Goal: Task Accomplishment & Management: Manage account settings

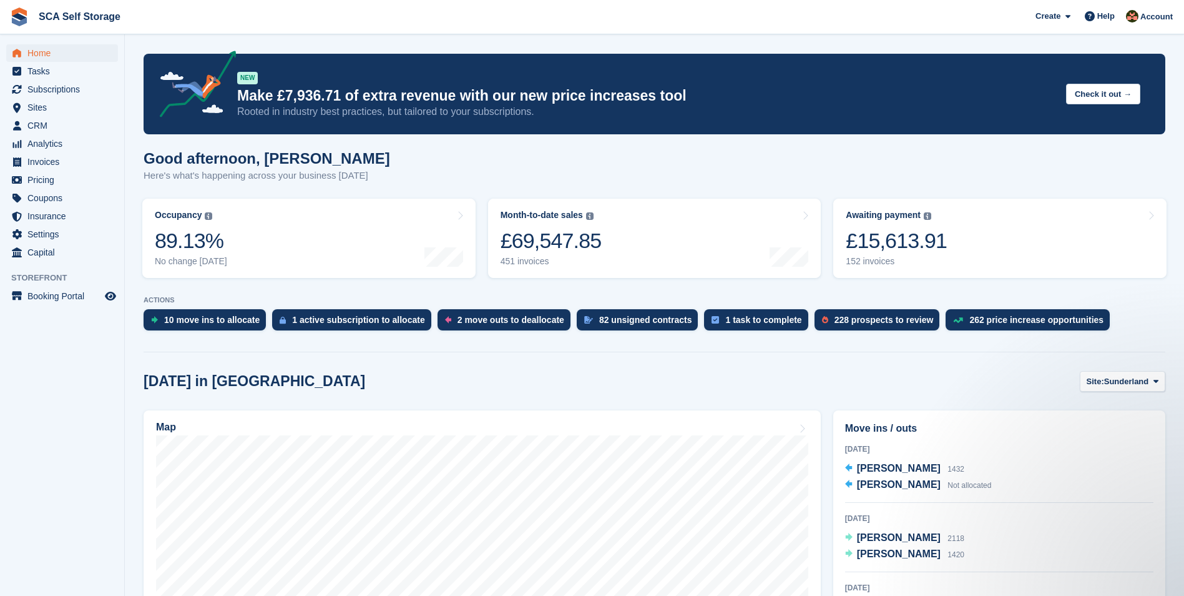
click at [53, 58] on span "Home" at bounding box center [64, 52] width 75 height 17
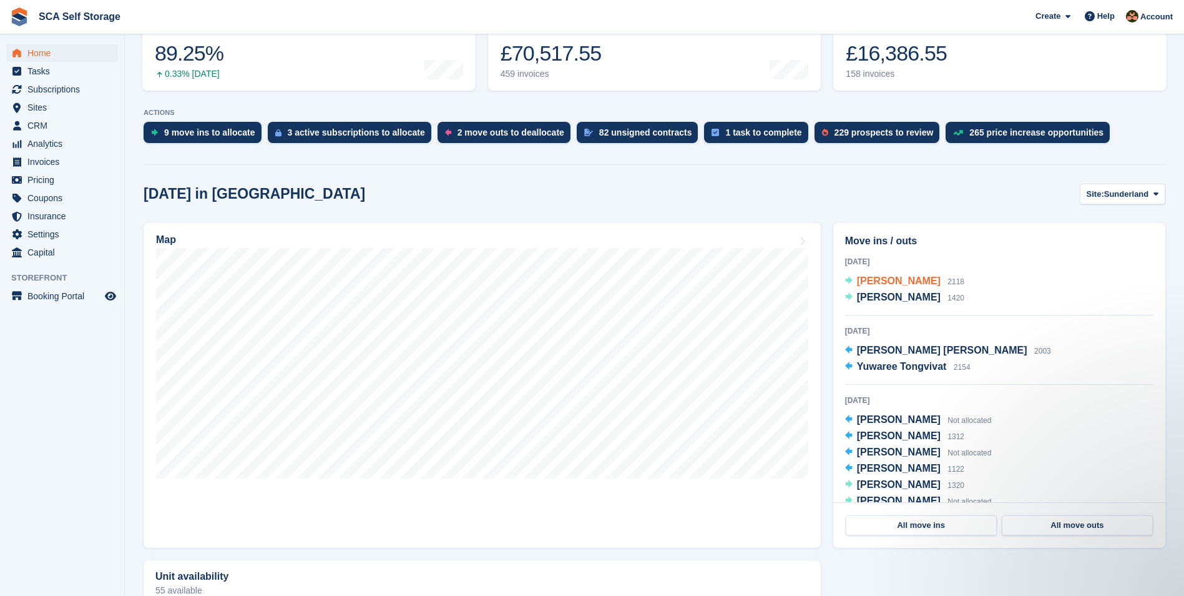
click at [893, 285] on span "Sonia Taylor" at bounding box center [899, 280] width 84 height 11
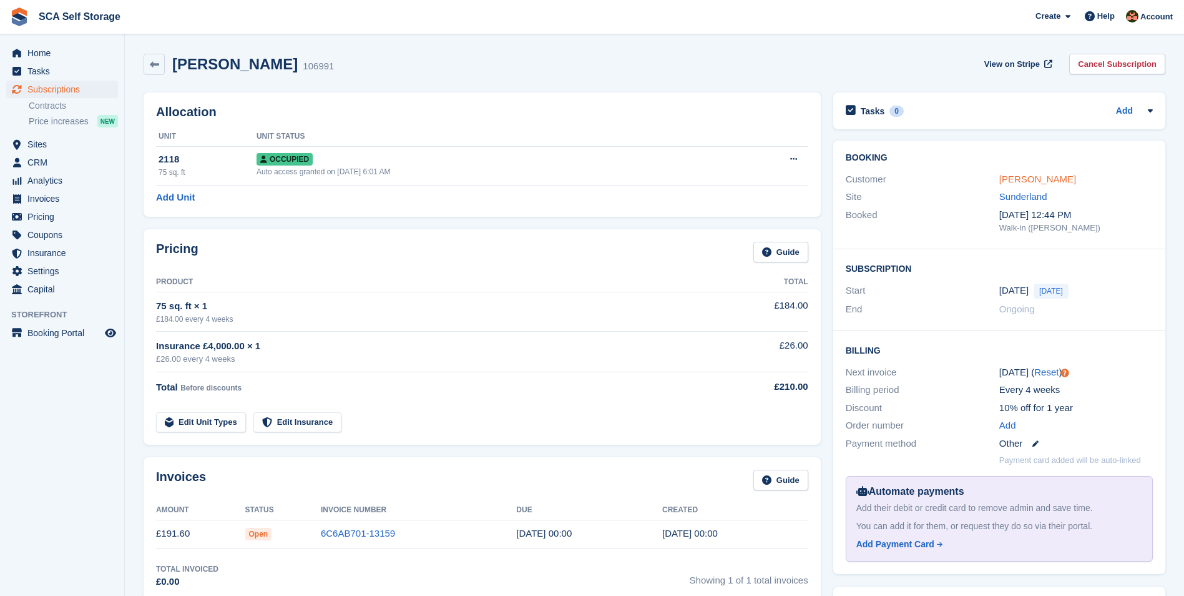
click at [1019, 182] on link "[PERSON_NAME]" at bounding box center [1037, 179] width 77 height 11
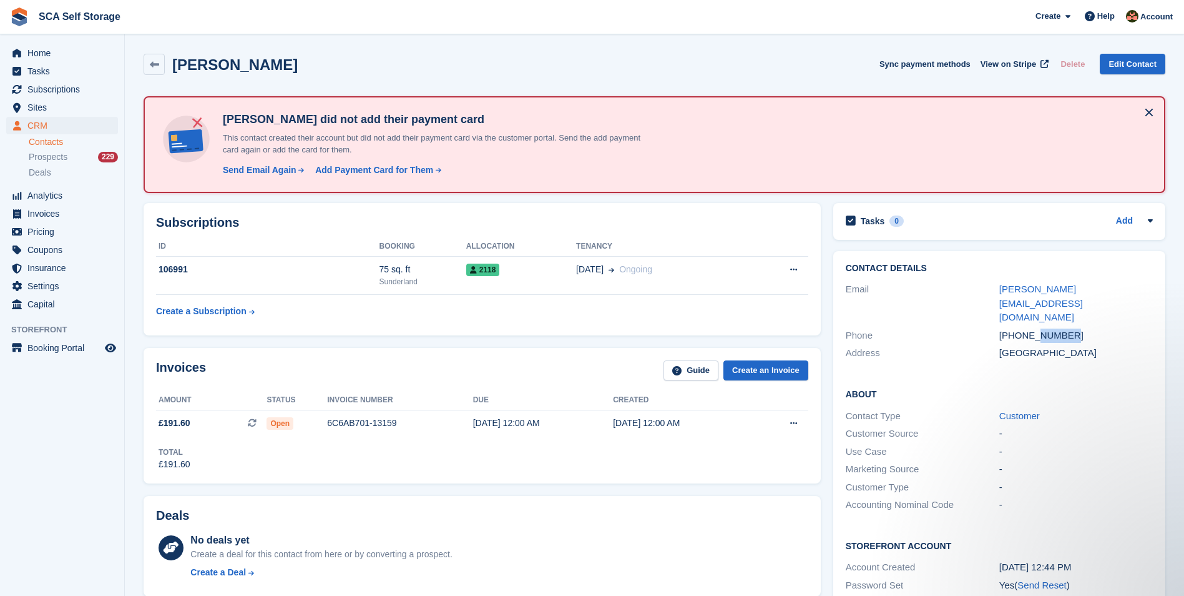
drag, startPoint x: 1069, startPoint y: 308, endPoint x: 1036, endPoint y: 308, distance: 33.1
click at [1036, 328] on div "+447756125445" at bounding box center [1076, 335] width 154 height 14
click at [42, 54] on span "Home" at bounding box center [64, 52] width 75 height 17
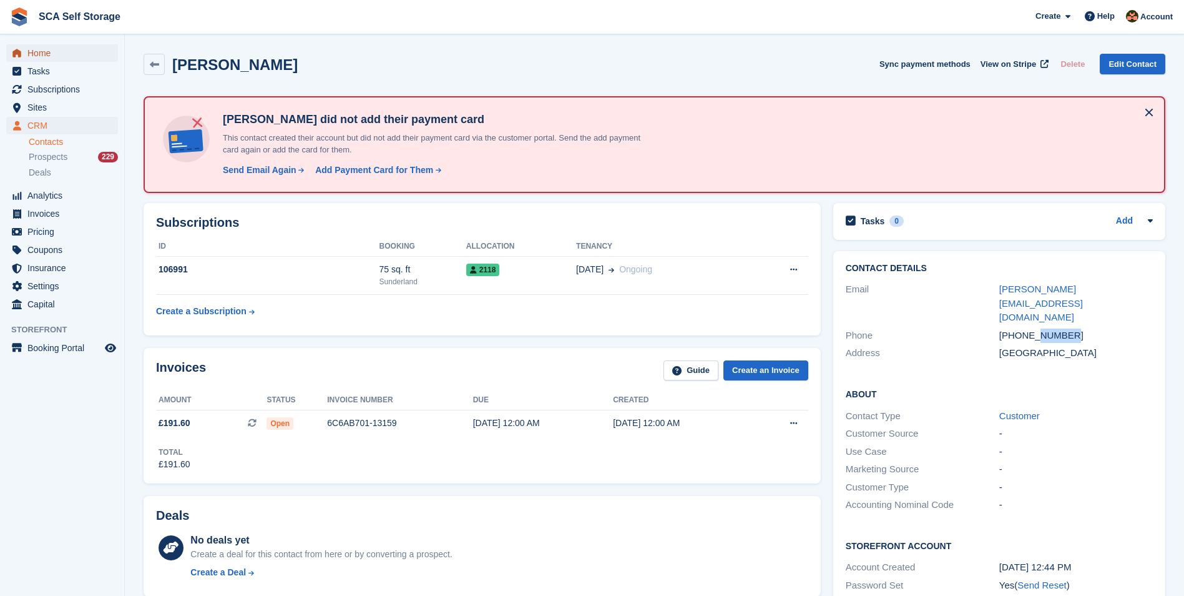
scroll to position [33, 0]
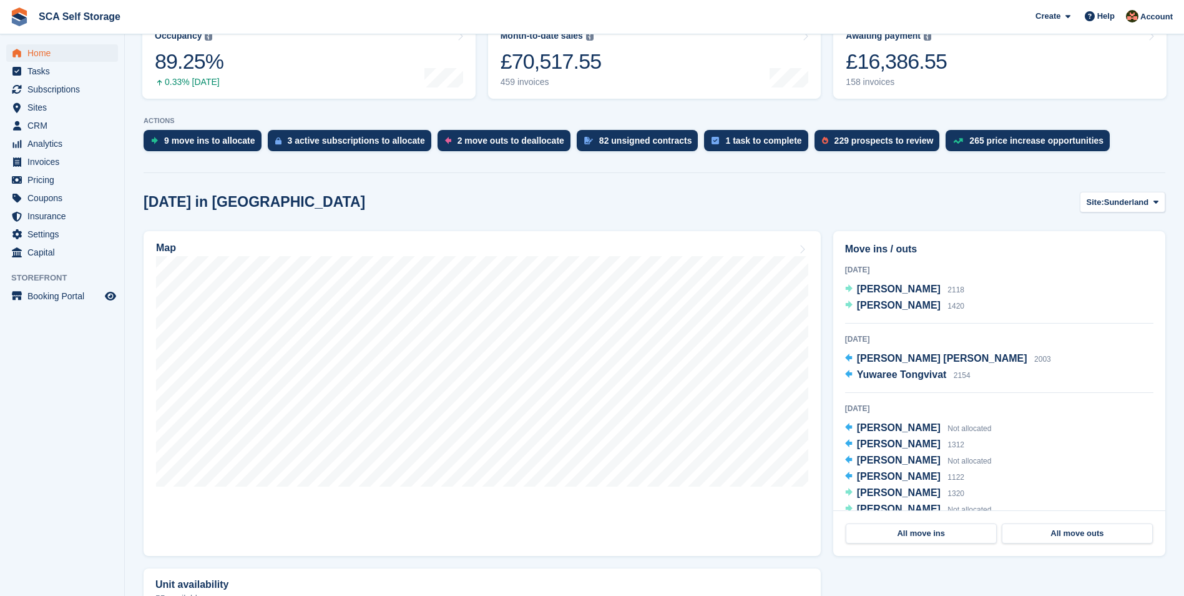
scroll to position [218, 0]
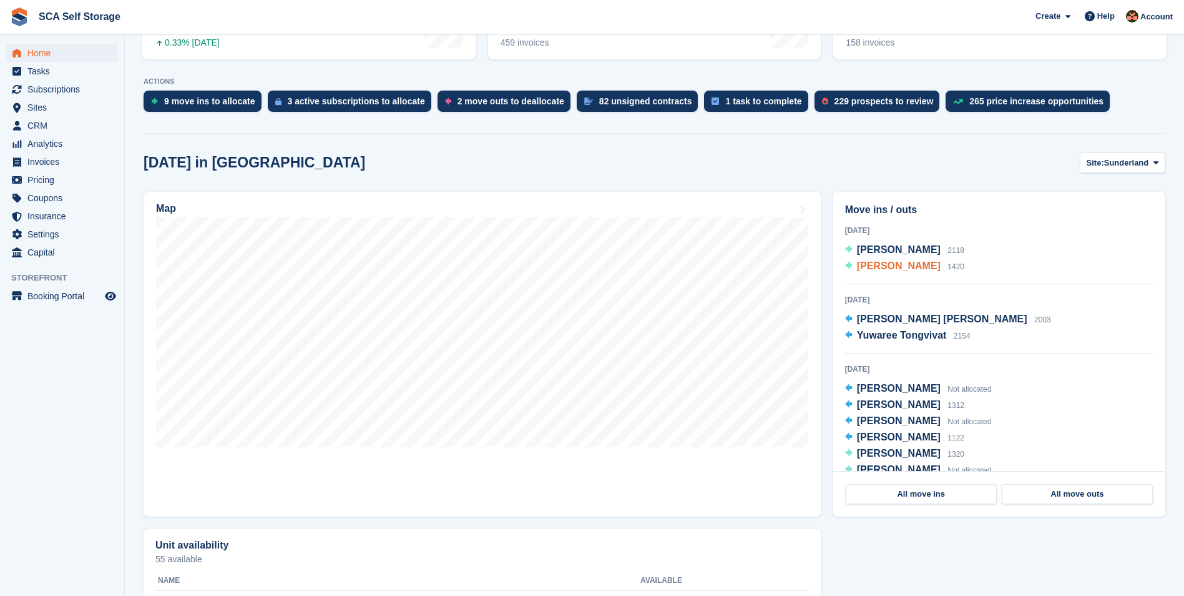
click at [875, 268] on span "[PERSON_NAME]" at bounding box center [899, 265] width 84 height 11
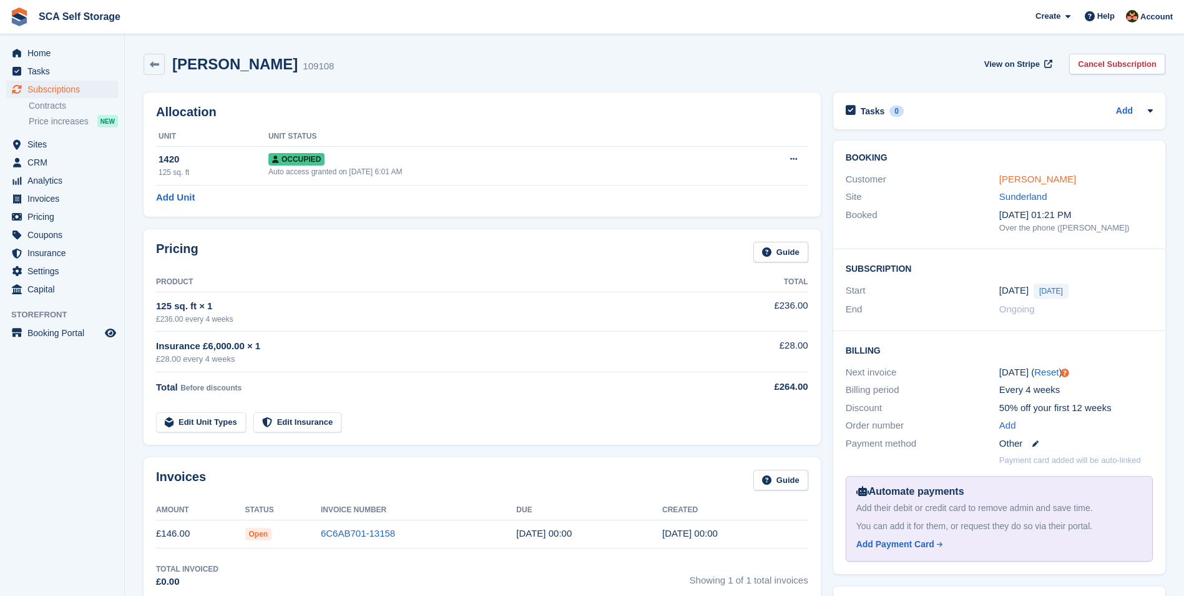
click at [1056, 177] on link "[PERSON_NAME]" at bounding box center [1037, 179] width 77 height 11
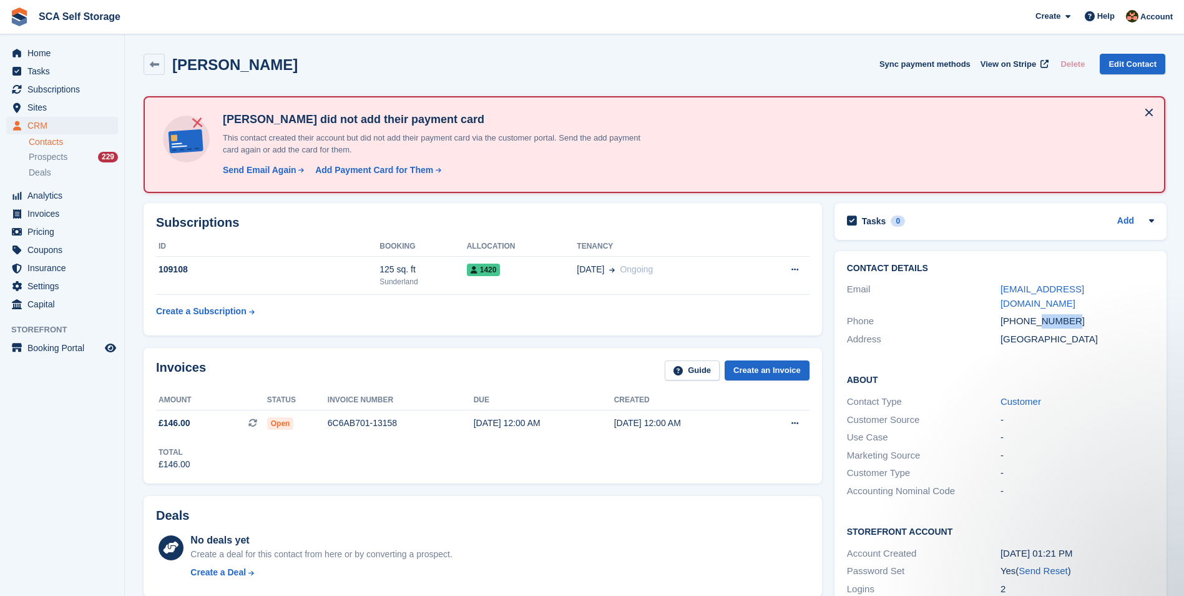
drag, startPoint x: 1067, startPoint y: 307, endPoint x: 1035, endPoint y: 310, distance: 31.9
click at [1035, 314] on div "+447968875096" at bounding box center [1078, 321] width 154 height 14
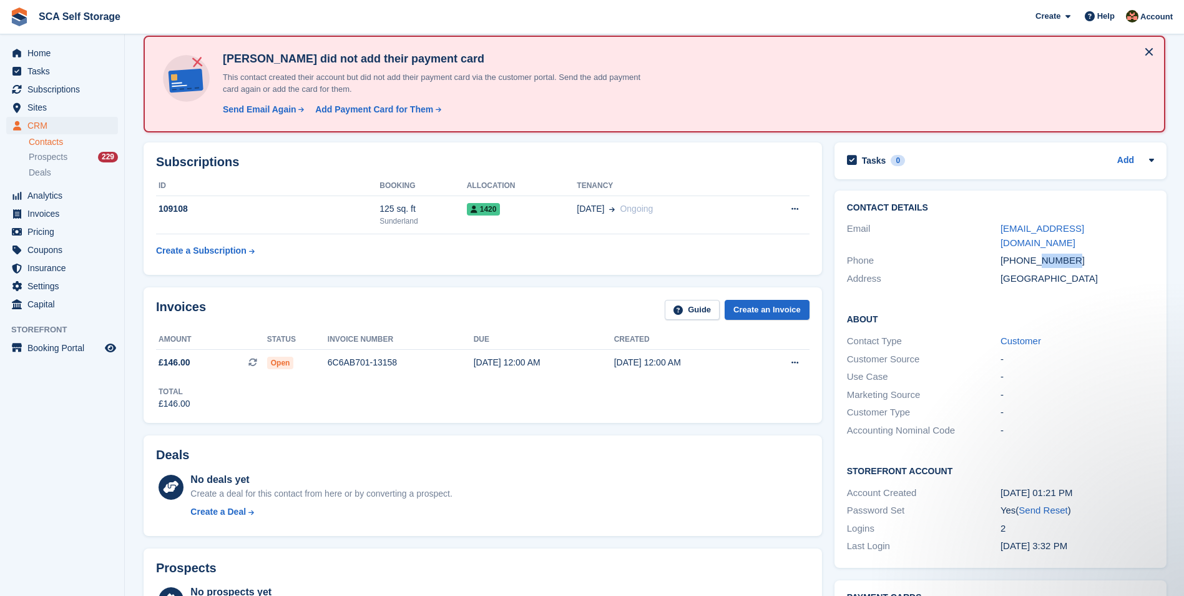
scroll to position [62, 0]
click at [51, 49] on span "Home" at bounding box center [64, 52] width 75 height 17
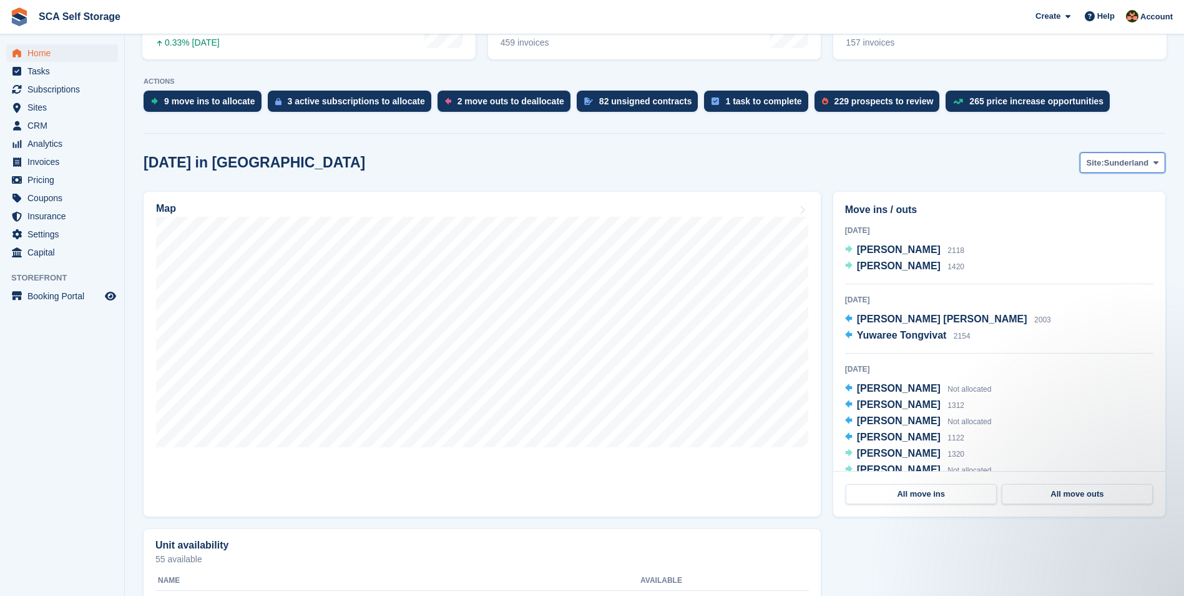
click at [1130, 169] on button "Site: [GEOGRAPHIC_DATA]" at bounding box center [1123, 162] width 86 height 21
click at [1077, 213] on link "[GEOGRAPHIC_DATA]" at bounding box center [1103, 214] width 112 height 22
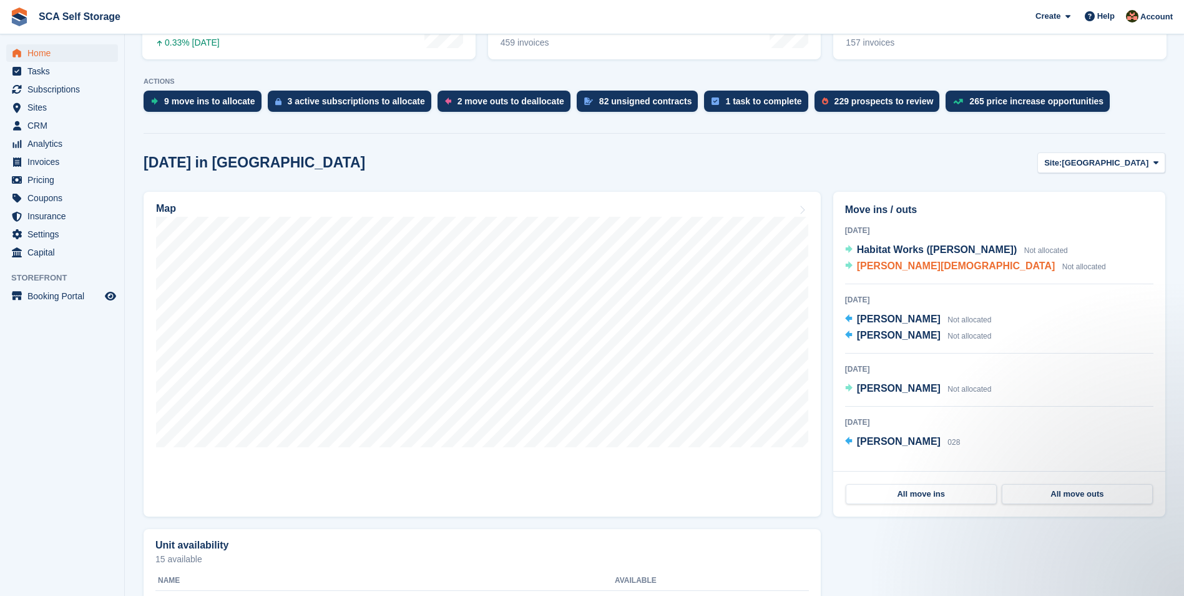
click at [914, 268] on span "[PERSON_NAME][DEMOGRAPHIC_DATA]" at bounding box center [956, 265] width 199 height 11
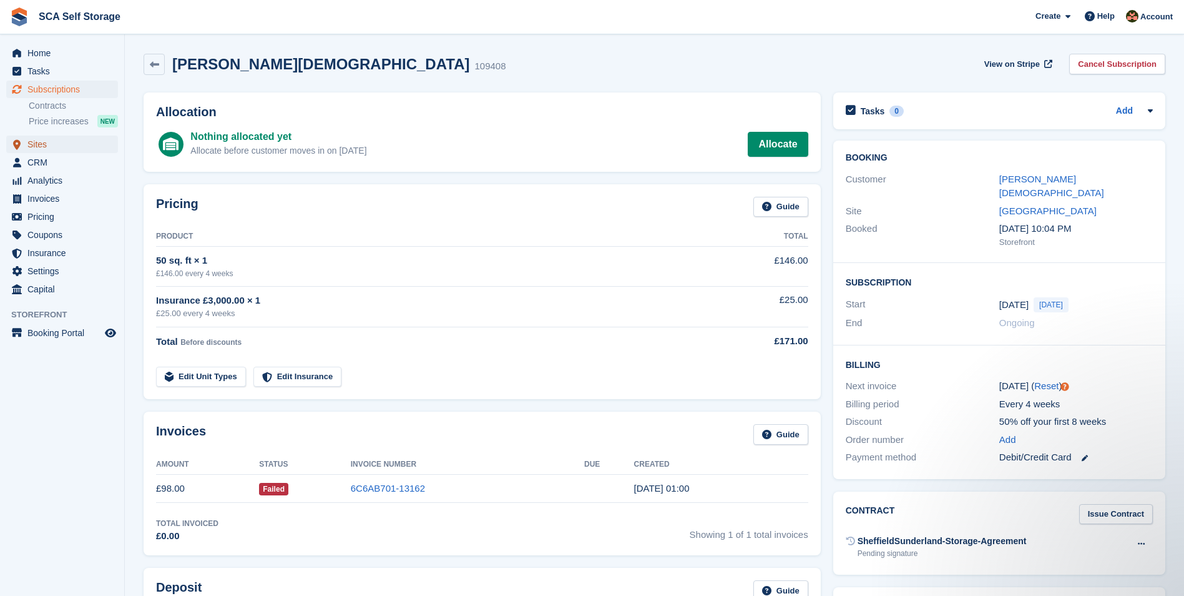
click at [36, 150] on span "Sites" at bounding box center [64, 143] width 75 height 17
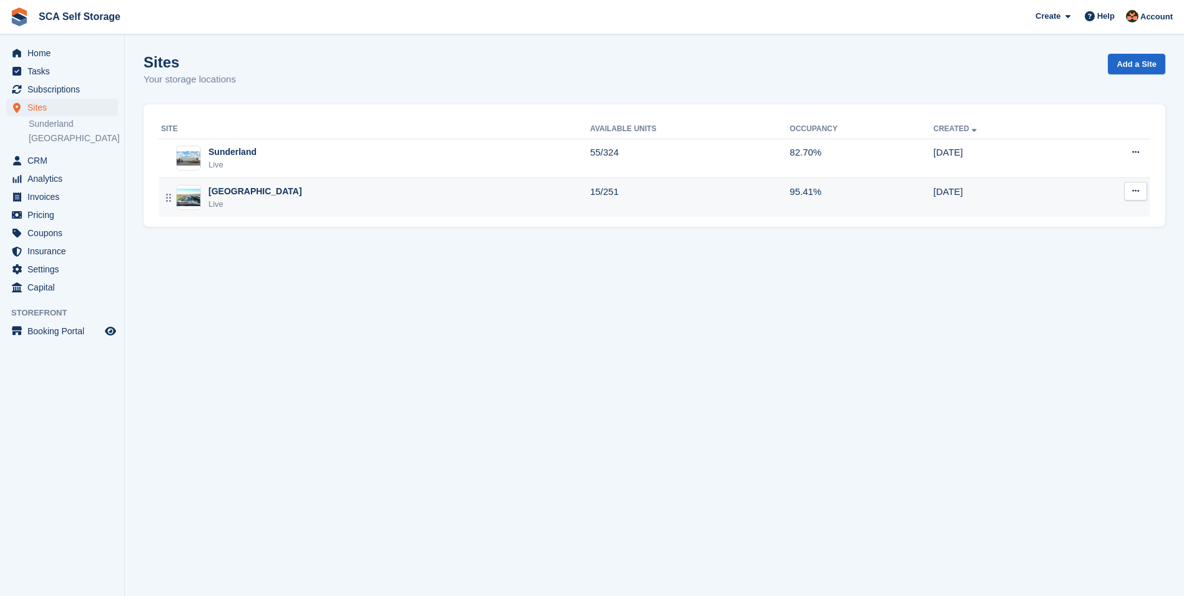
click at [255, 201] on div "Sheffield Live" at bounding box center [375, 198] width 429 height 26
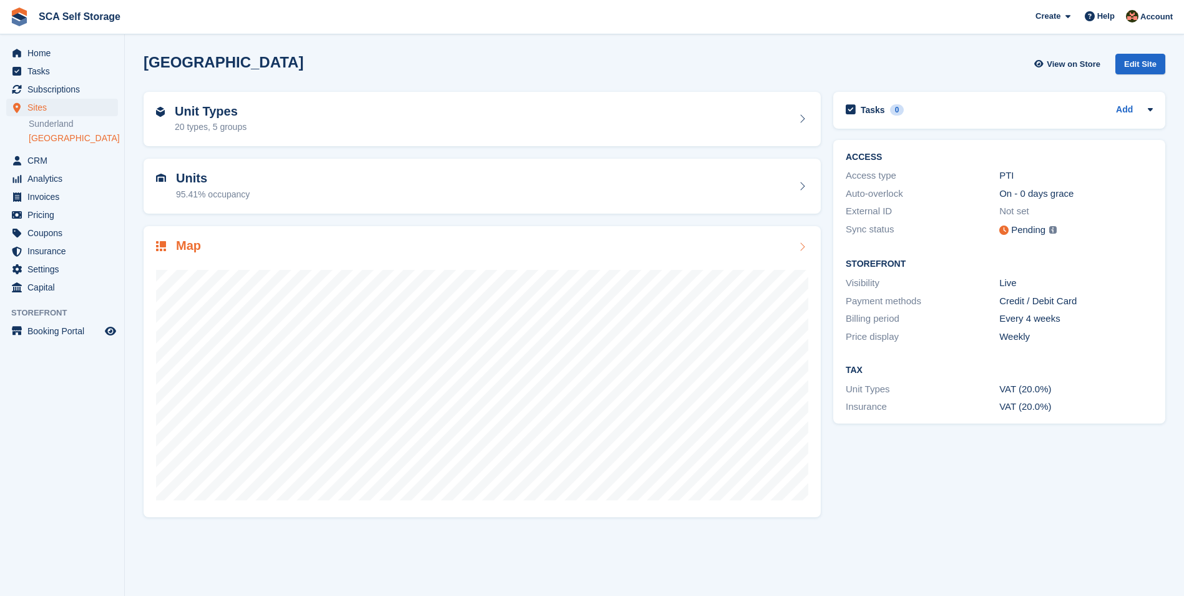
click at [192, 246] on h2 "Map" at bounding box center [188, 245] width 25 height 14
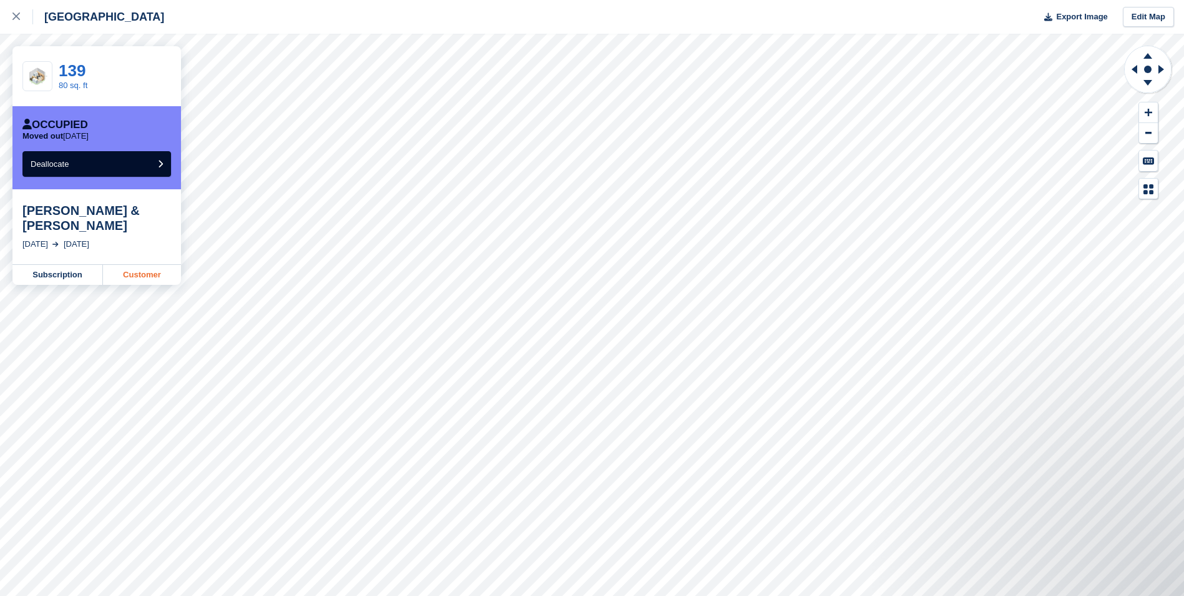
click at [140, 277] on link "Customer" at bounding box center [142, 275] width 78 height 20
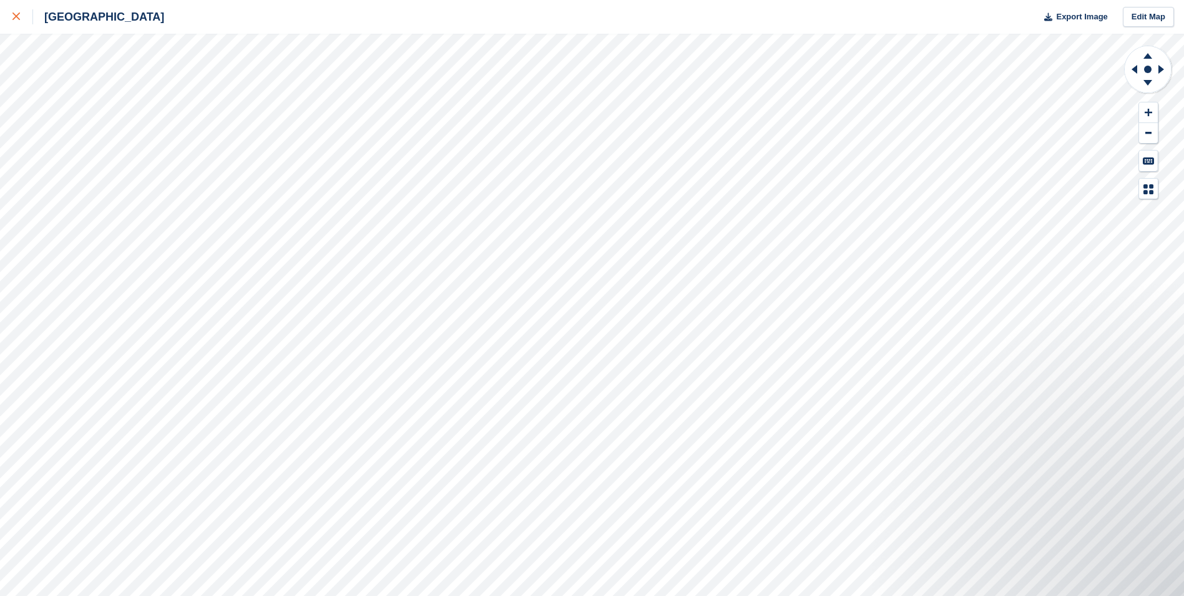
click at [16, 19] on icon at bounding box center [15, 15] width 7 height 7
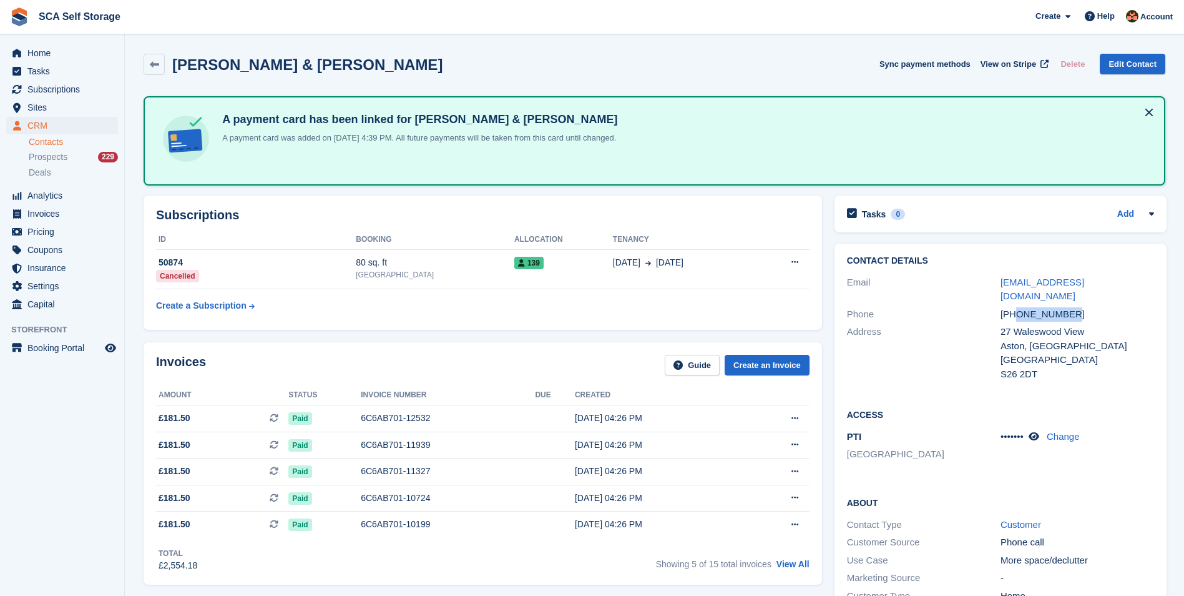
drag, startPoint x: 1069, startPoint y: 300, endPoint x: 1015, endPoint y: 302, distance: 54.3
click at [1015, 307] on div "[PHONE_NUMBER]" at bounding box center [1078, 314] width 154 height 14
copy div "7840001643"
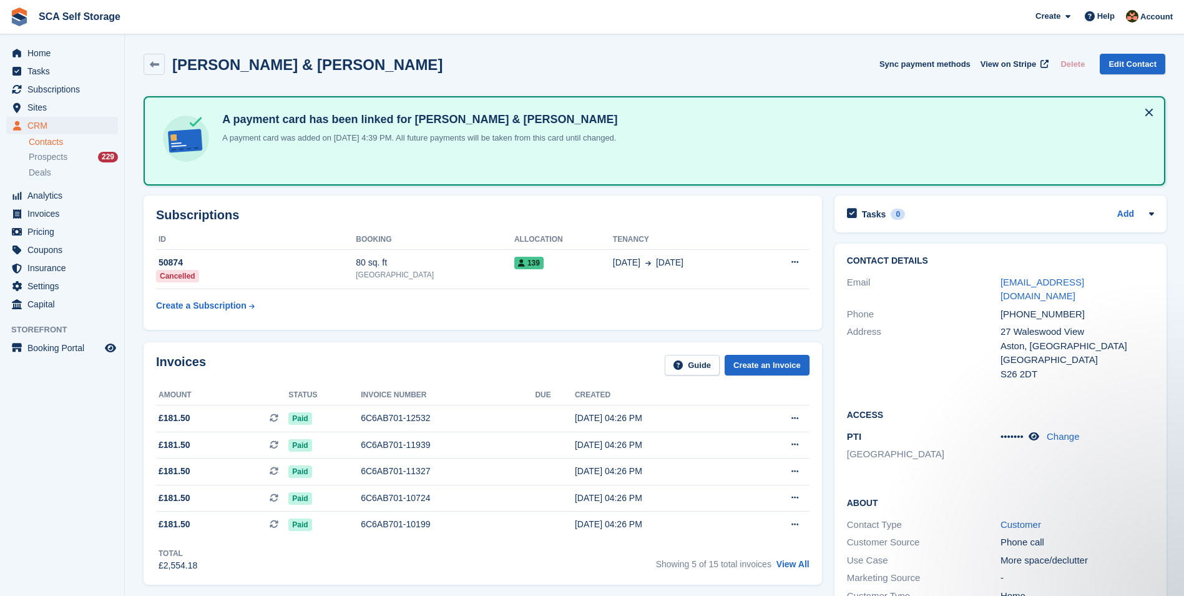
click at [548, 349] on div "Invoices Guide Create an Invoice Amount Status Invoice number Due Created £181.…" at bounding box center [483, 463] width 679 height 242
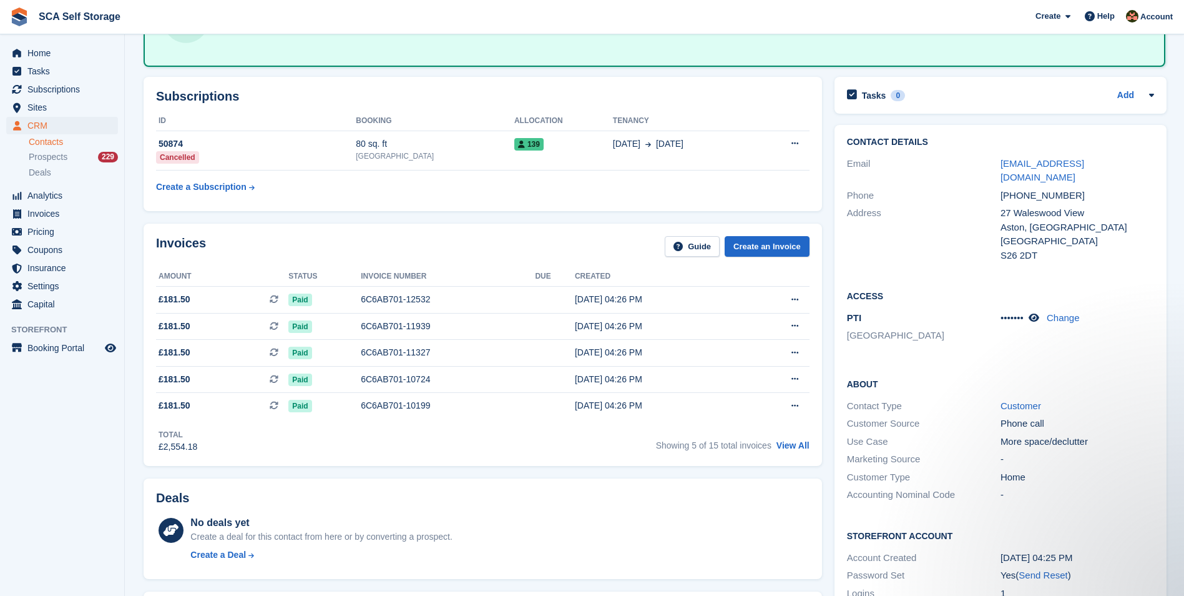
scroll to position [109, 0]
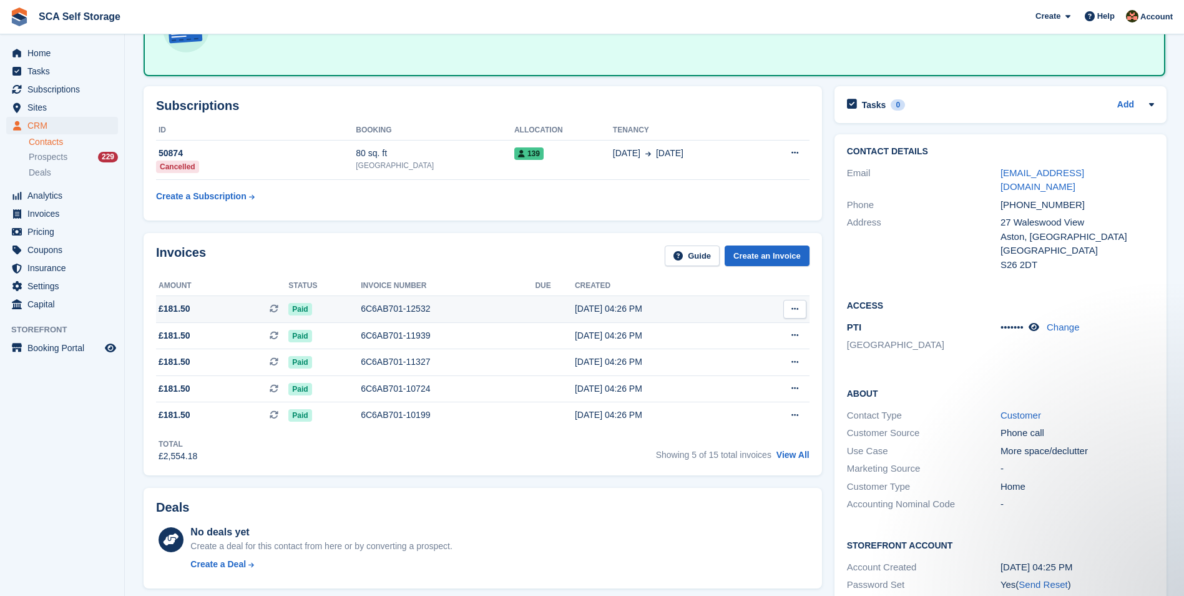
click at [390, 305] on div "6C6AB701-12532" at bounding box center [448, 308] width 174 height 13
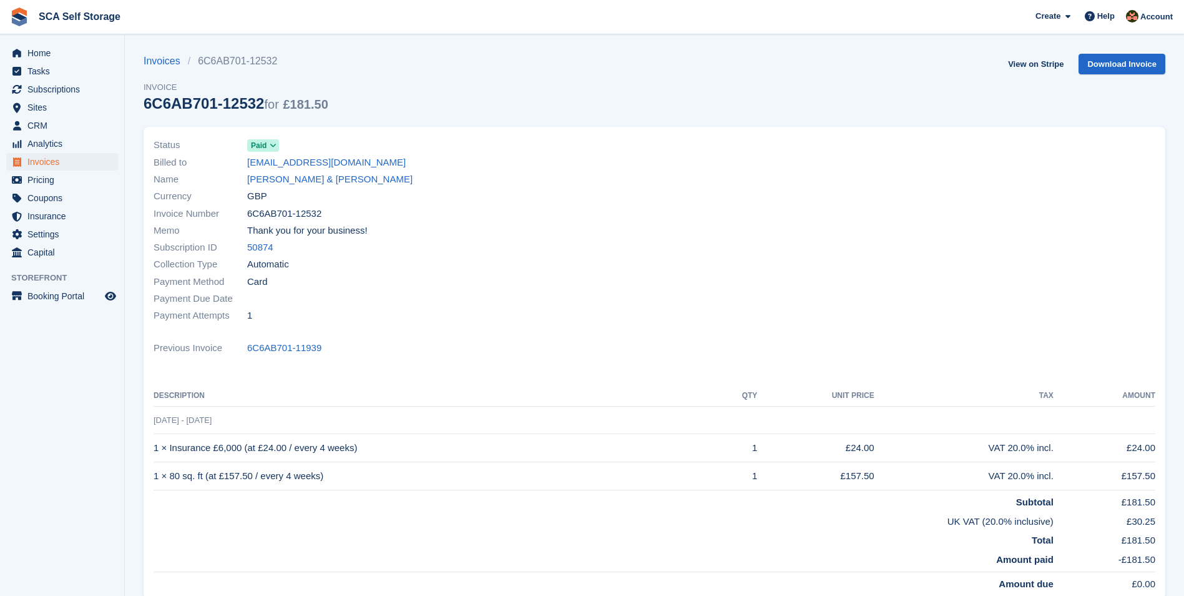
click at [512, 330] on div "Status Paid Billed to ashtonleeharris16@gmail.com Name Ashton Harris & Finlay N…" at bounding box center [400, 230] width 509 height 202
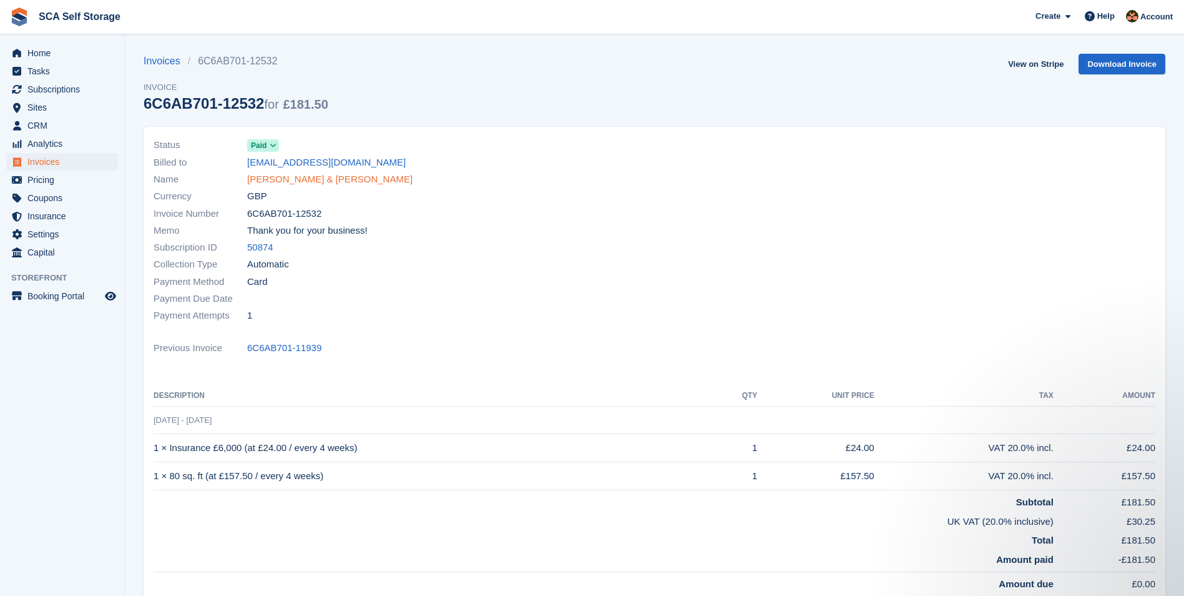
click at [290, 184] on link "Ashton Harris & Finlay Nelson" at bounding box center [329, 179] width 165 height 14
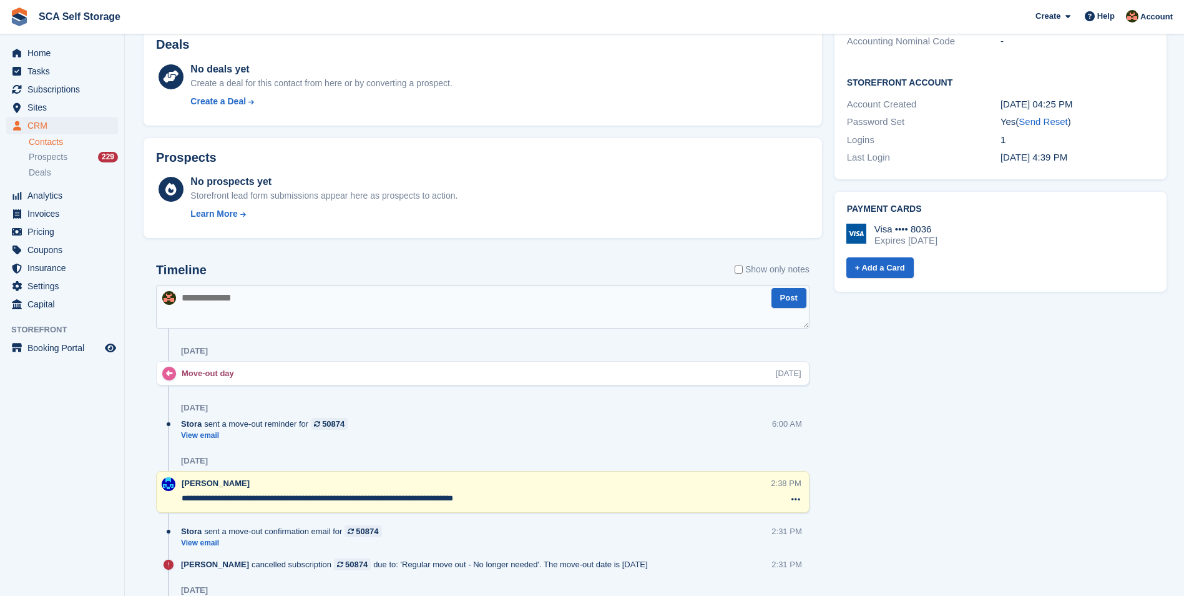
scroll to position [640, 0]
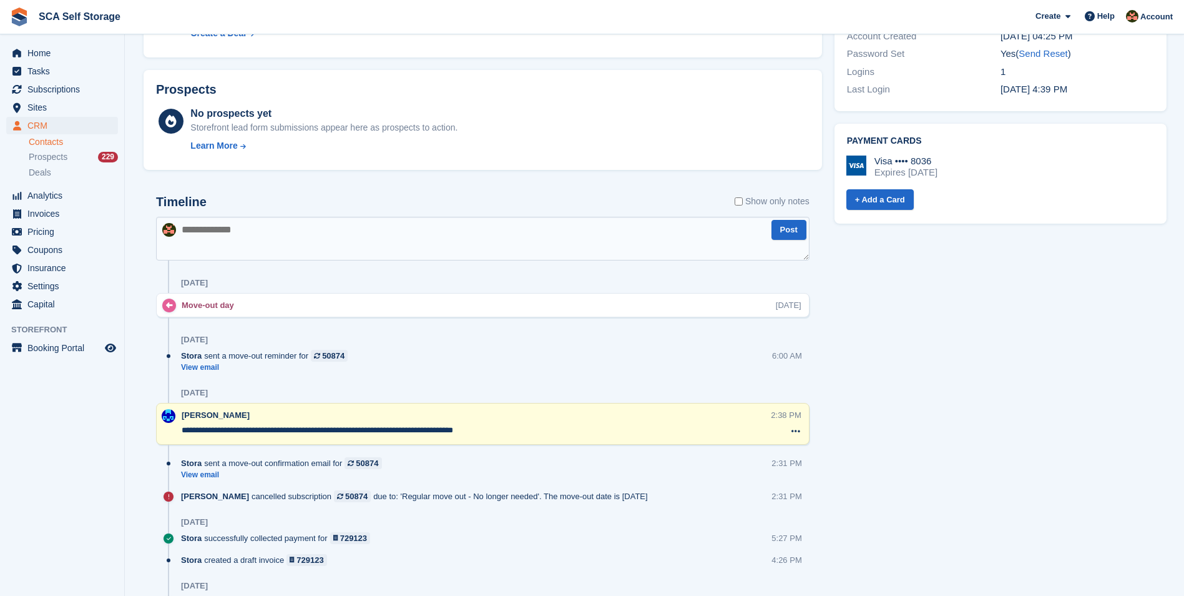
click at [459, 245] on textarea at bounding box center [483, 239] width 654 height 44
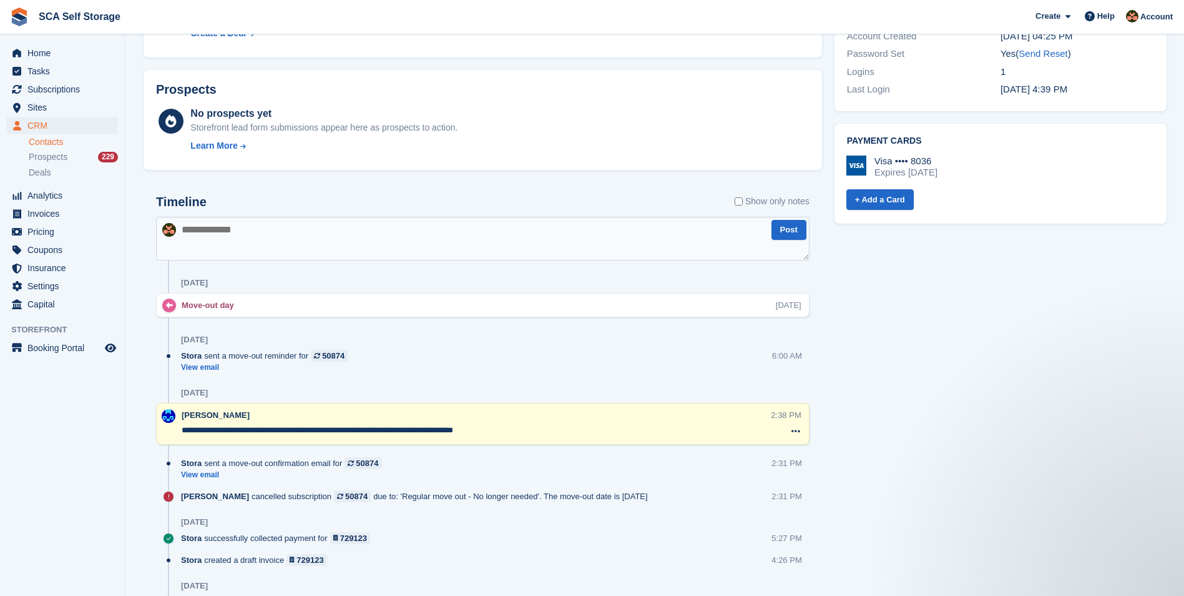
scroll to position [0, 0]
click at [475, 242] on textarea at bounding box center [483, 239] width 654 height 44
type textarea "*"
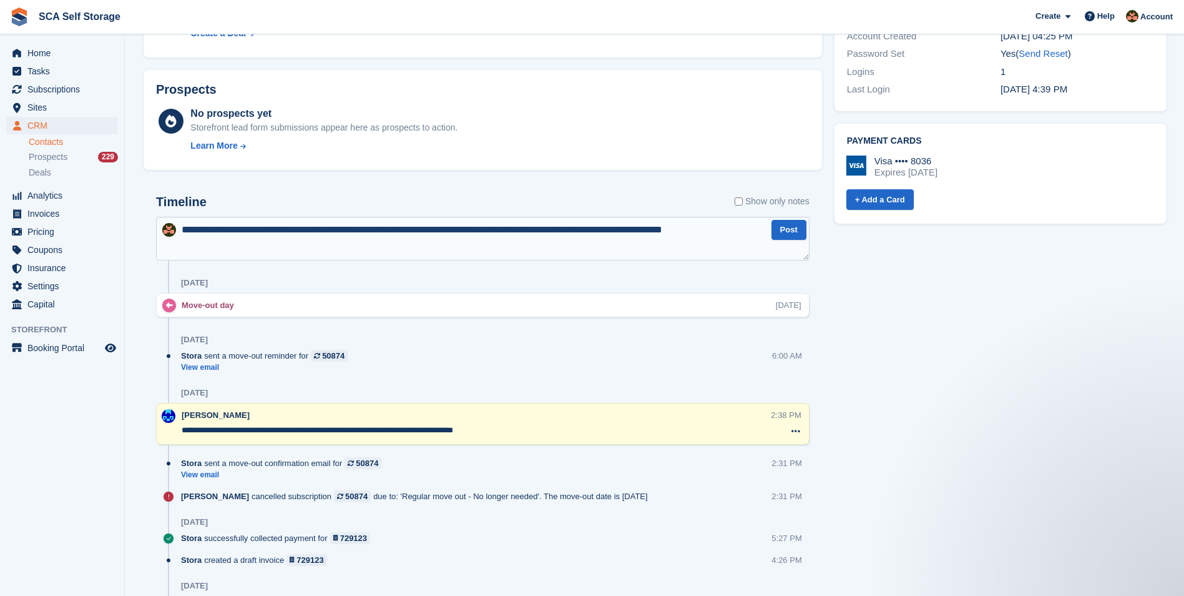
type textarea "**********"
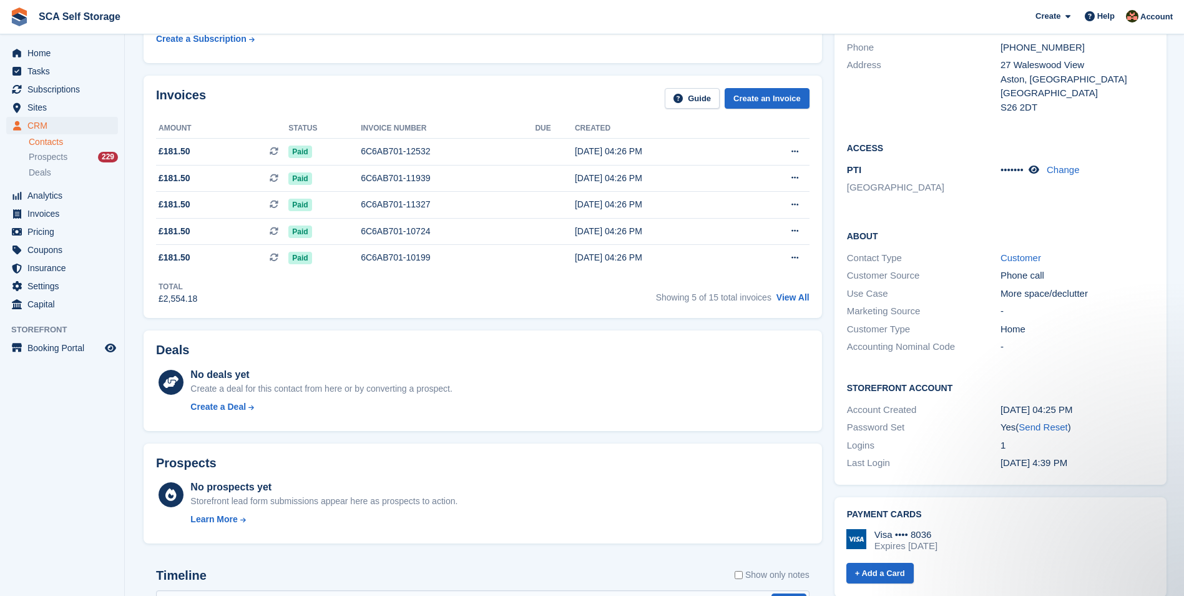
scroll to position [265, 0]
click at [34, 84] on span "Subscriptions" at bounding box center [64, 89] width 75 height 17
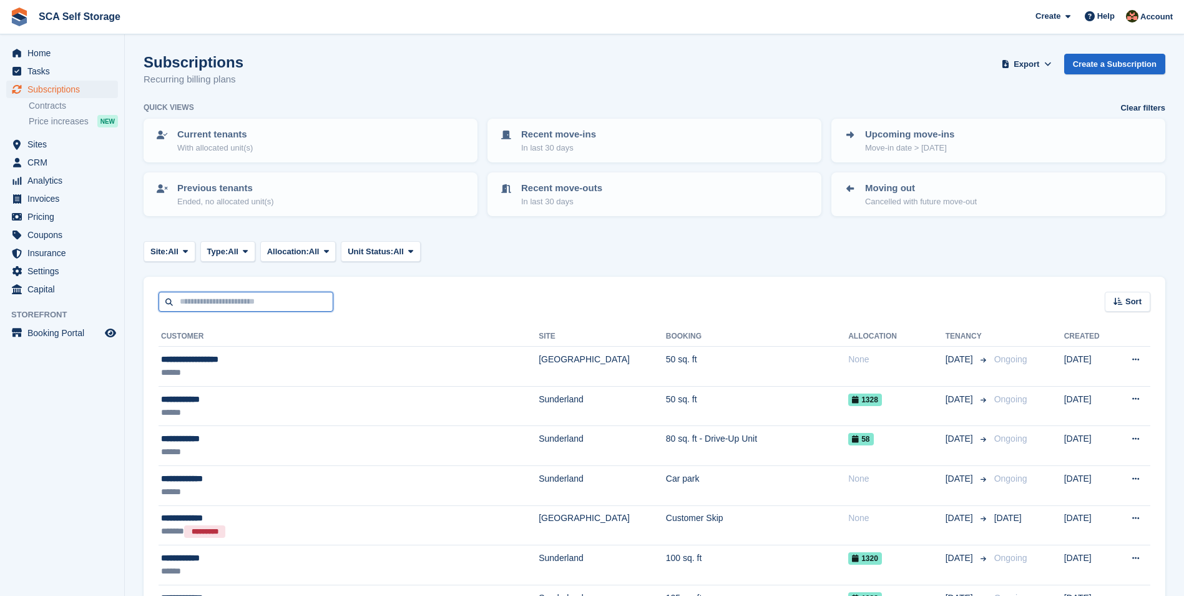
click at [285, 300] on input "text" at bounding box center [246, 302] width 175 height 21
type input "*****"
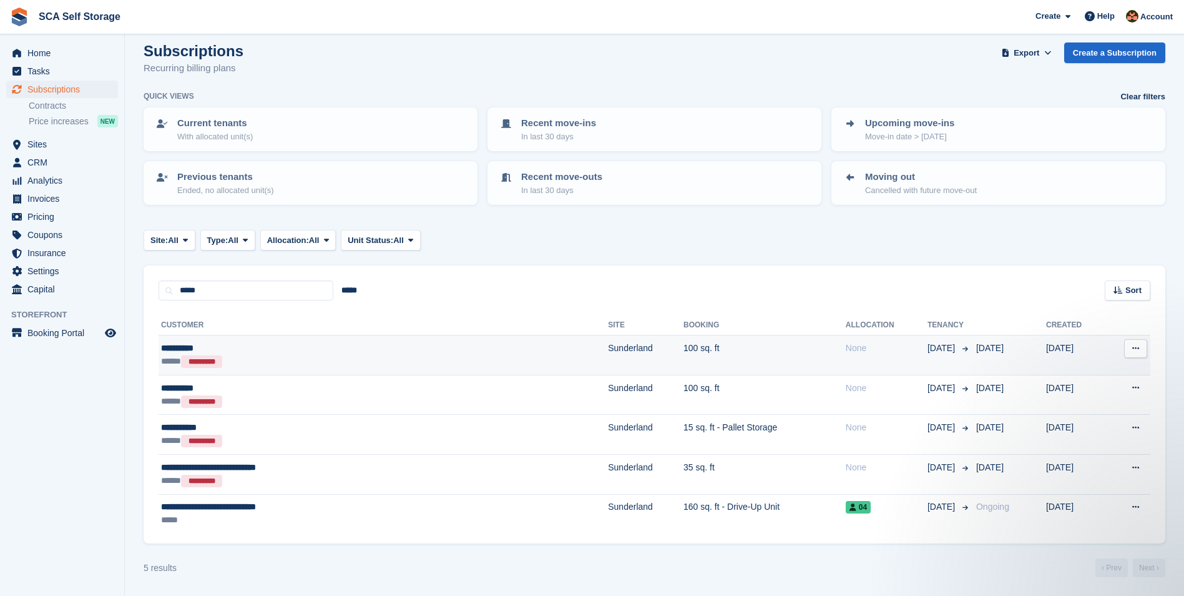
click at [704, 358] on td "100 sq. ft" at bounding box center [765, 355] width 162 height 40
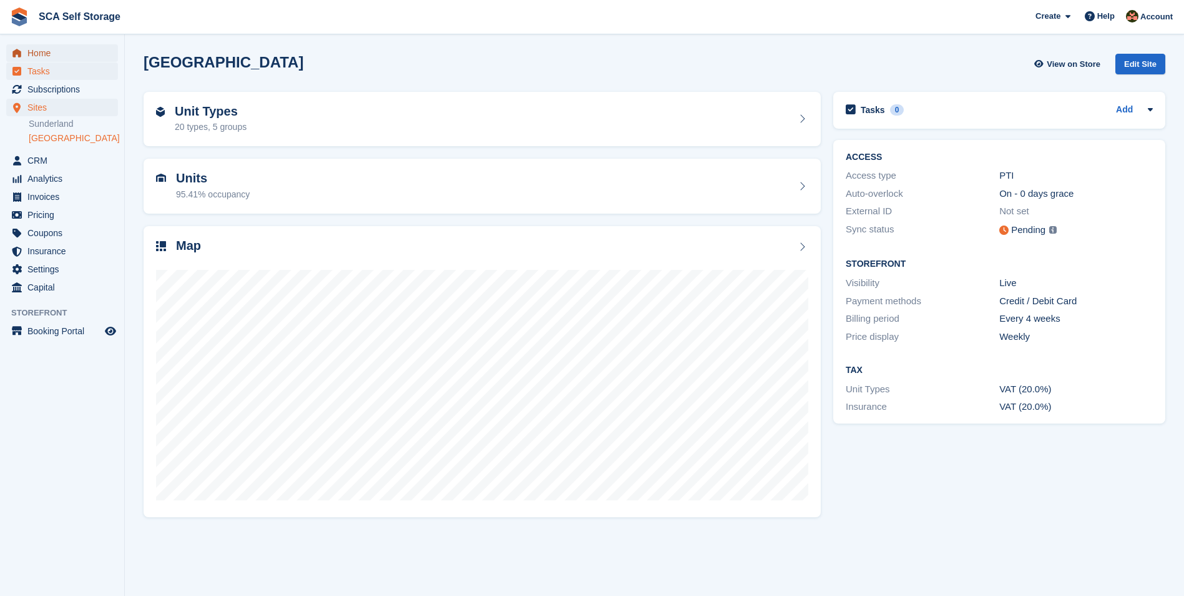
click at [64, 56] on span "Home" at bounding box center [64, 52] width 75 height 17
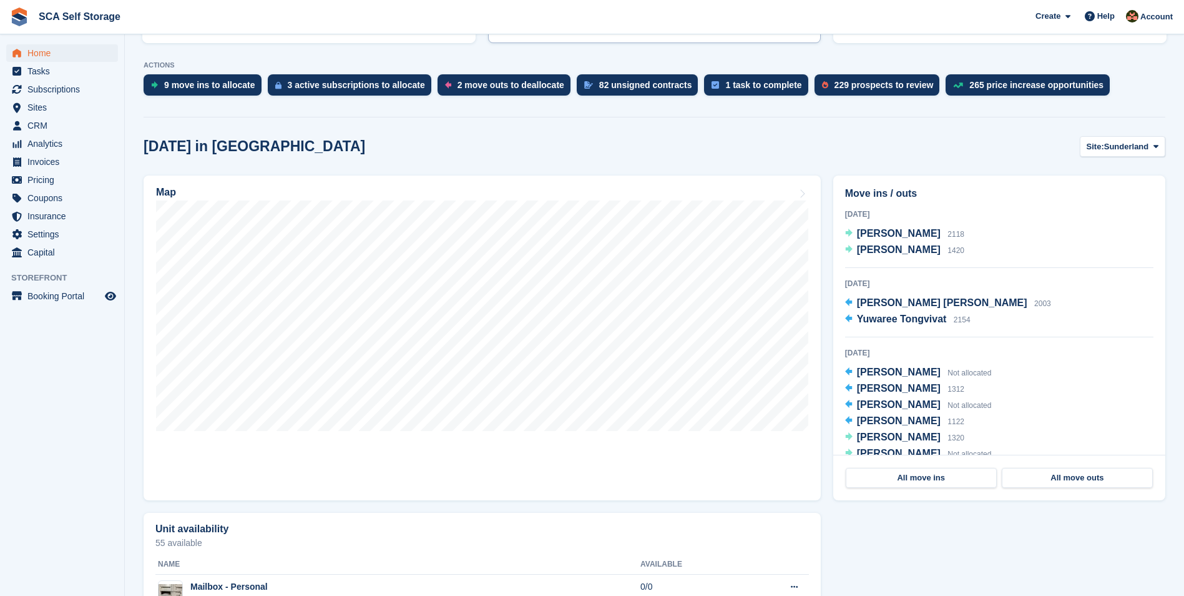
scroll to position [265, 0]
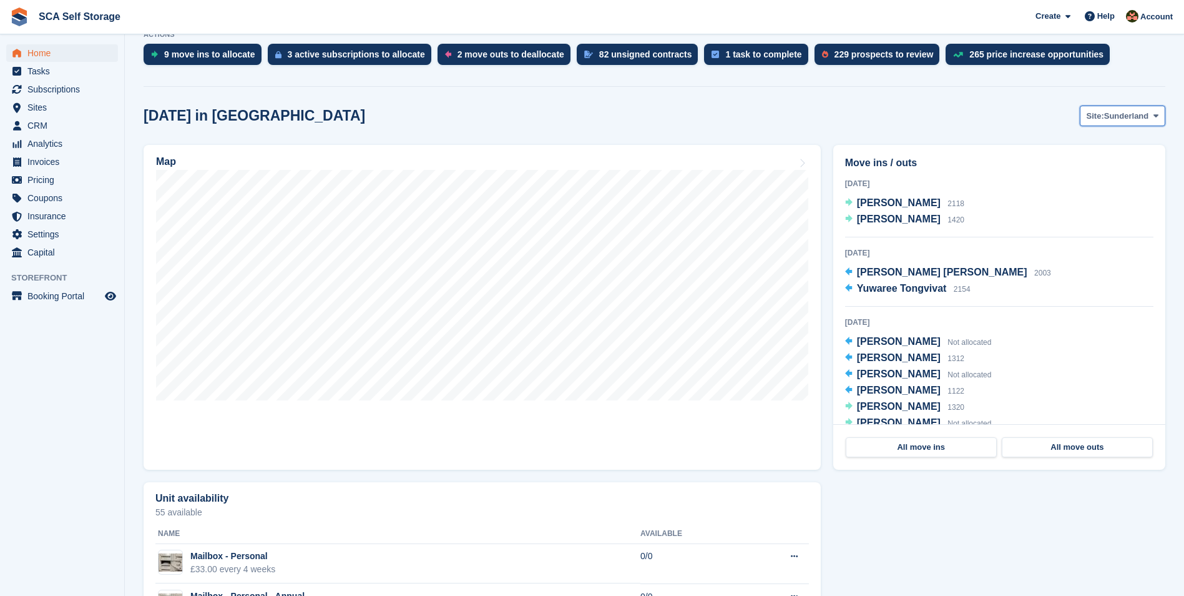
click at [1134, 114] on span "Sunderland" at bounding box center [1126, 116] width 45 height 12
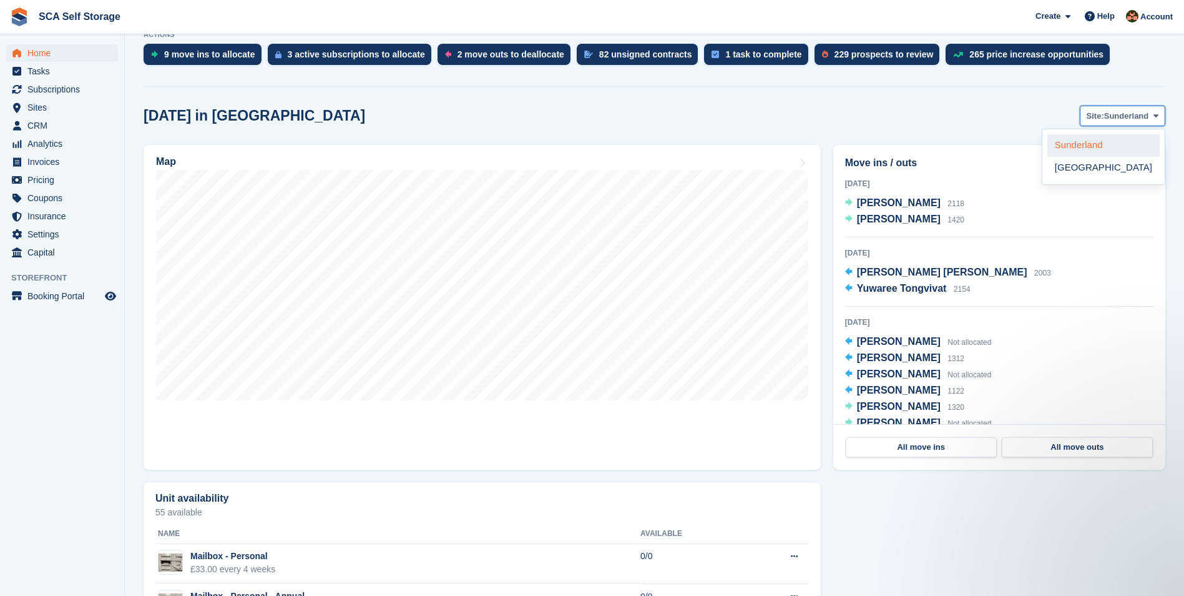
scroll to position [0, 0]
click at [1078, 166] on link "[GEOGRAPHIC_DATA]" at bounding box center [1103, 168] width 112 height 22
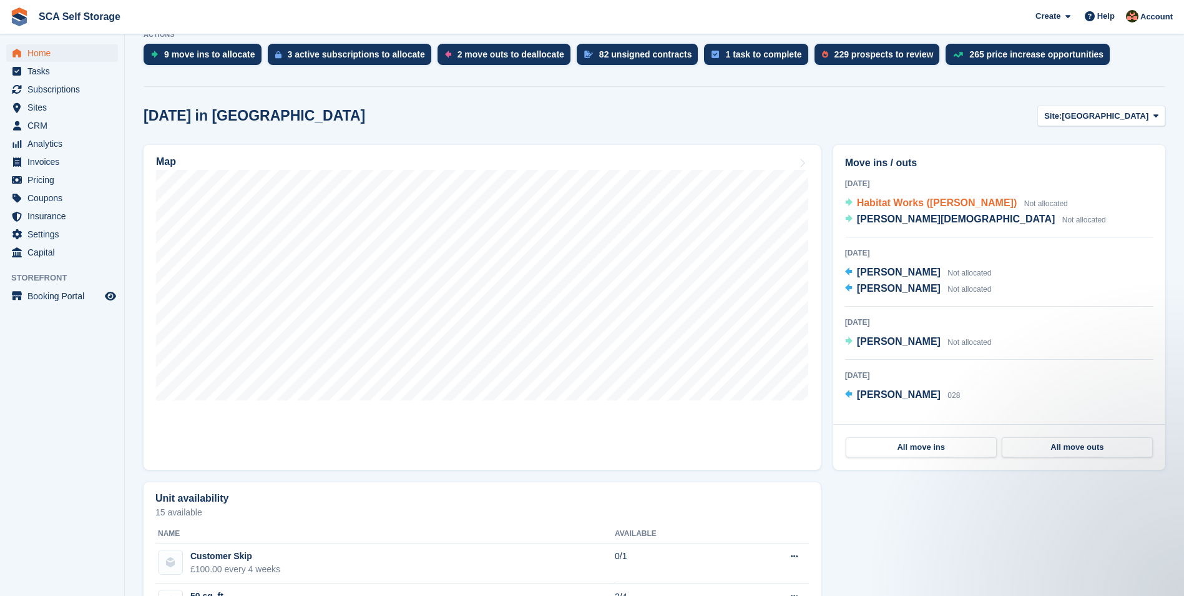
click at [924, 200] on span "Habitat Works (Robert Seeley)" at bounding box center [937, 202] width 160 height 11
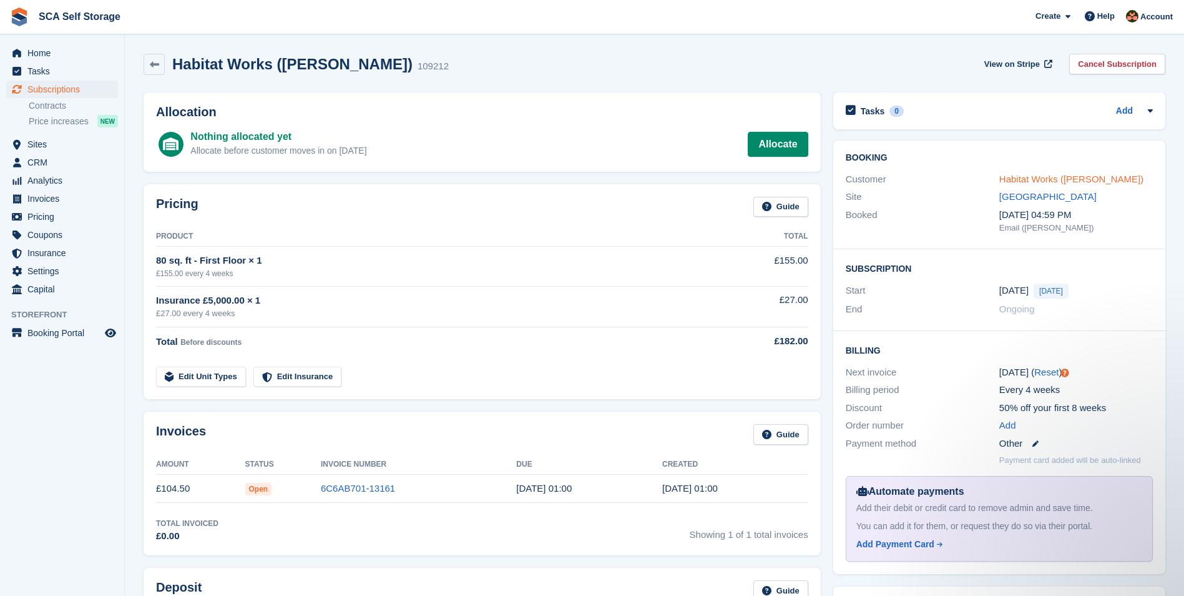
click at [1006, 179] on link "Habitat Works ([PERSON_NAME])" at bounding box center [1071, 179] width 144 height 11
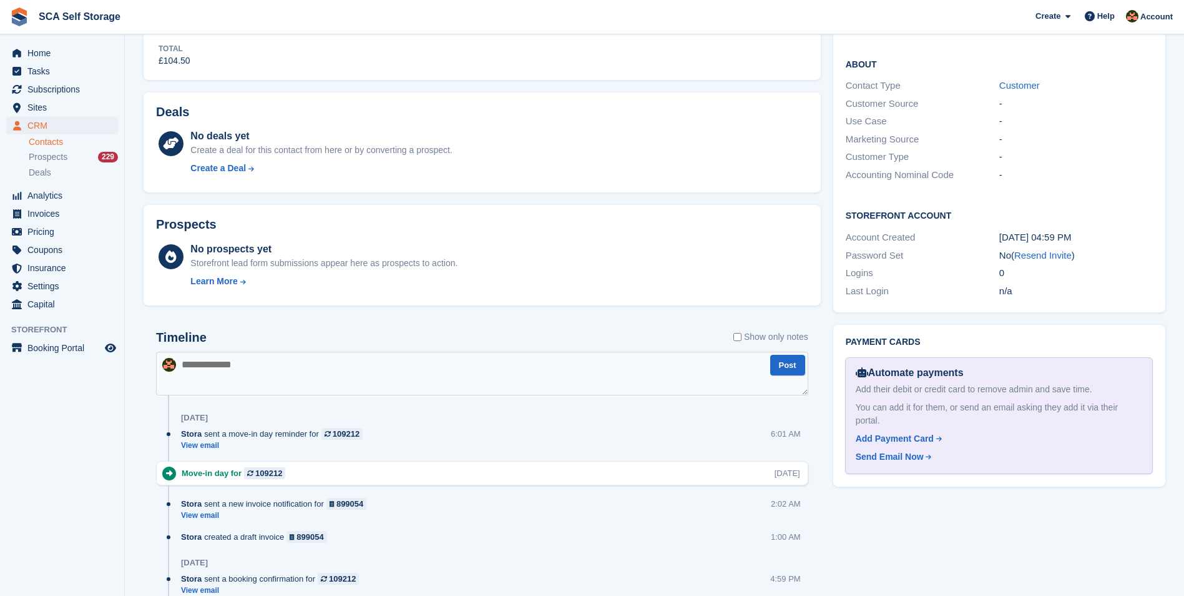
scroll to position [453, 0]
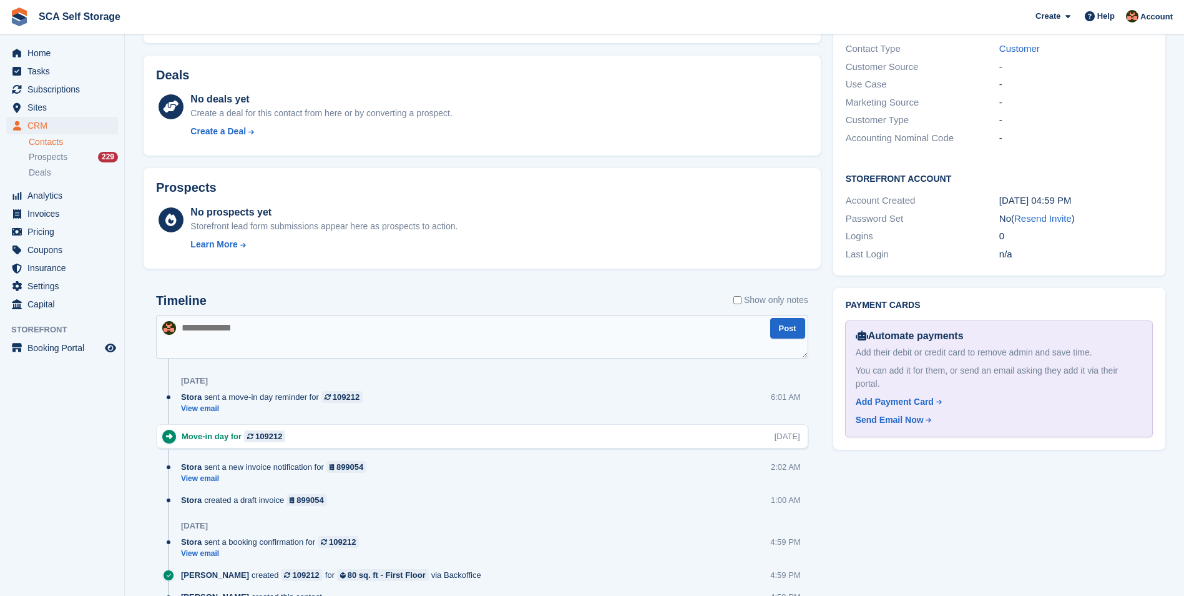
click at [316, 341] on textarea at bounding box center [482, 337] width 652 height 44
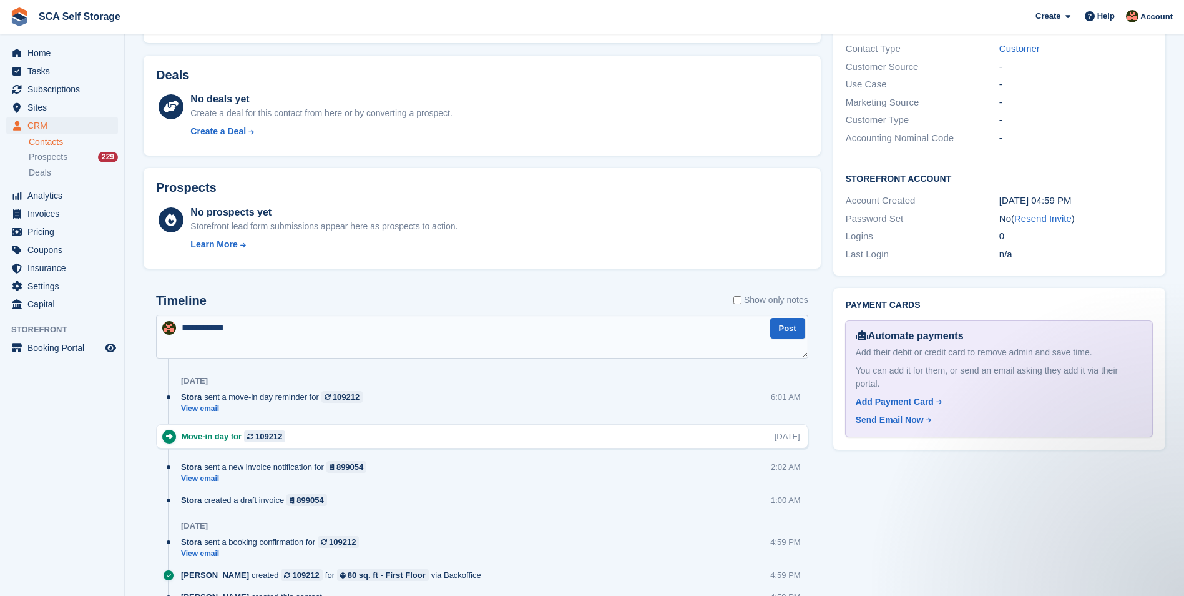
scroll to position [0, 0]
type textarea "**********"
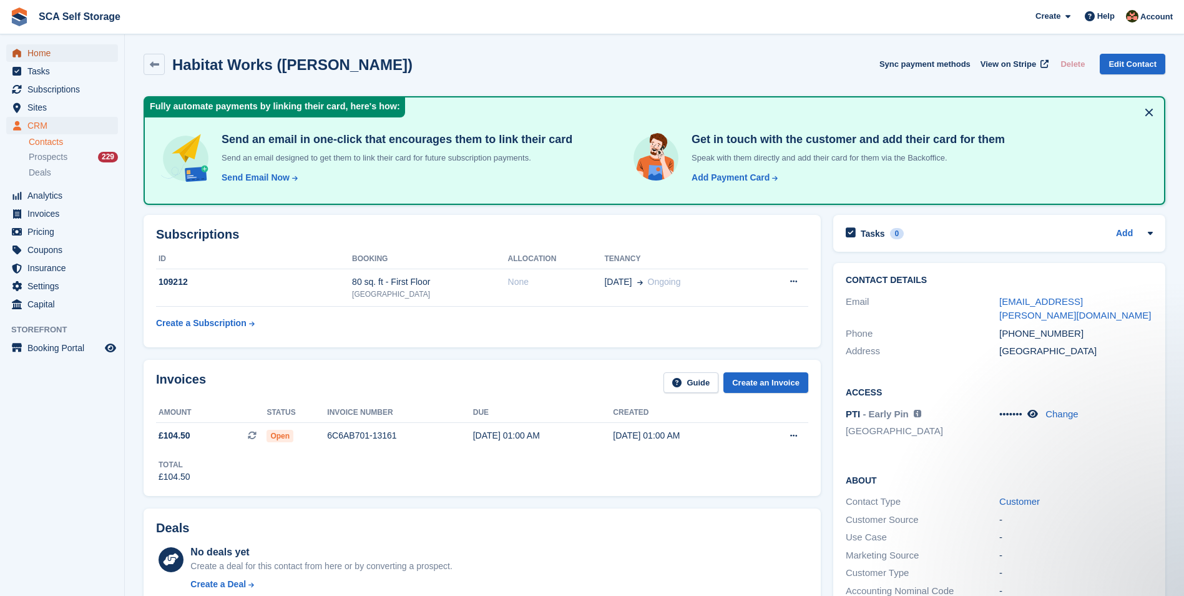
click at [42, 58] on span "Home" at bounding box center [64, 52] width 75 height 17
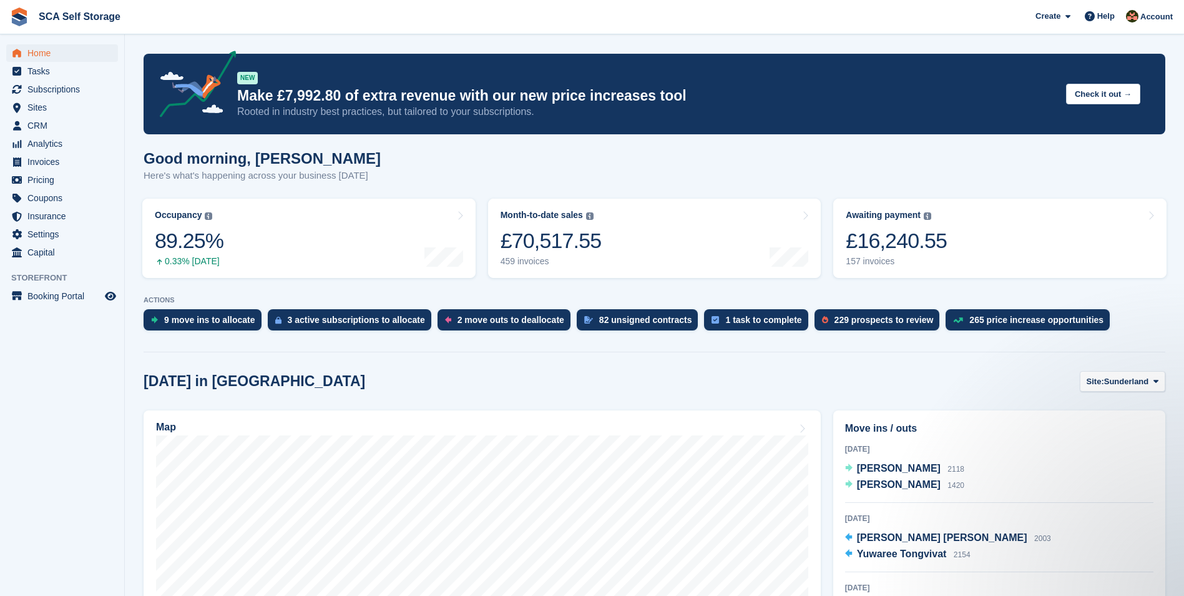
click at [662, 377] on div "[DATE] in [GEOGRAPHIC_DATA] Site: [GEOGRAPHIC_DATA] Sunderland [GEOGRAPHIC_DATA]" at bounding box center [655, 381] width 1022 height 21
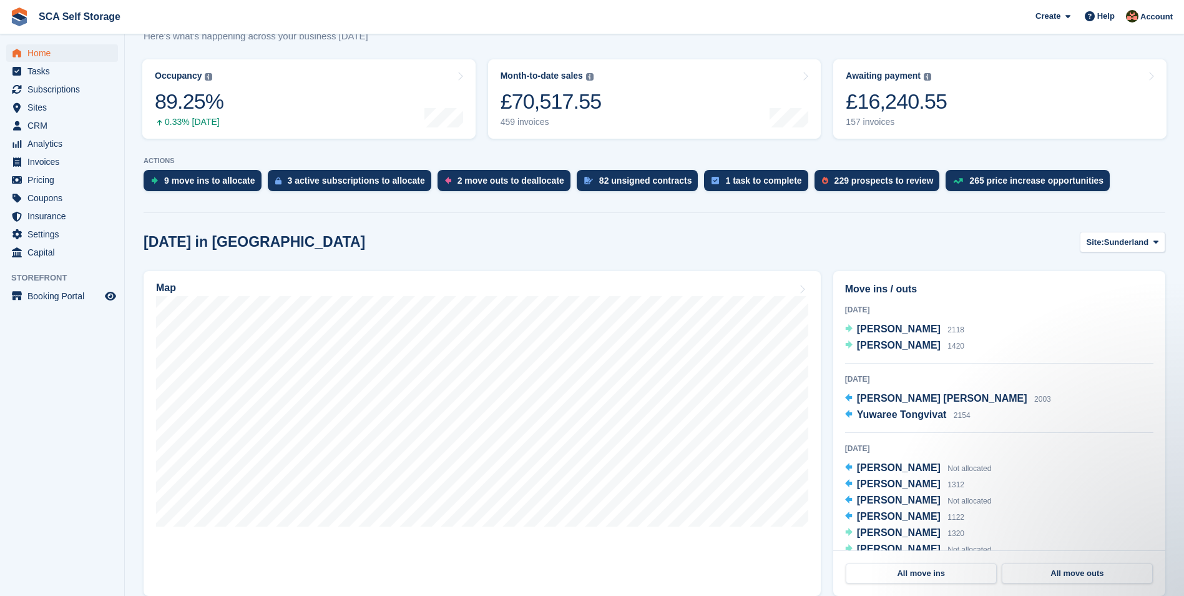
scroll to position [203, 0]
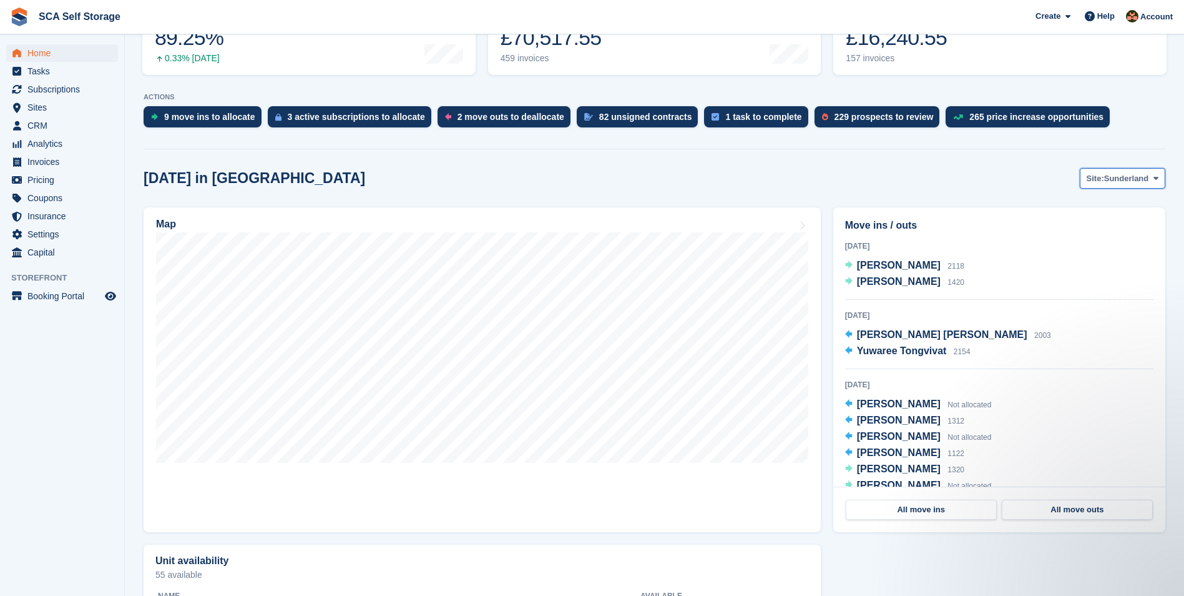
click at [1162, 183] on button "Site: [GEOGRAPHIC_DATA]" at bounding box center [1123, 178] width 86 height 21
click at [1069, 235] on link "[GEOGRAPHIC_DATA]" at bounding box center [1103, 230] width 112 height 22
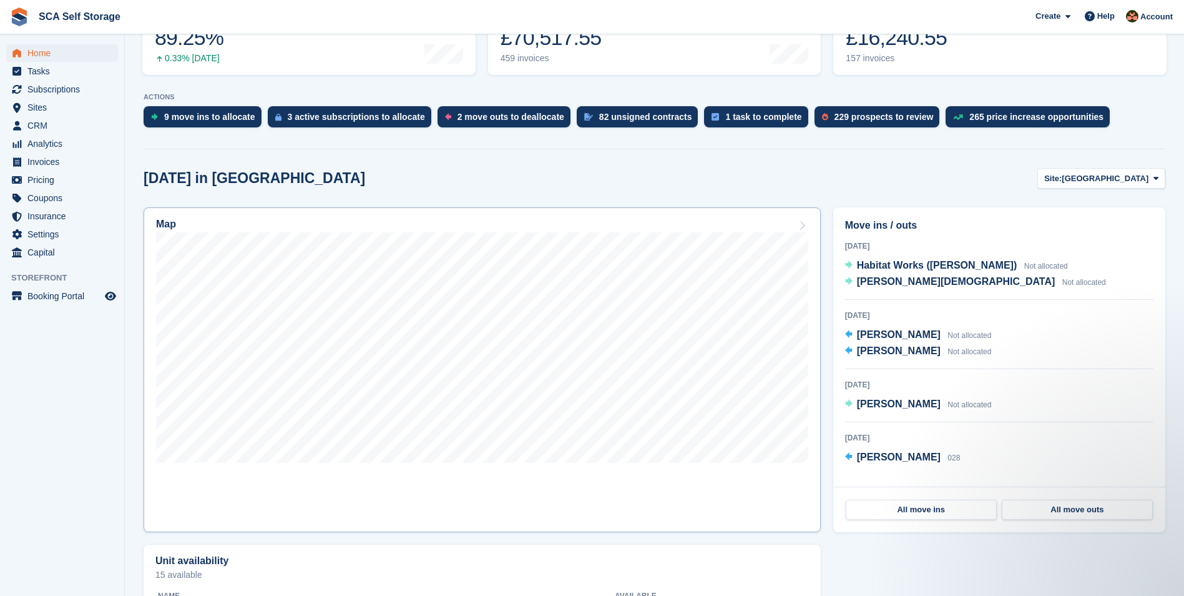
click at [462, 224] on div "Map" at bounding box center [482, 225] width 652 height 14
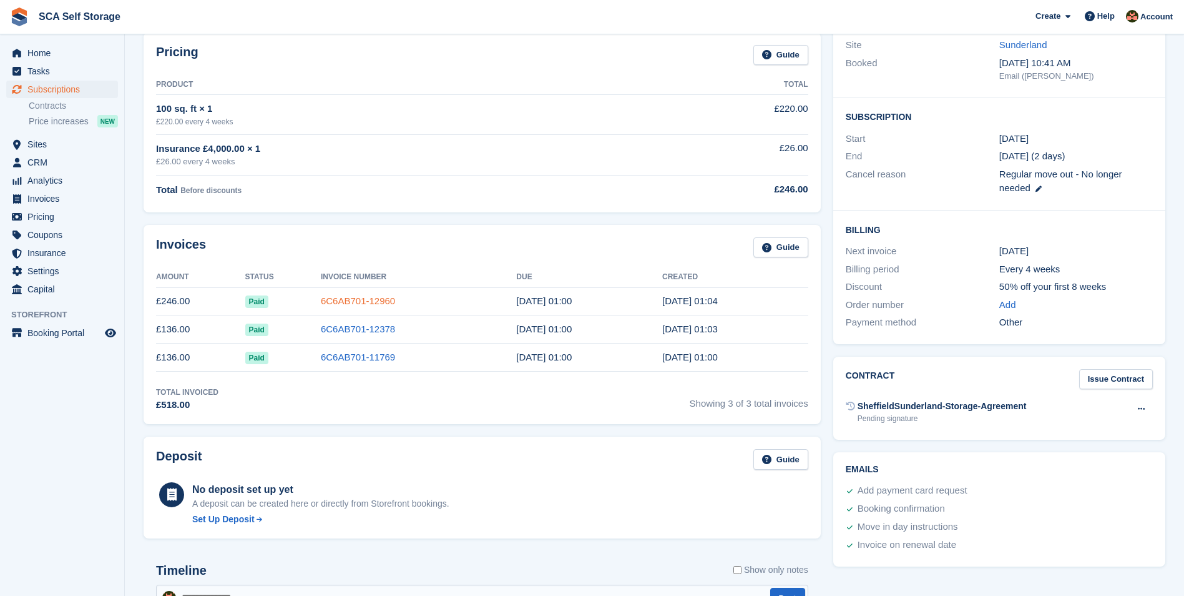
scroll to position [172, 0]
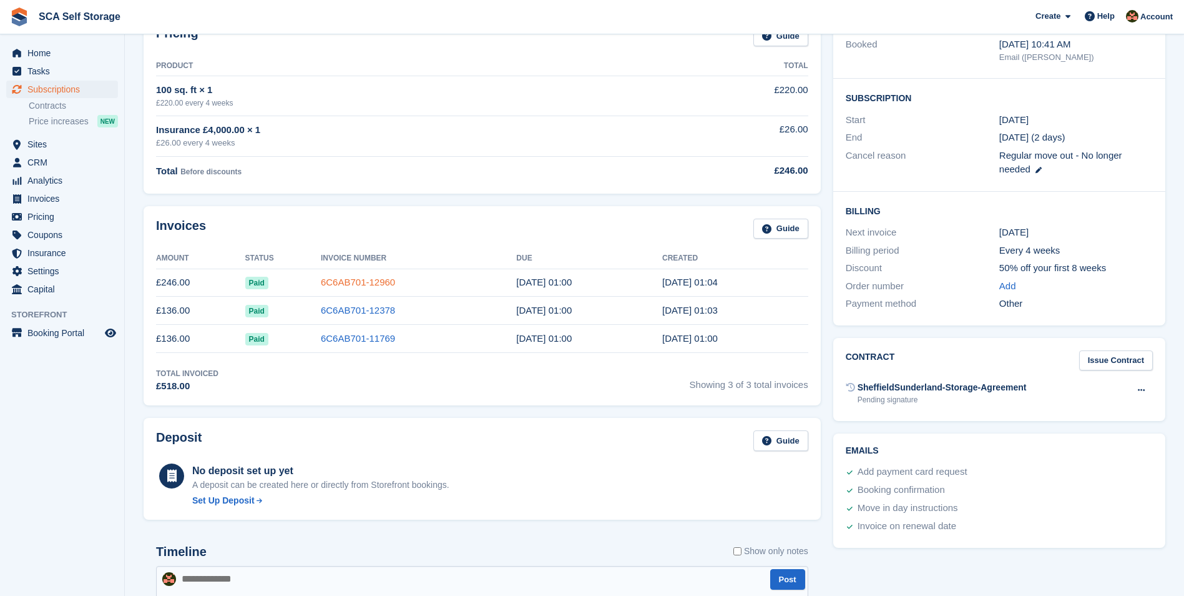
click at [345, 283] on link "6C6AB701-12960" at bounding box center [358, 282] width 74 height 11
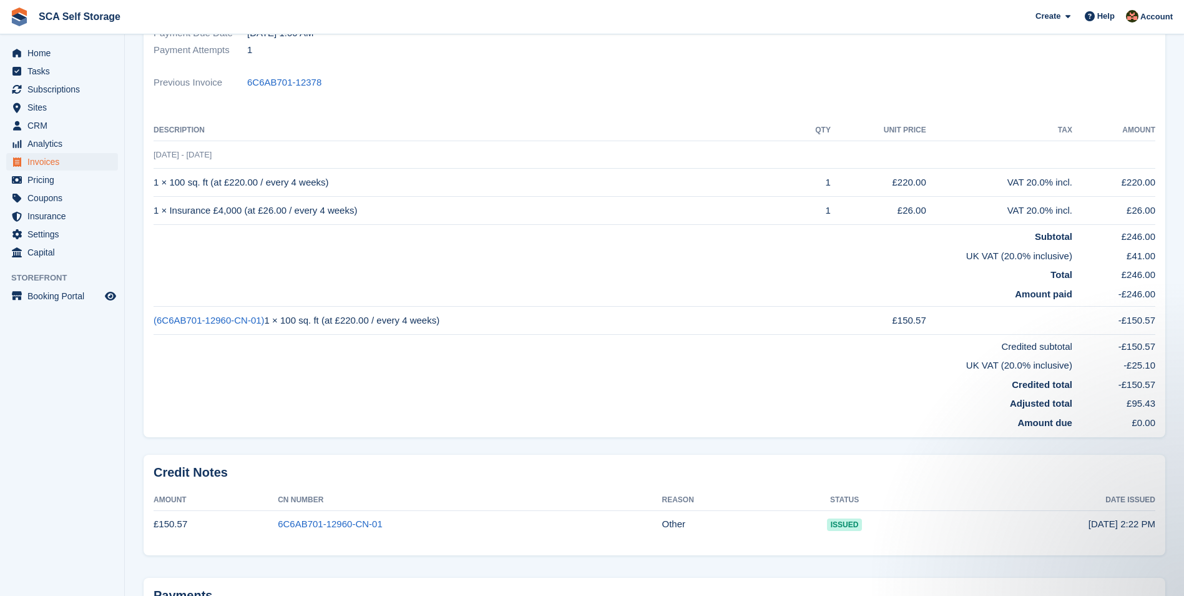
scroll to position [250, 0]
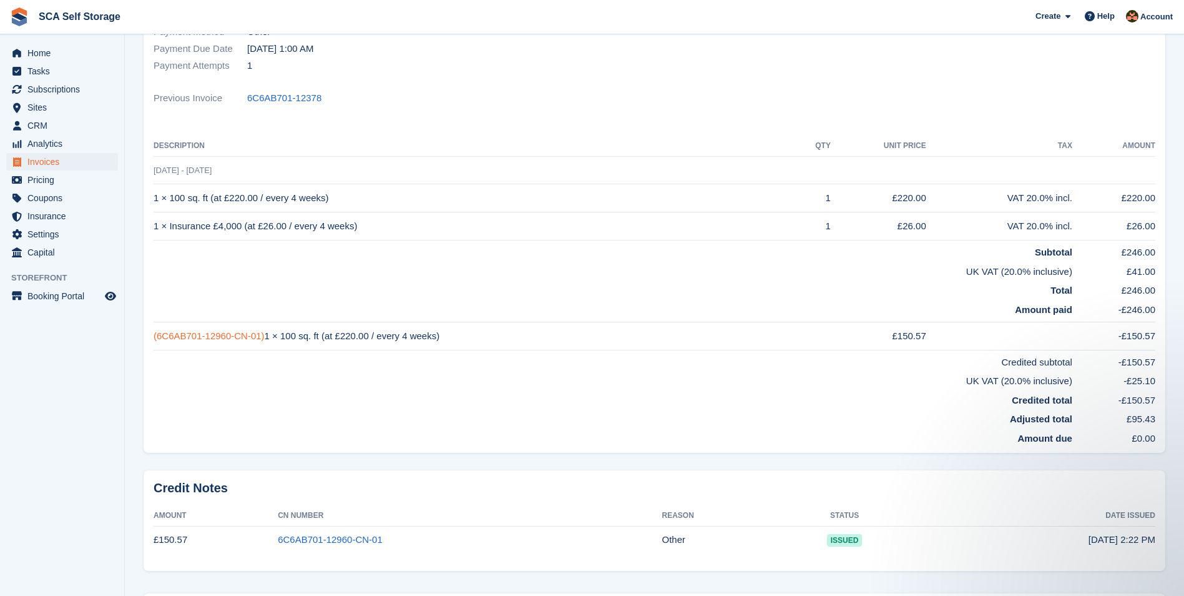
click at [188, 337] on link "(6C6AB701-12960-CN-01)" at bounding box center [209, 335] width 111 height 11
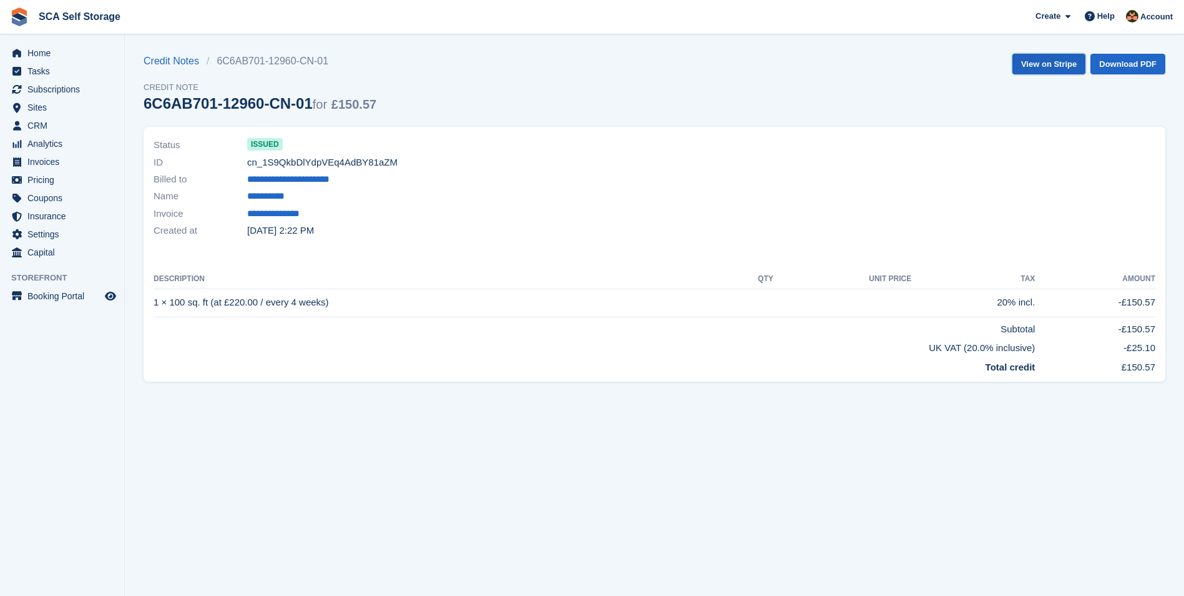
click at [1054, 65] on link "View on Stripe" at bounding box center [1048, 64] width 73 height 21
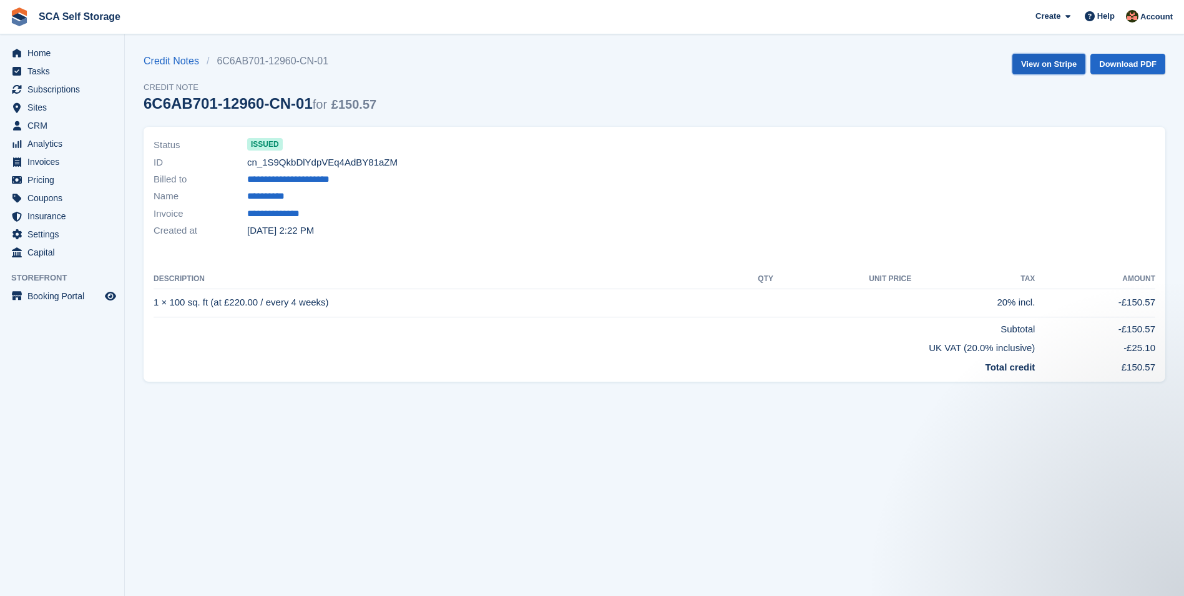
click at [1064, 65] on link "View on Stripe" at bounding box center [1048, 64] width 73 height 21
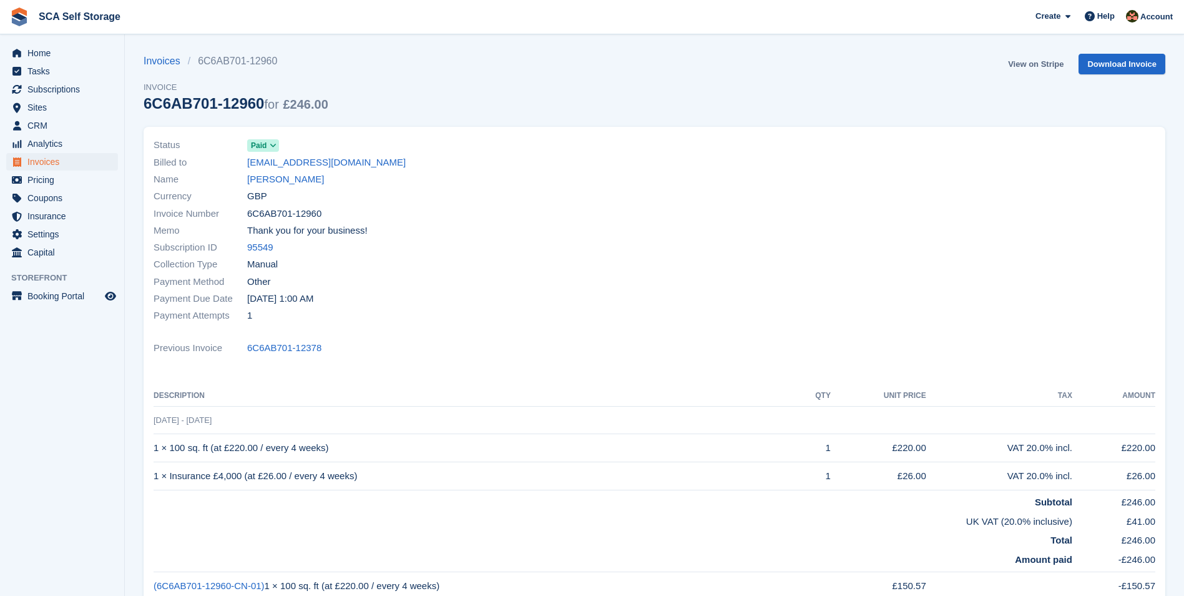
click at [1029, 61] on link "View on Stripe" at bounding box center [1036, 64] width 66 height 21
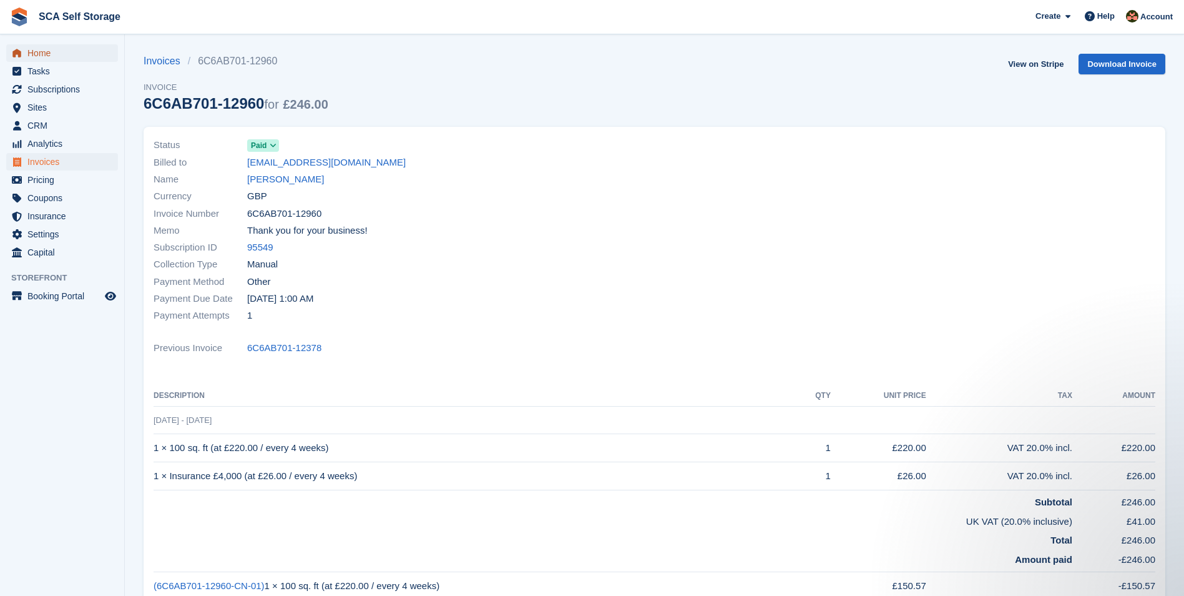
click at [52, 55] on span "Home" at bounding box center [64, 52] width 75 height 17
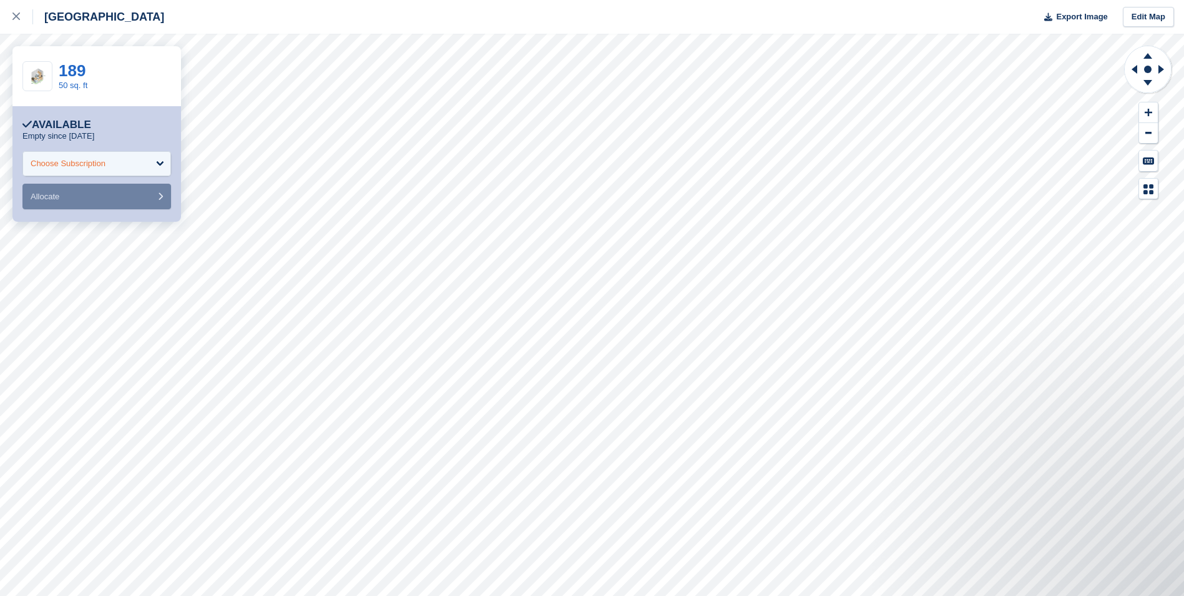
click at [95, 163] on div "Choose Subscription" at bounding box center [68, 163] width 75 height 12
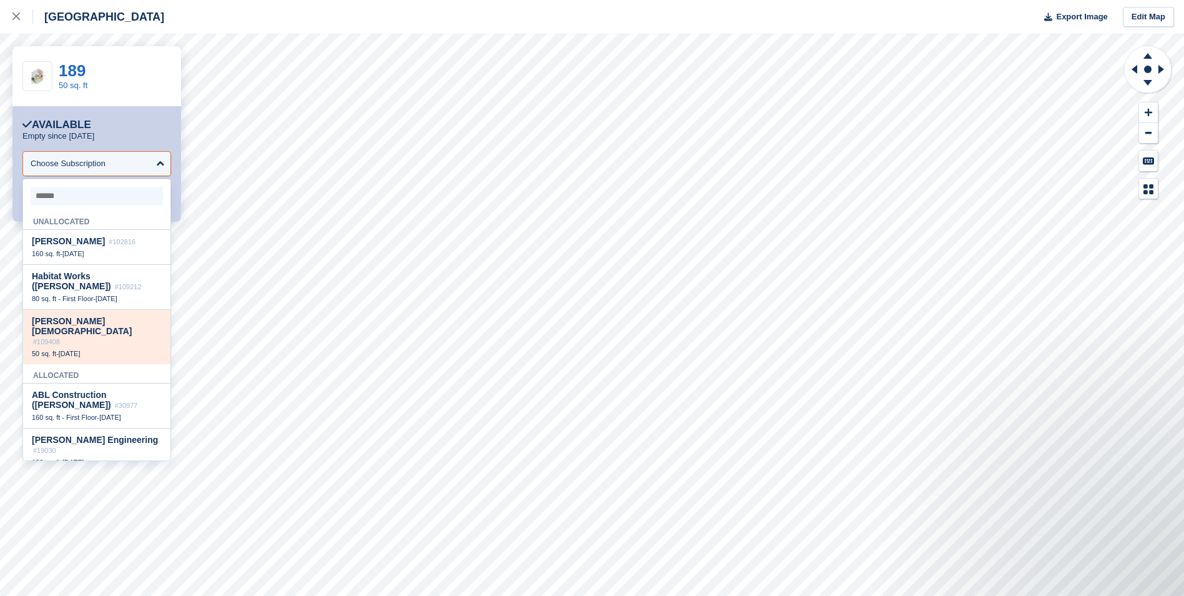
click at [91, 328] on span "[PERSON_NAME][DEMOGRAPHIC_DATA]" at bounding box center [82, 326] width 100 height 20
select select "******"
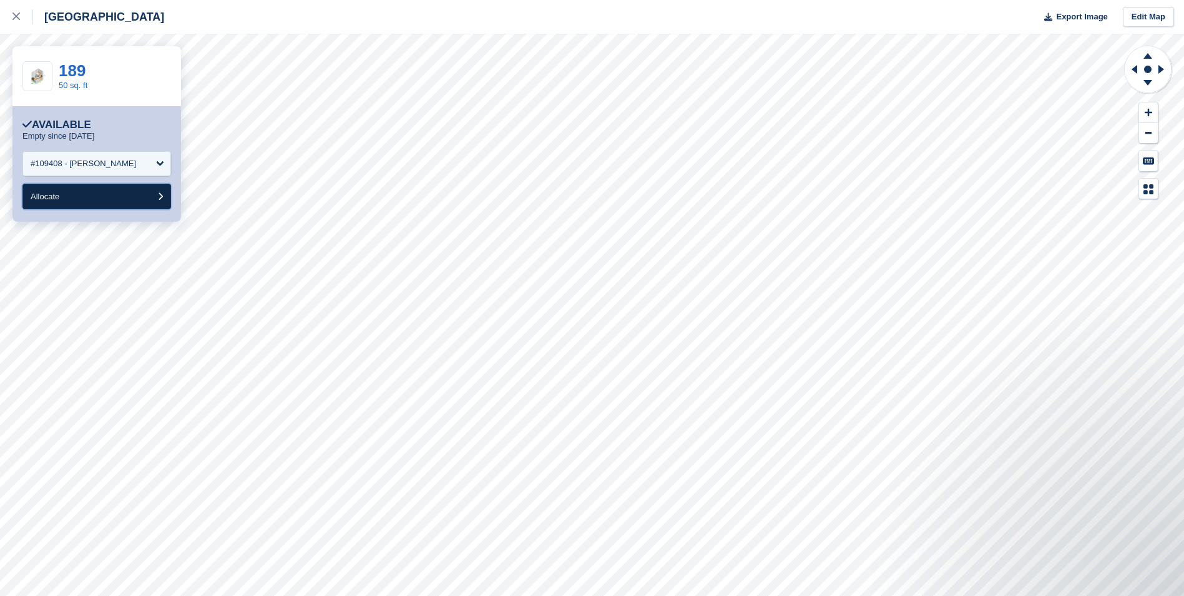
click at [98, 198] on button "Allocate" at bounding box center [96, 197] width 149 height 26
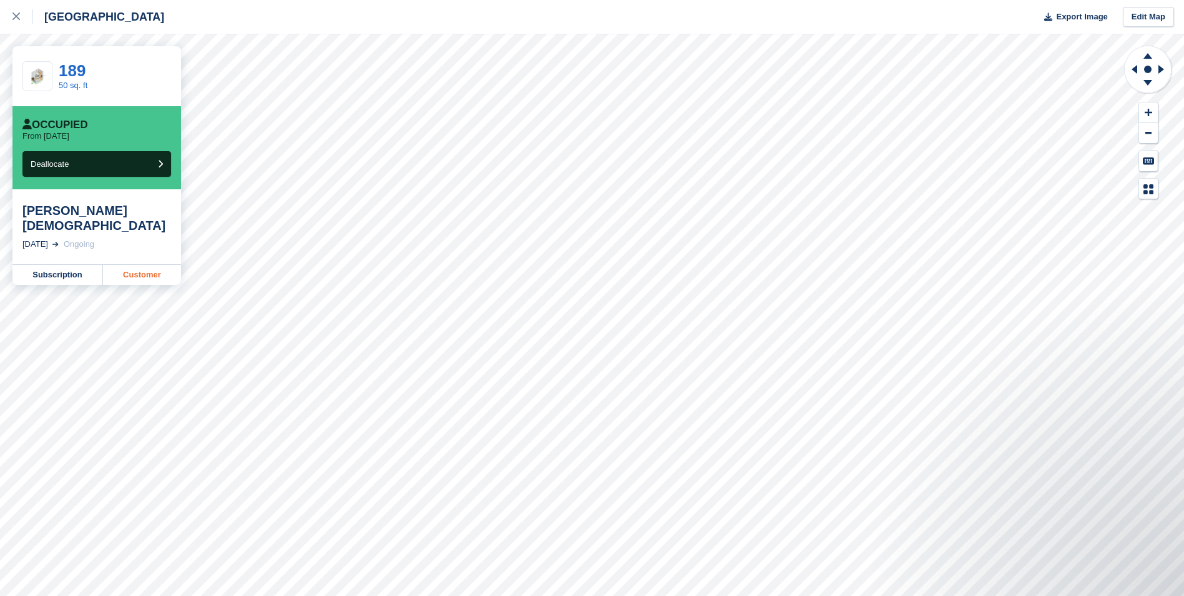
click at [140, 265] on link "Customer" at bounding box center [142, 275] width 78 height 20
click at [125, 265] on link "Customer" at bounding box center [142, 275] width 78 height 20
click at [14, 16] on icon at bounding box center [15, 15] width 7 height 7
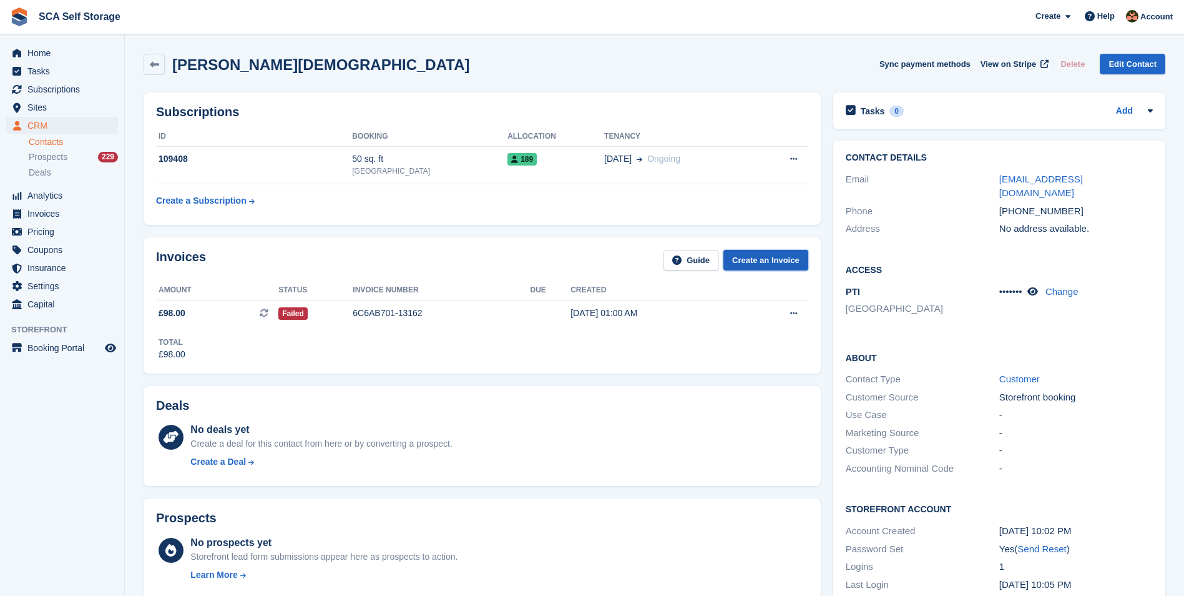
click at [762, 263] on link "Create an Invoice" at bounding box center [765, 260] width 85 height 21
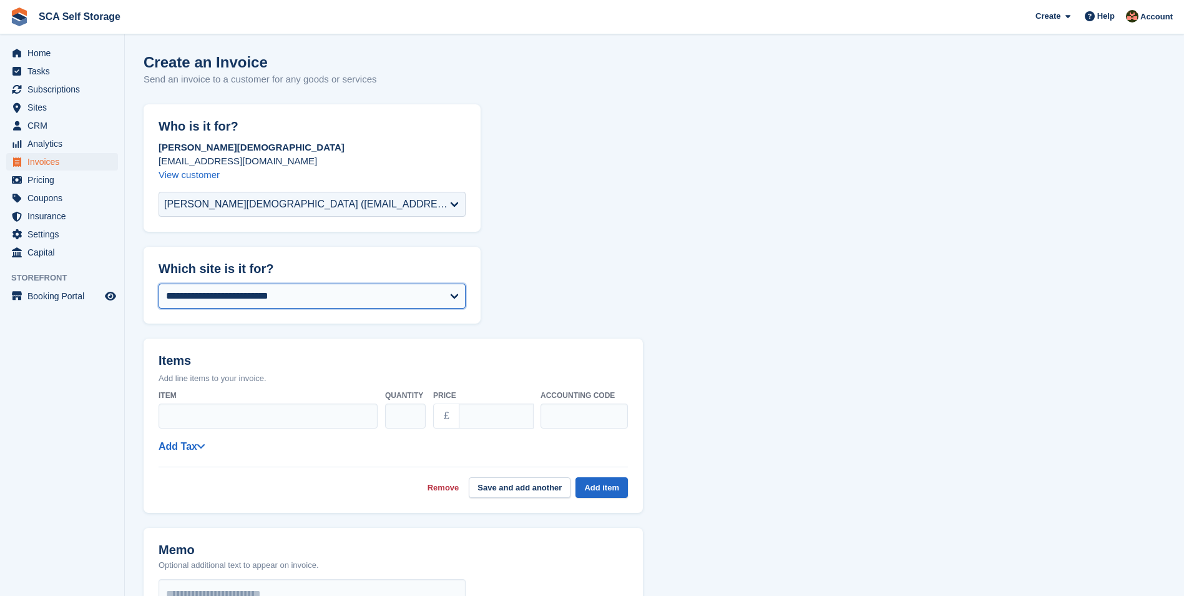
click at [263, 296] on select "**********" at bounding box center [312, 295] width 307 height 25
select select "****"
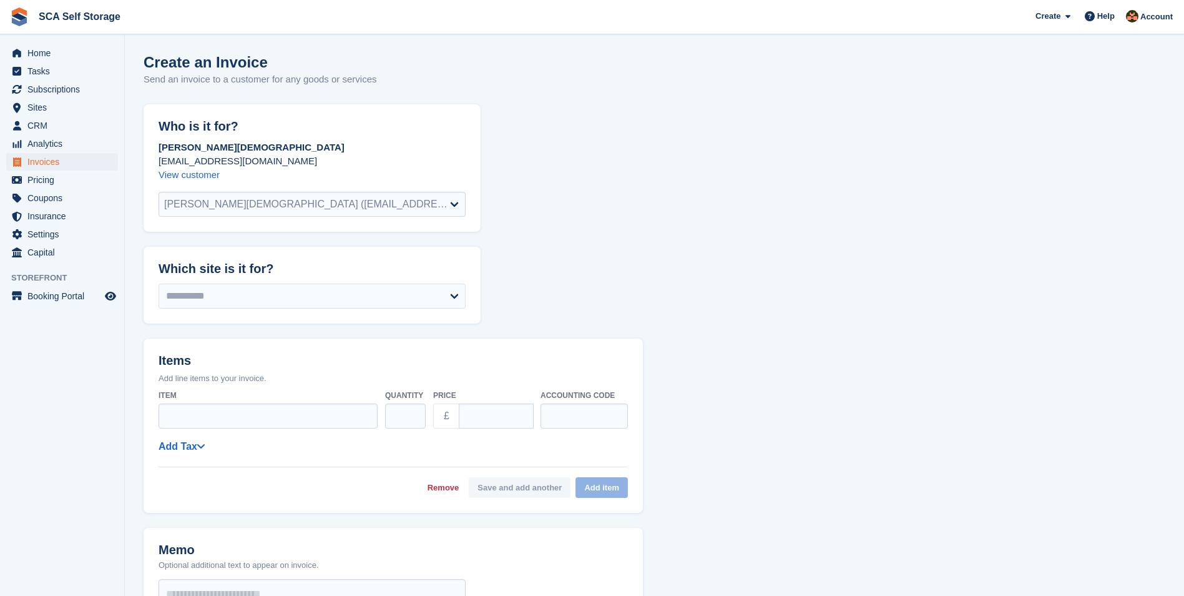
click at [596, 290] on form "**********" at bounding box center [655, 515] width 1022 height 822
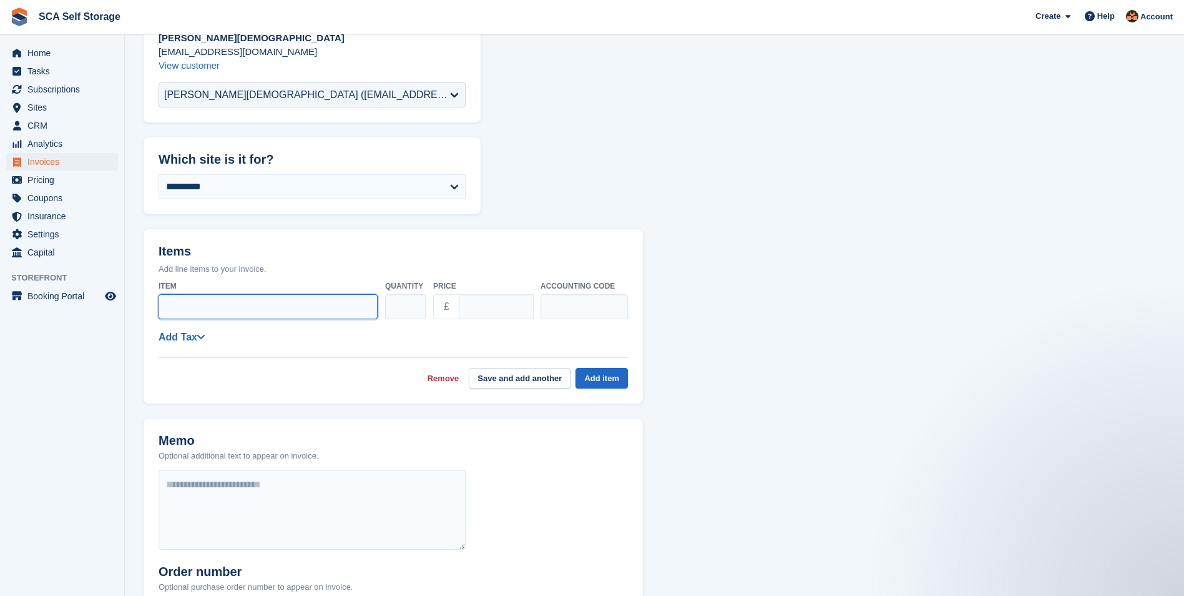
click at [322, 307] on input "Item" at bounding box center [268, 306] width 219 height 25
type input "**********"
type input "*****"
type input "****"
click at [516, 383] on button "Save and add another" at bounding box center [520, 378] width 102 height 21
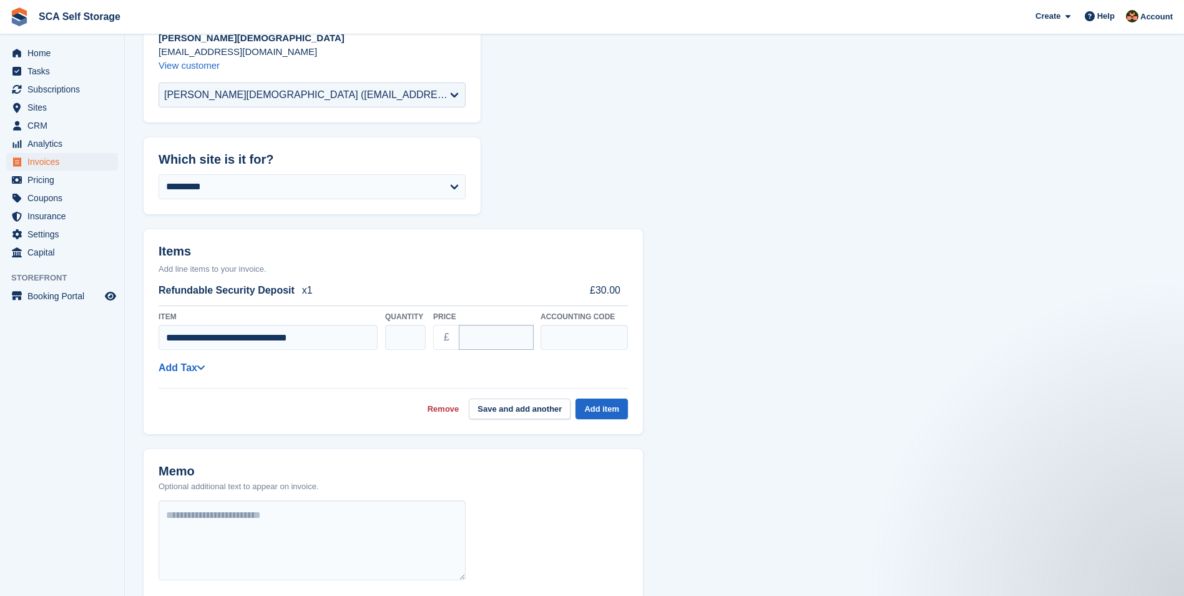
type input "**********"
drag, startPoint x: 499, startPoint y: 332, endPoint x: 426, endPoint y: 335, distance: 73.1
click at [426, 336] on div "**********" at bounding box center [393, 330] width 469 height 49
type input "*****"
click at [610, 339] on input "text" at bounding box center [584, 337] width 87 height 25
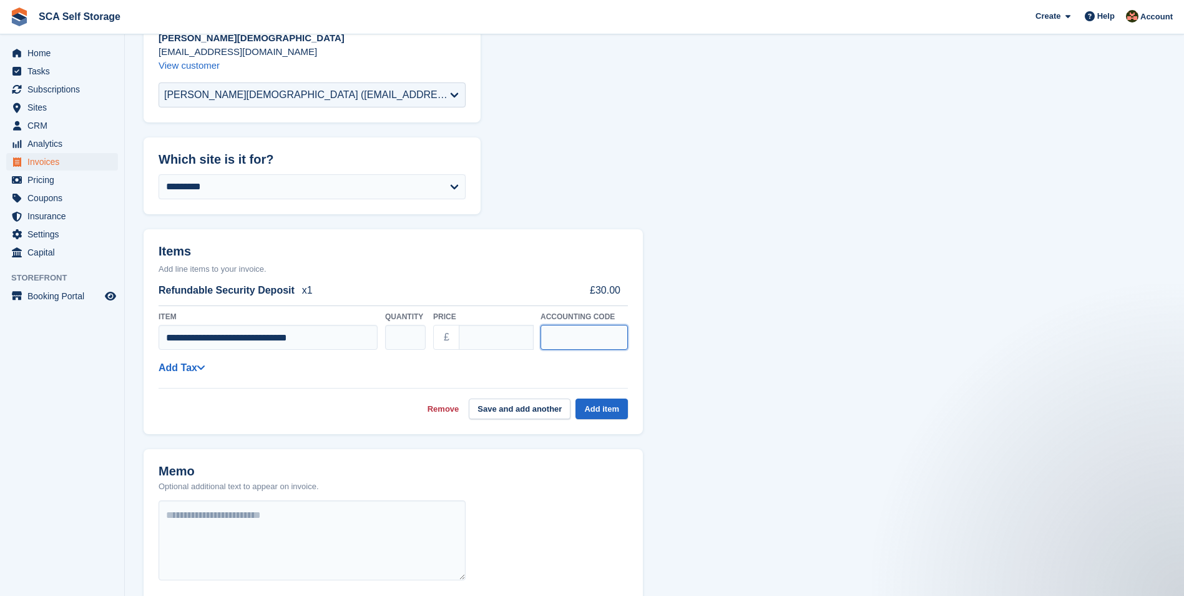
type input "*"
type input "****"
click at [613, 412] on button "Add item" at bounding box center [602, 408] width 52 height 21
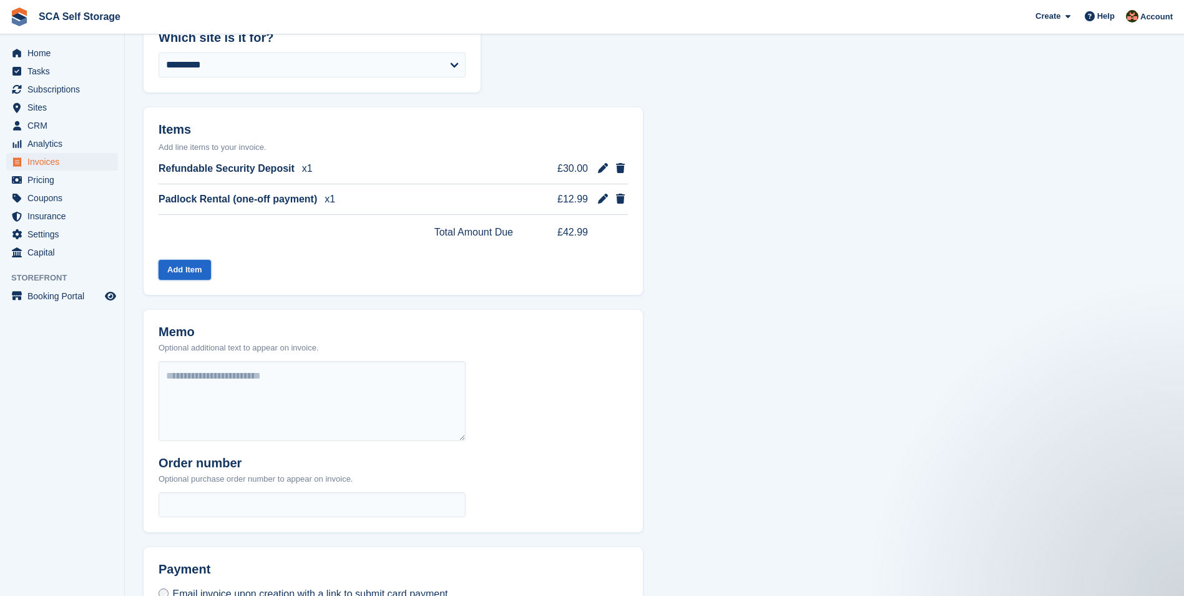
scroll to position [363, 0]
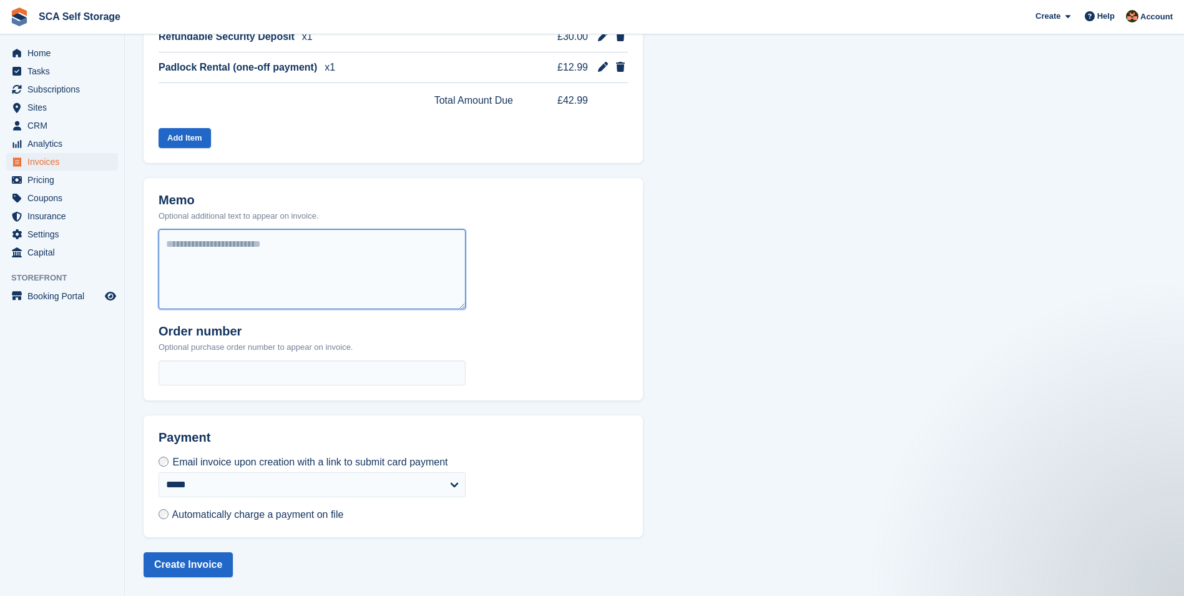
click at [218, 262] on textarea at bounding box center [312, 269] width 307 height 80
type textarea "**********"
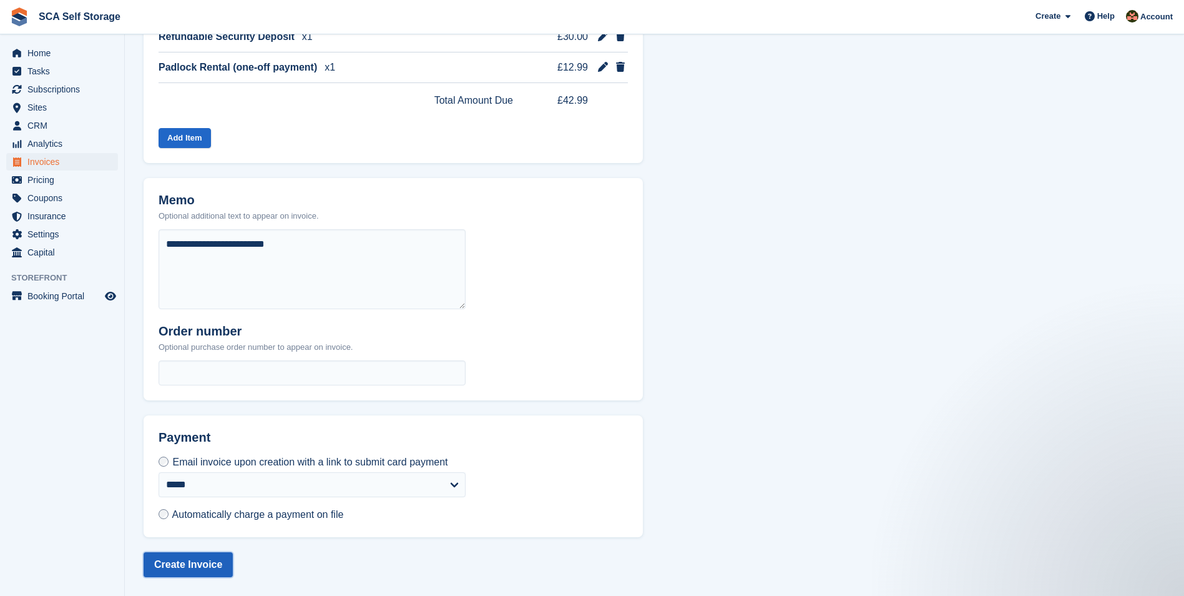
click at [213, 559] on button "Create Invoice" at bounding box center [188, 564] width 89 height 25
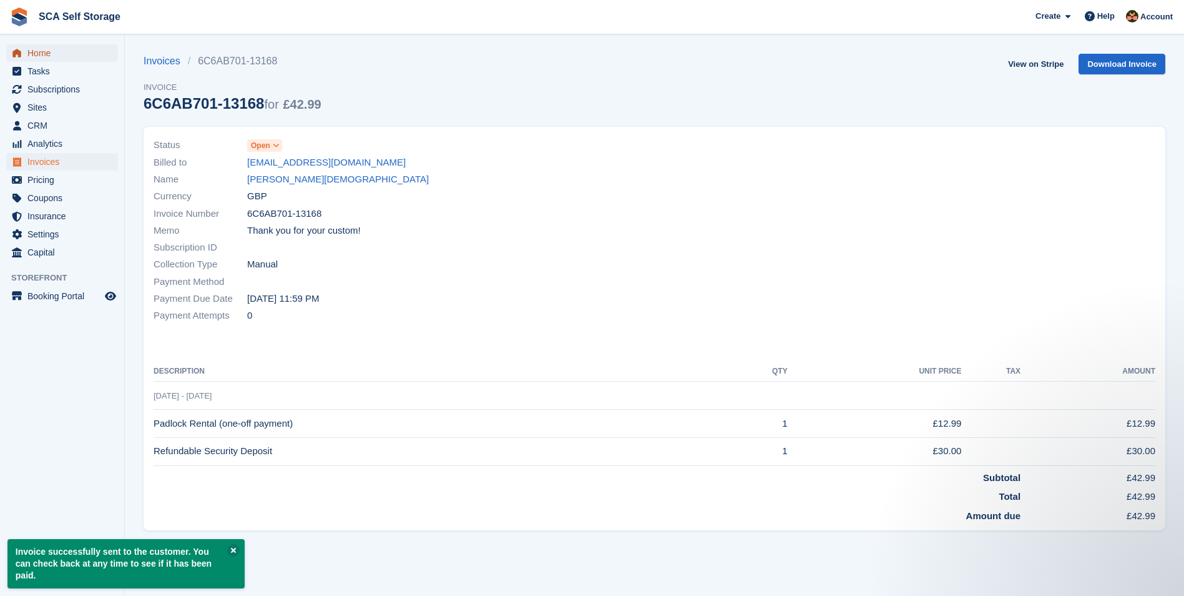
drag, startPoint x: 42, startPoint y: 50, endPoint x: 64, endPoint y: 48, distance: 21.3
click at [42, 50] on span "Home" at bounding box center [64, 52] width 75 height 17
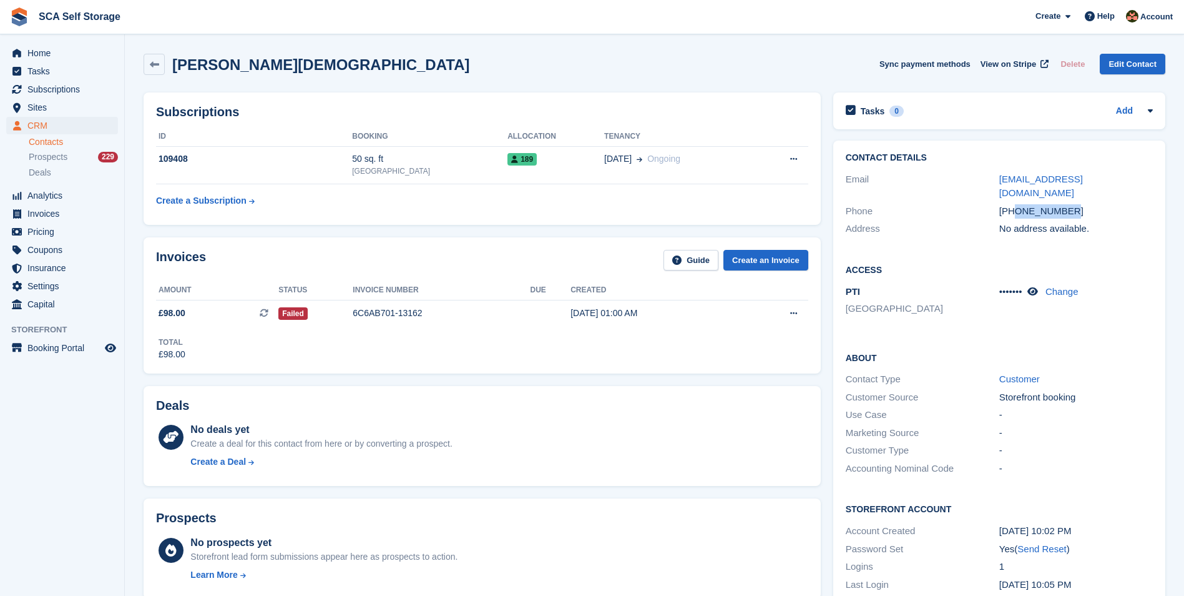
drag, startPoint x: 1069, startPoint y: 195, endPoint x: 1014, endPoint y: 202, distance: 55.3
click at [1014, 204] on div "[PHONE_NUMBER]" at bounding box center [1076, 211] width 154 height 14
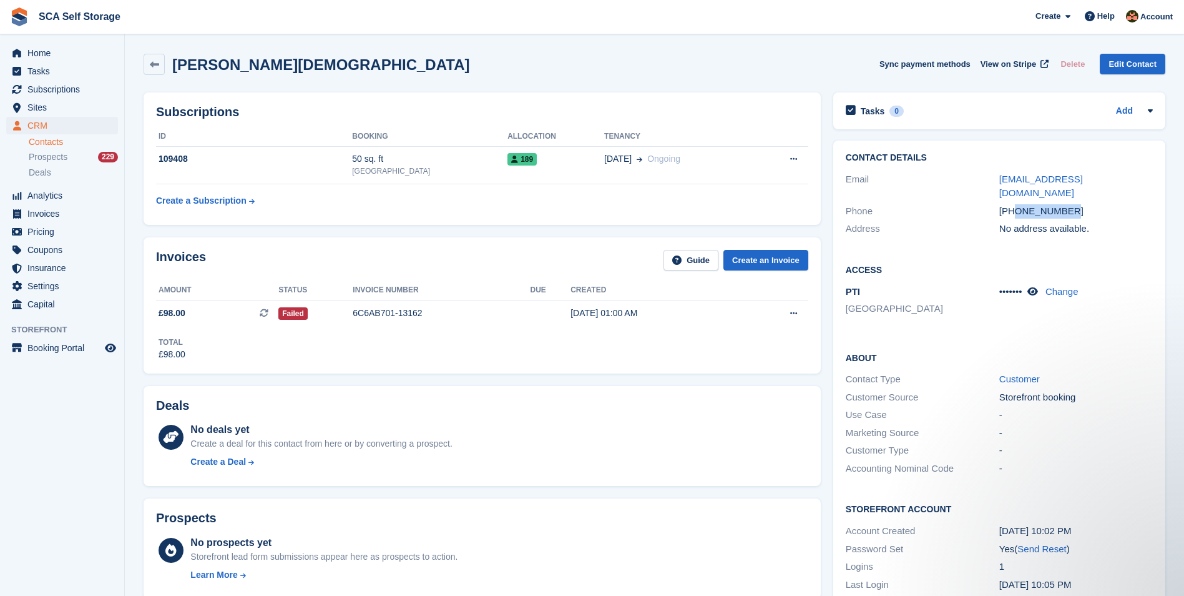
copy div "7496419852"
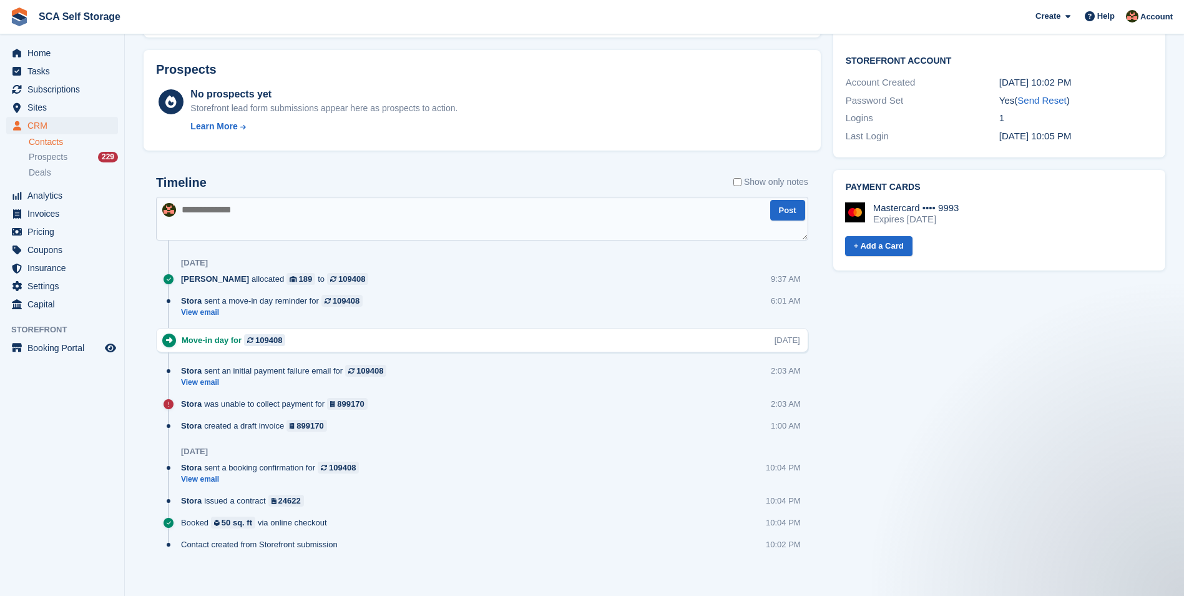
scroll to position [453, 0]
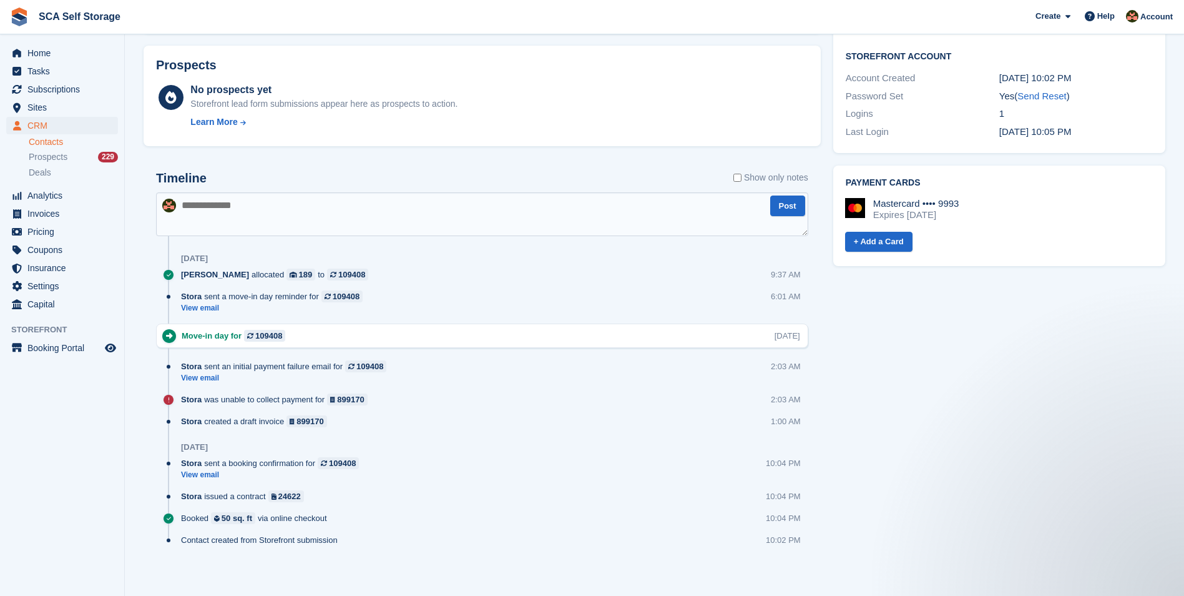
click at [531, 216] on textarea at bounding box center [482, 214] width 652 height 44
type textarea "**********"
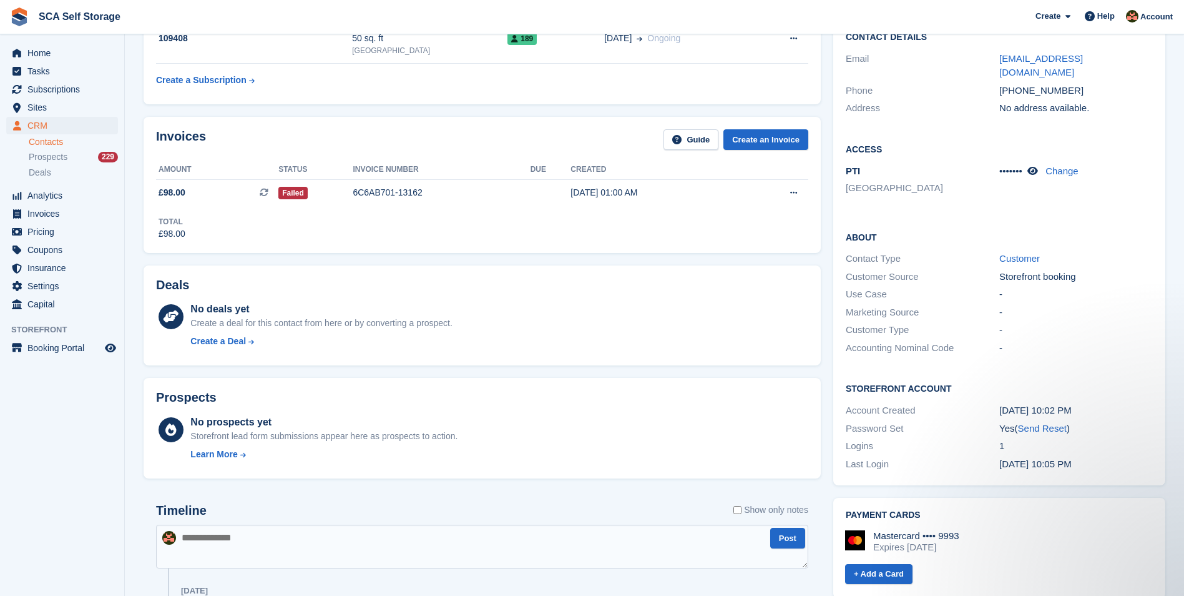
scroll to position [0, 0]
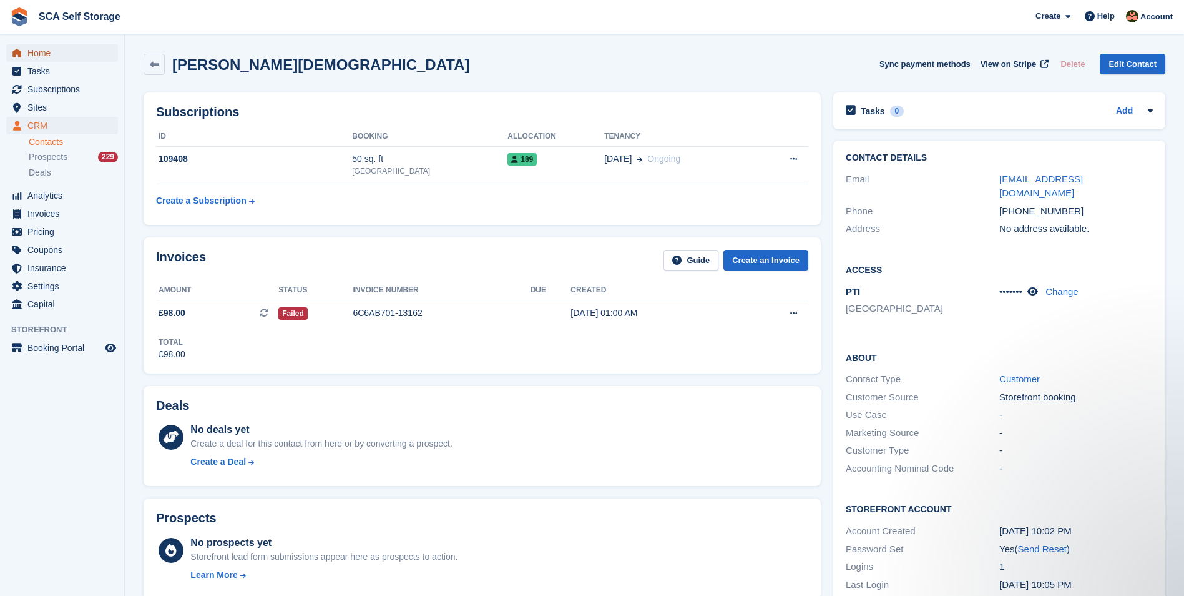
click at [29, 54] on span "Home" at bounding box center [64, 52] width 75 height 17
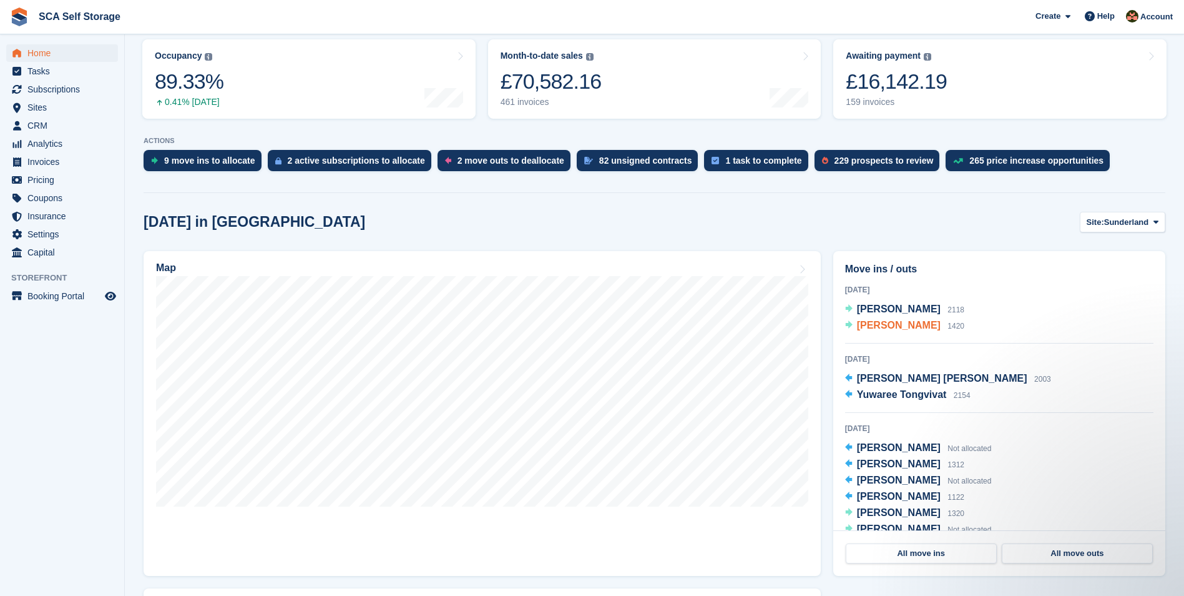
scroll to position [172, 0]
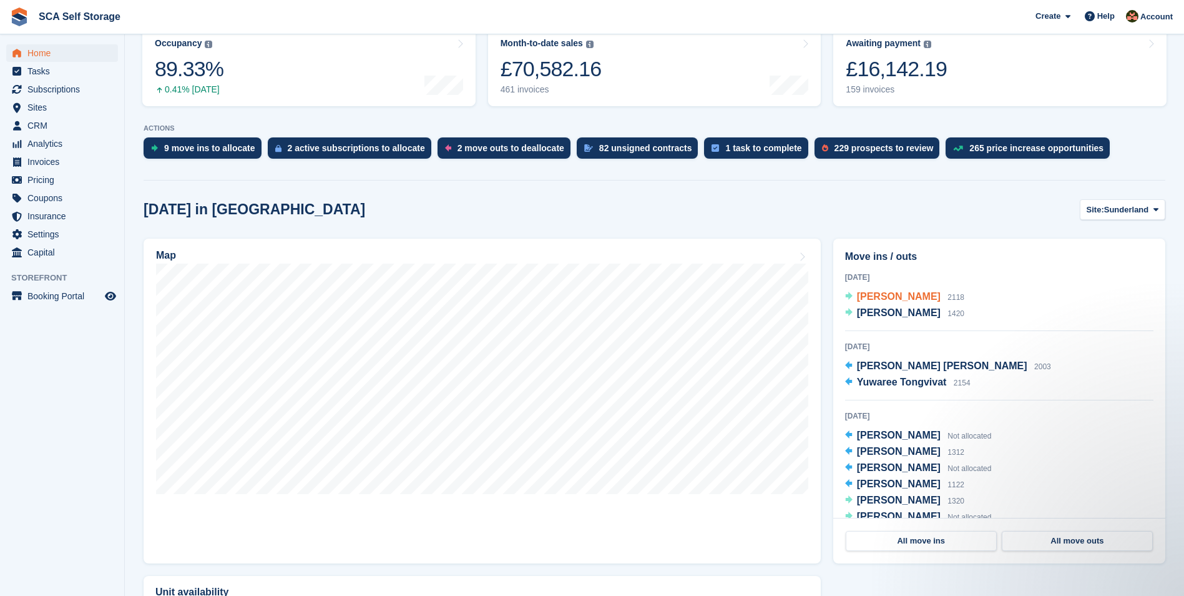
click at [873, 299] on span "Sonia Taylor" at bounding box center [899, 296] width 84 height 11
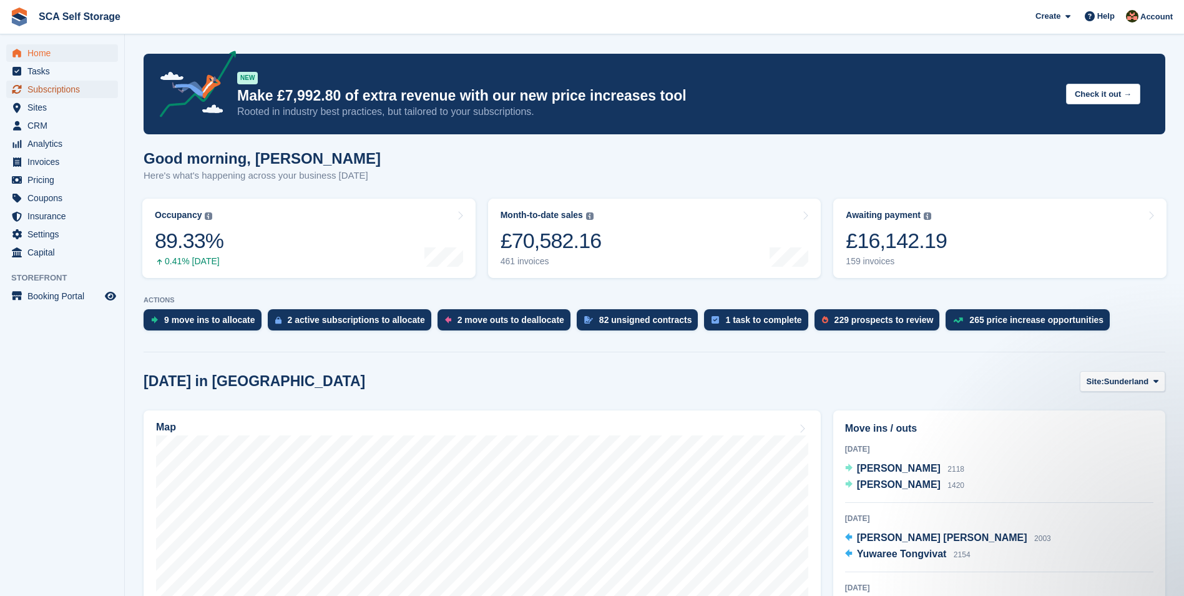
click at [62, 90] on span "Subscriptions" at bounding box center [64, 89] width 75 height 17
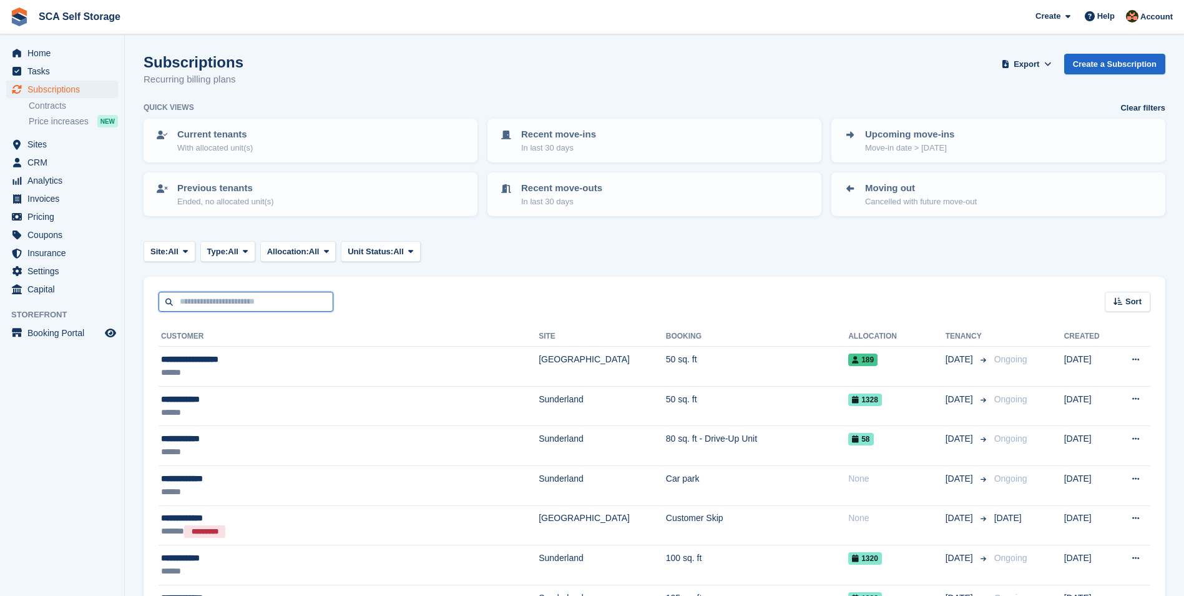
click at [184, 305] on input "text" at bounding box center [246, 302] width 175 height 21
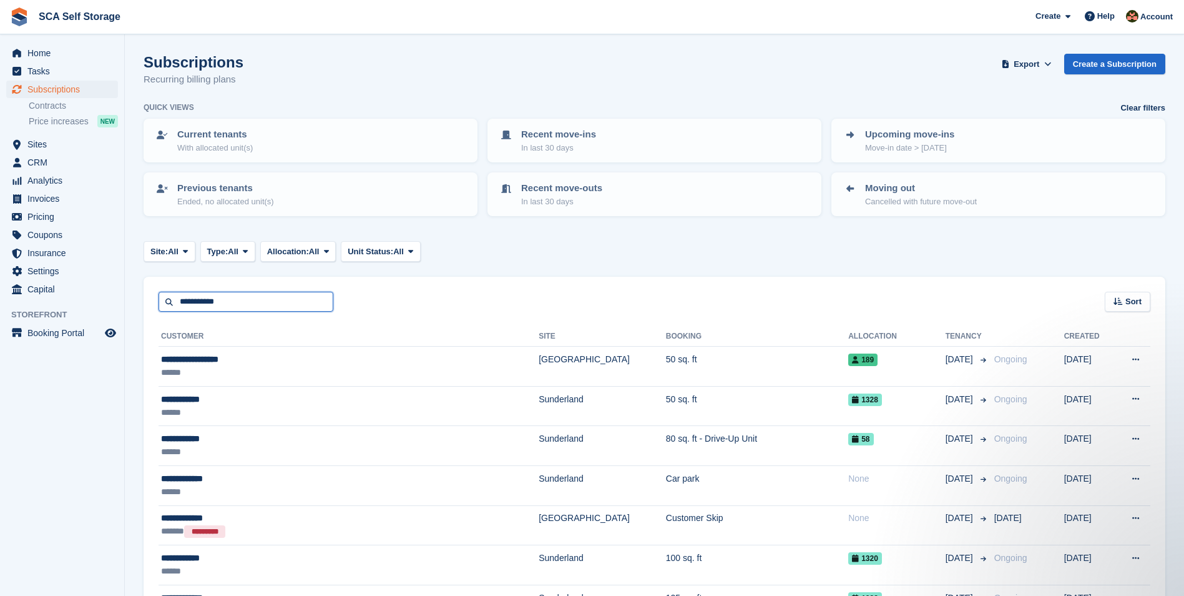
type input "**********"
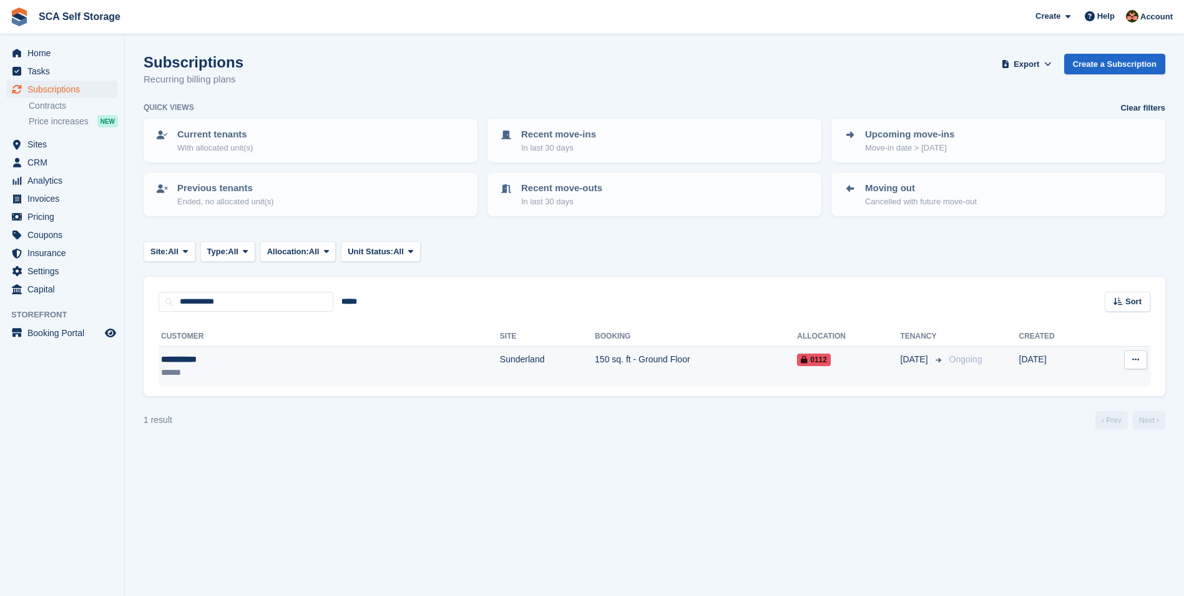
click at [500, 356] on td "Sunderland" at bounding box center [547, 365] width 95 height 39
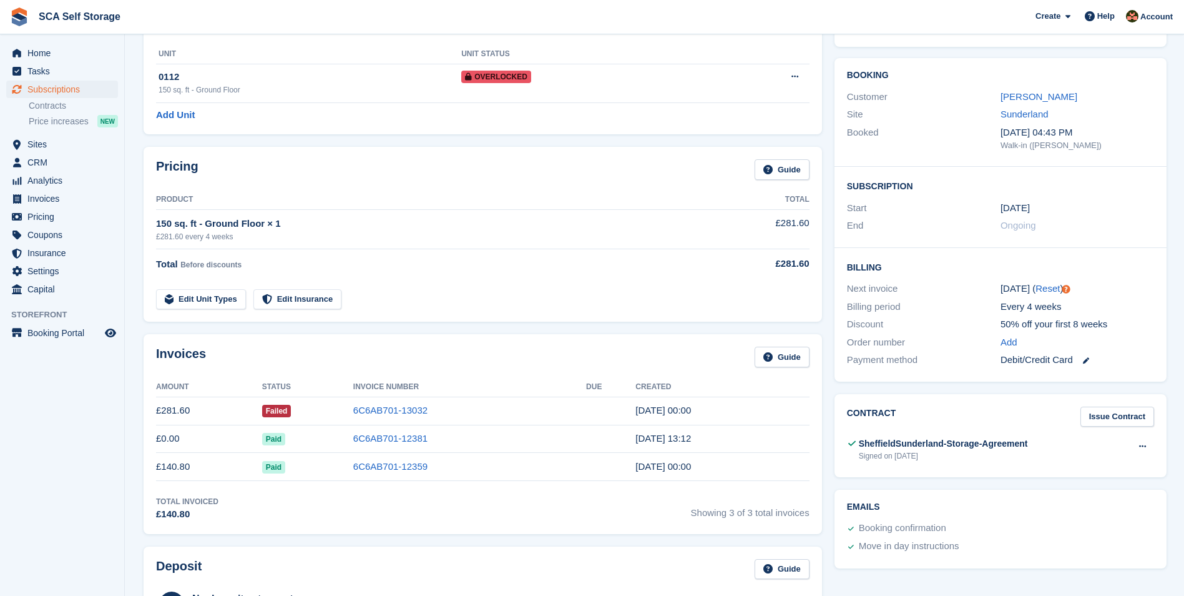
scroll to position [94, 0]
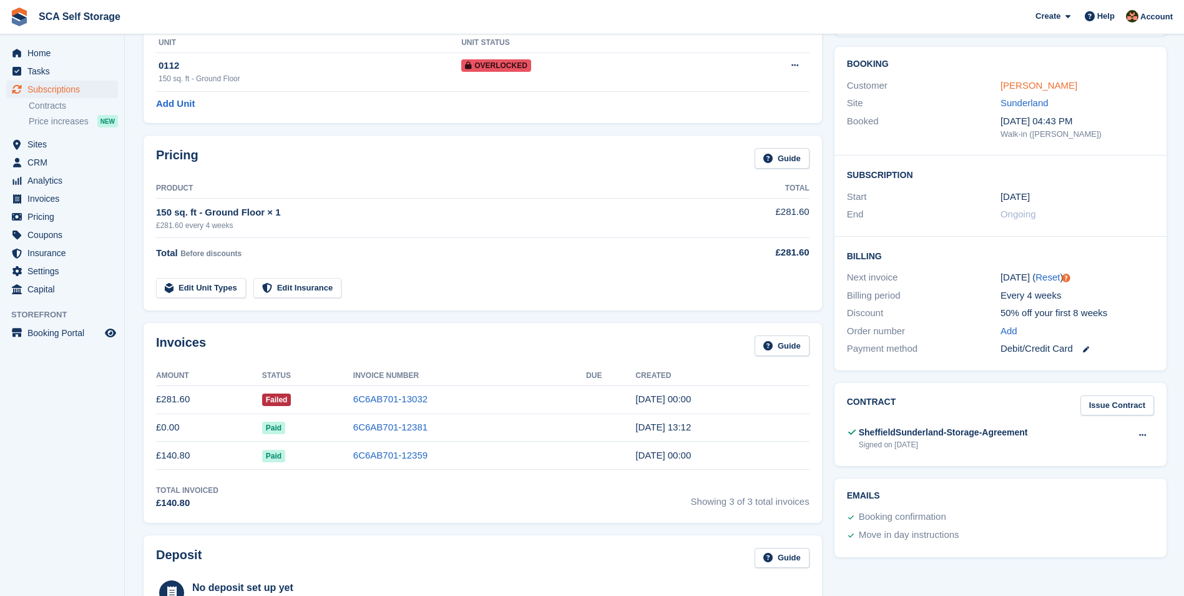
click at [1024, 81] on link "[PERSON_NAME]" at bounding box center [1039, 85] width 77 height 11
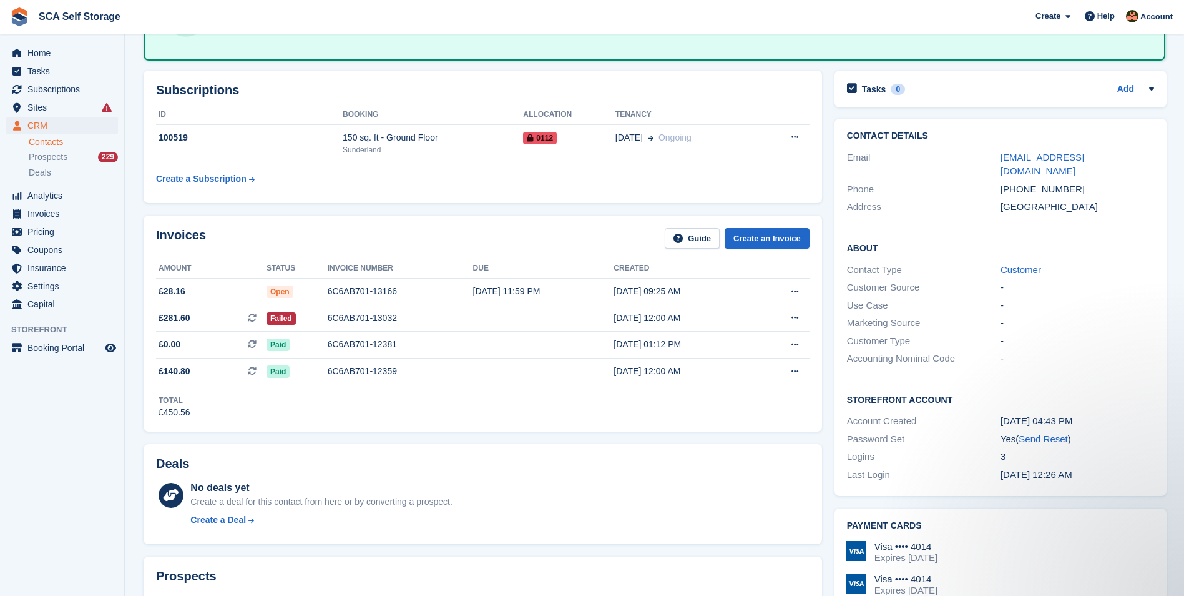
click at [512, 226] on div "Invoices Guide Create an Invoice Amount Status Invoice number Due Created £28.1…" at bounding box center [483, 322] width 679 height 215
click at [474, 250] on div "Invoices Guide Create an Invoice" at bounding box center [483, 242] width 654 height 28
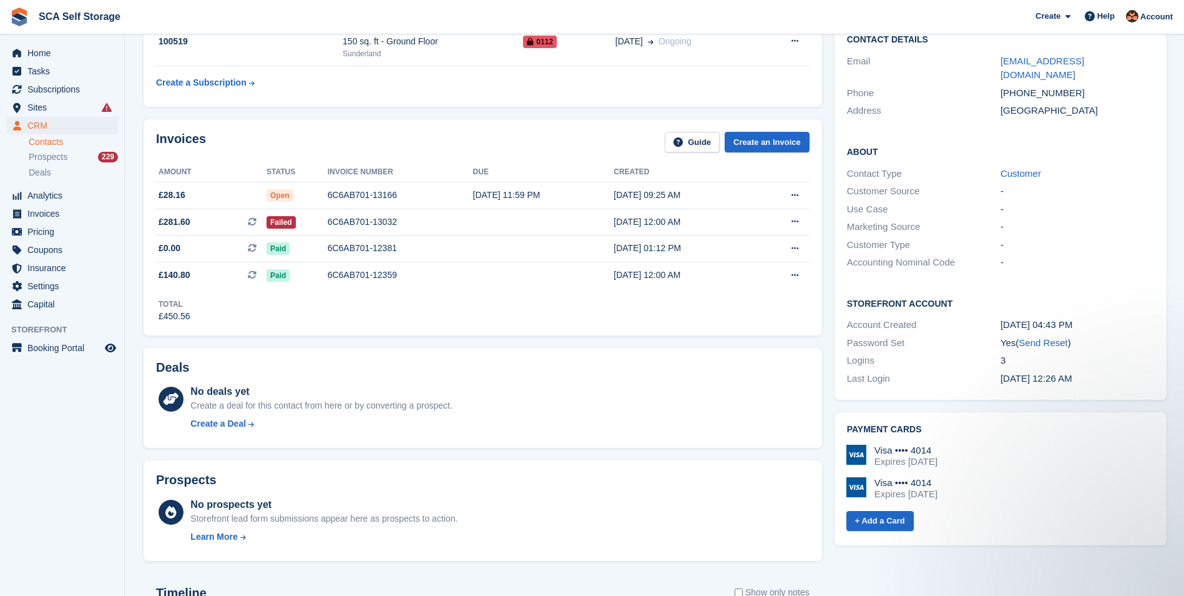
scroll to position [140, 0]
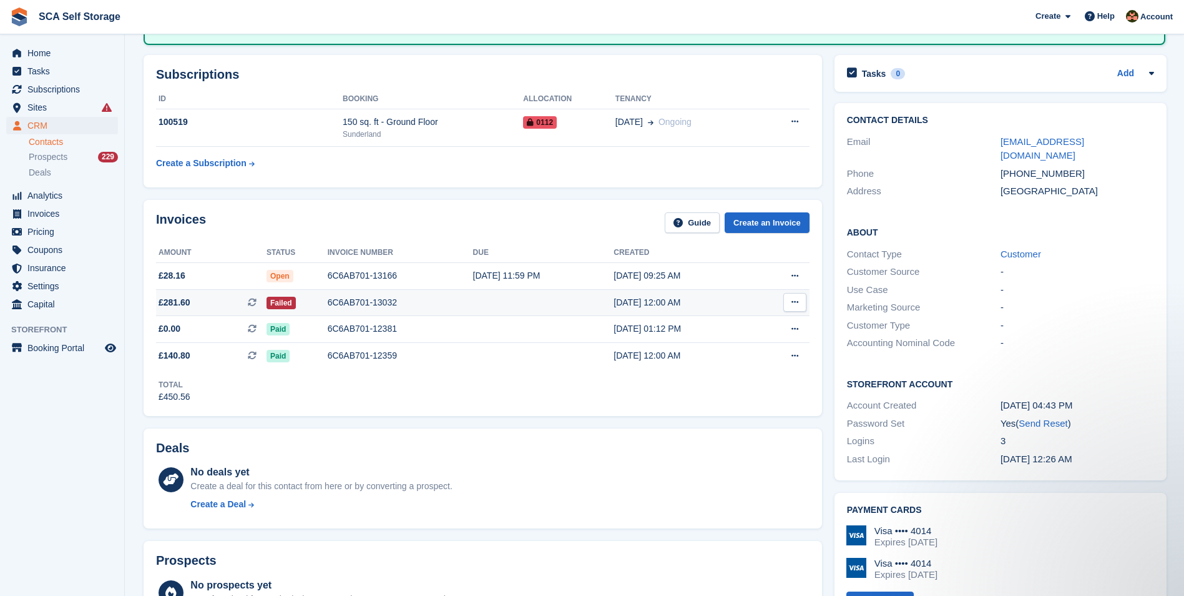
click at [413, 300] on div "6C6AB701-13032" at bounding box center [400, 302] width 145 height 13
click at [389, 306] on div "6C6AB701-13032" at bounding box center [400, 302] width 145 height 13
click at [486, 392] on div "Total £450.56" at bounding box center [483, 386] width 654 height 34
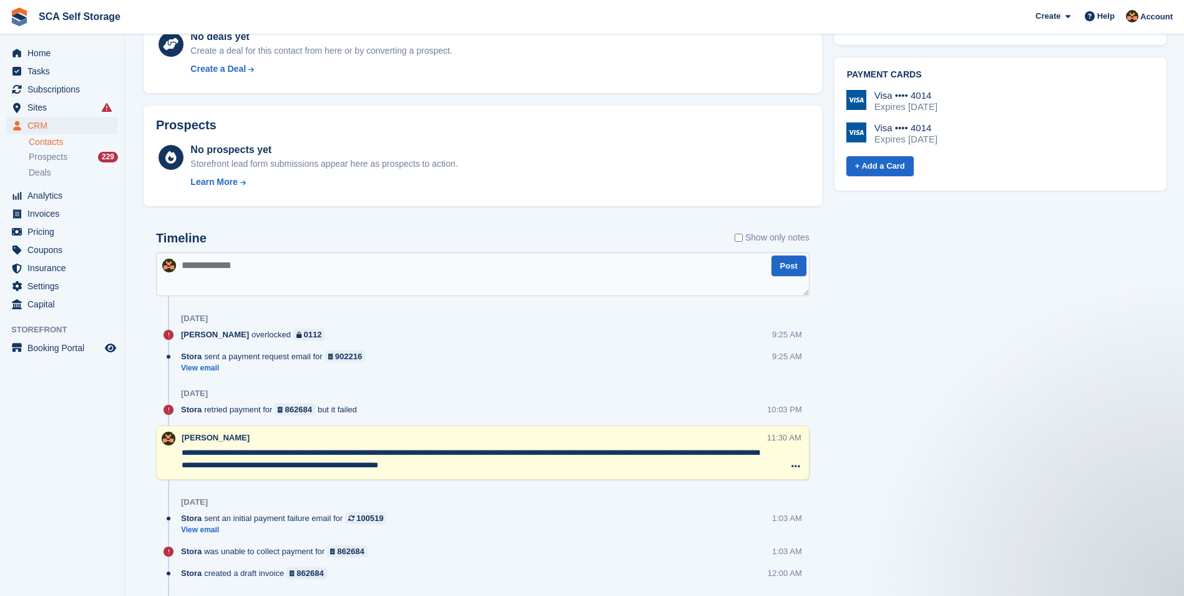
scroll to position [624, 0]
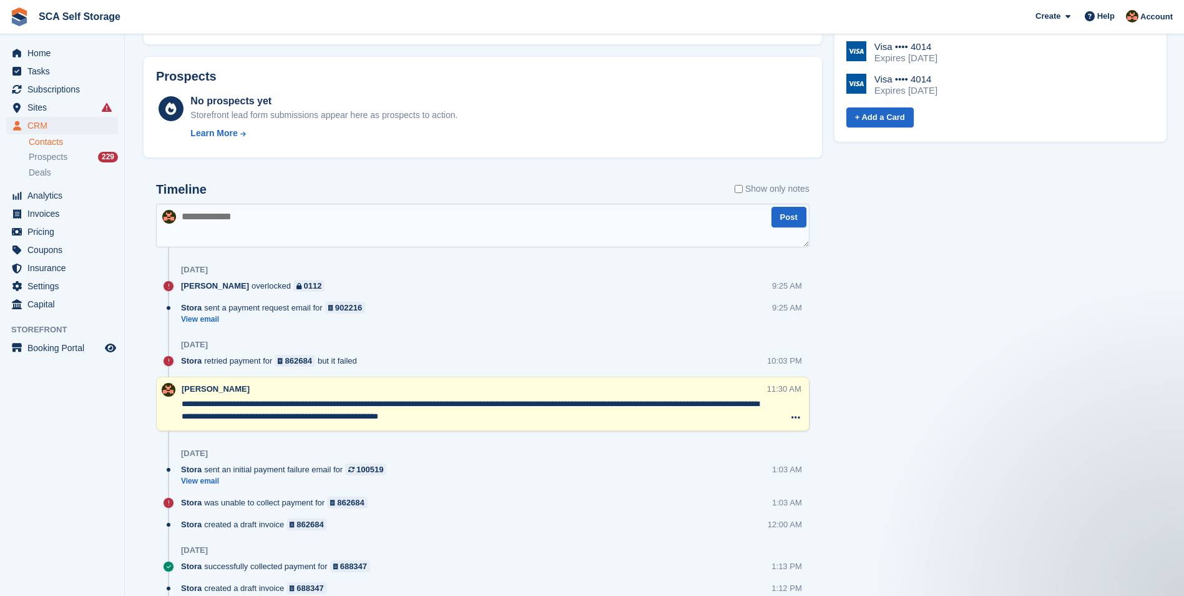
click at [540, 208] on textarea at bounding box center [483, 225] width 654 height 44
click at [382, 218] on textarea "**********" at bounding box center [483, 225] width 654 height 44
type textarea "**********"
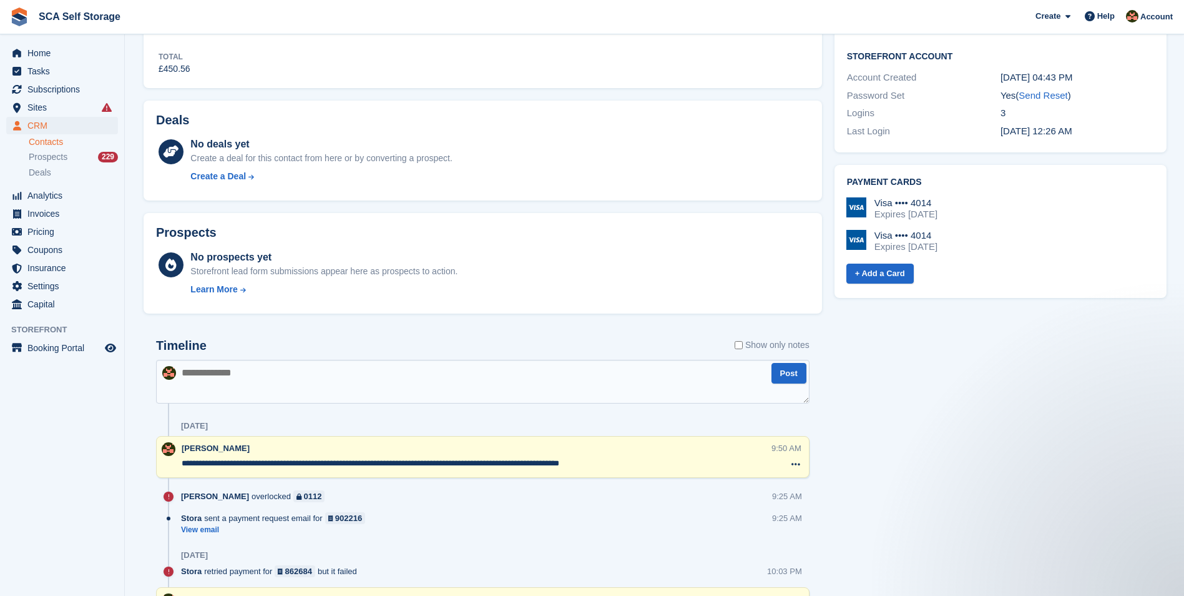
scroll to position [453, 0]
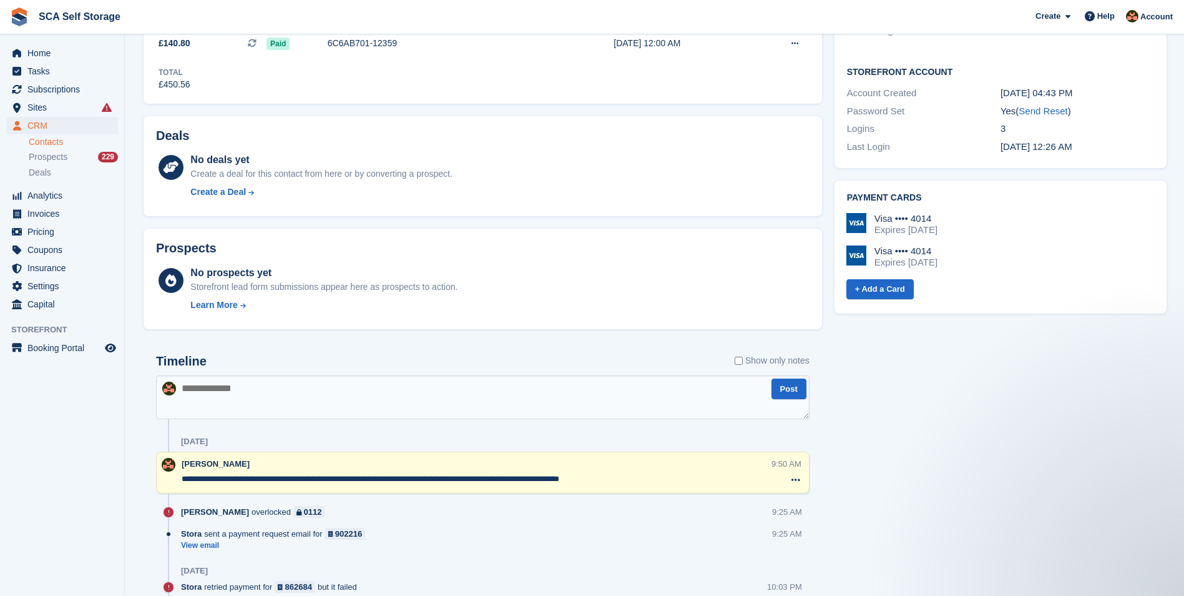
click at [567, 471] on div "**********" at bounding box center [477, 473] width 590 height 30
click at [594, 478] on textarea "**********" at bounding box center [476, 479] width 589 height 12
click at [604, 477] on textarea "**********" at bounding box center [476, 479] width 589 height 12
paste textarea "******"
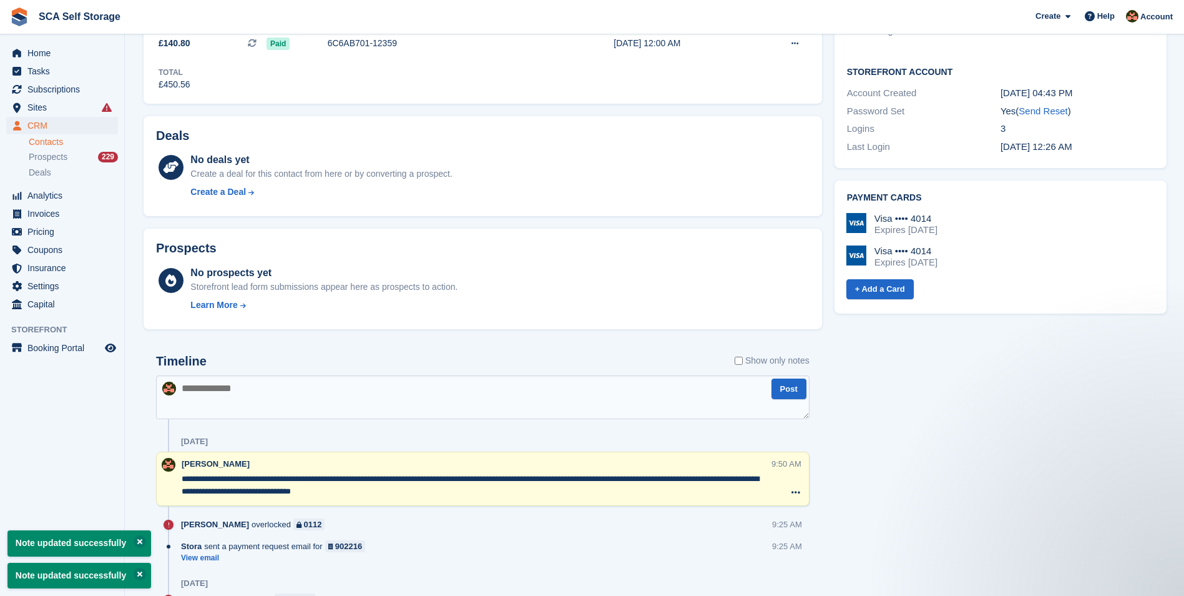
type textarea "**********"
click at [842, 500] on div "Tasks 0 Add No tasks related to James Brown Contact Details Email jacksontribut…" at bounding box center [1000, 546] width 345 height 1619
click at [38, 61] on span "Home" at bounding box center [64, 52] width 75 height 17
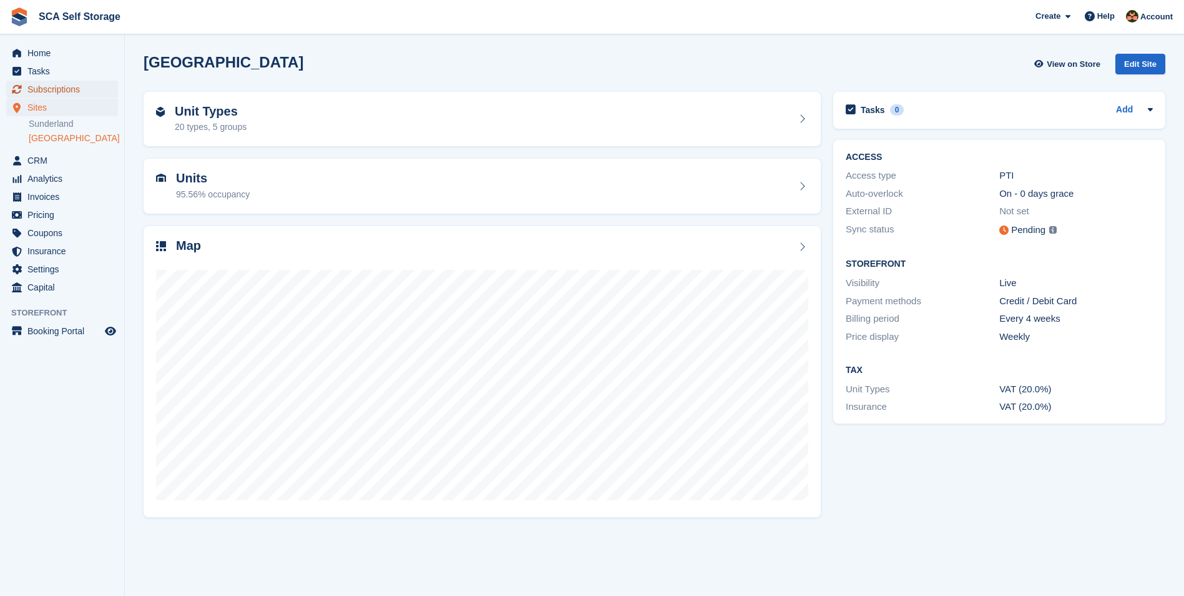
click at [73, 89] on span "Subscriptions" at bounding box center [64, 89] width 75 height 17
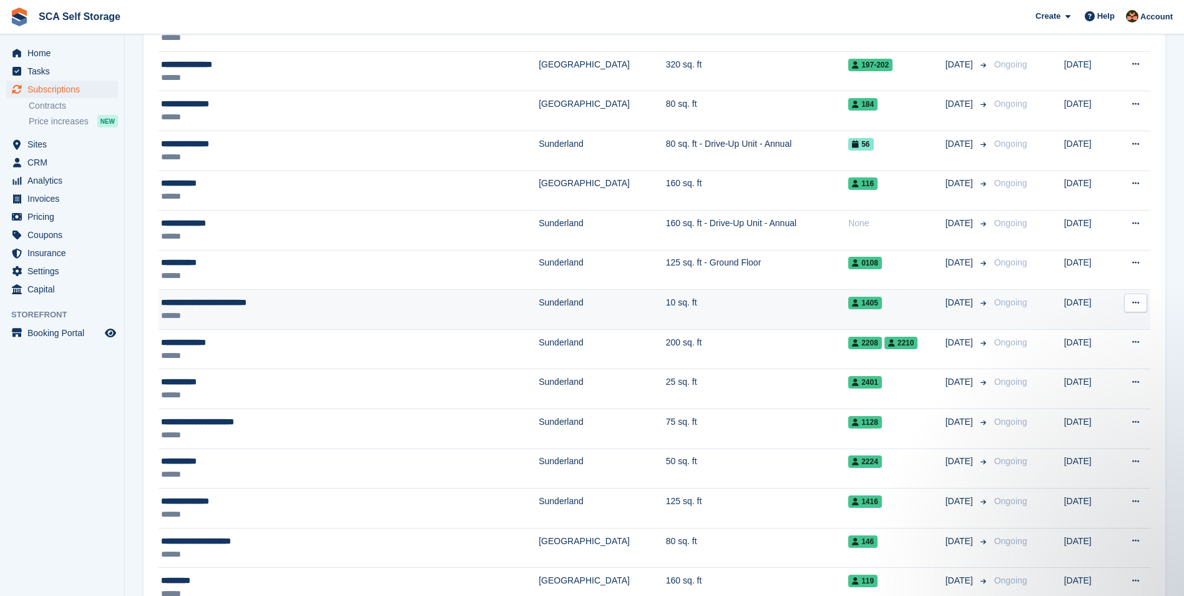
scroll to position [733, 0]
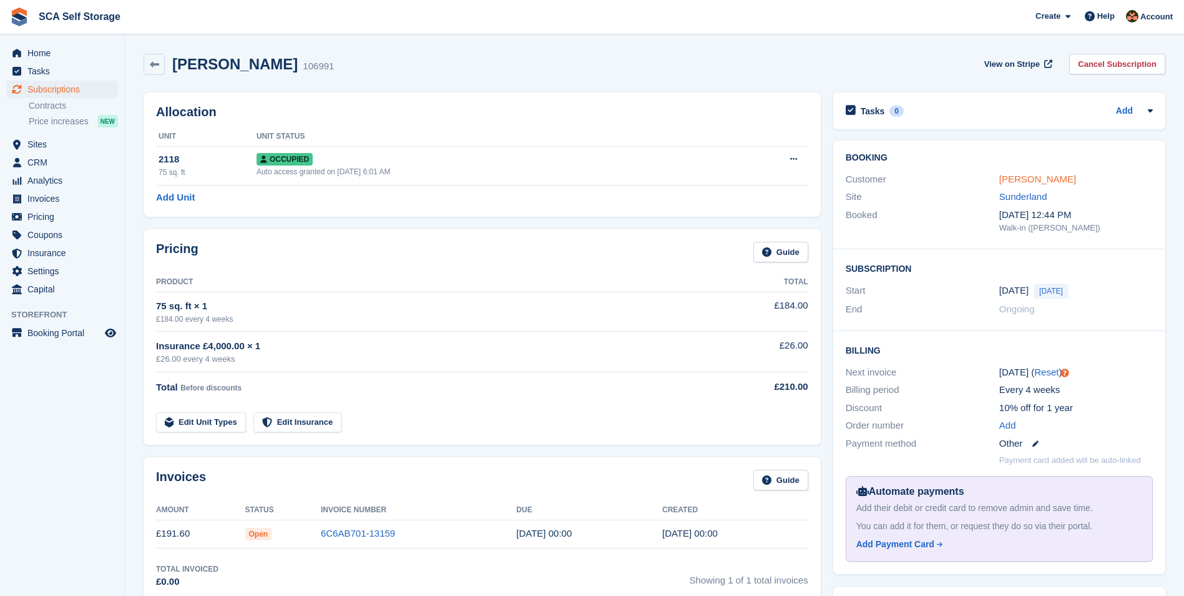
click at [1004, 180] on link "[PERSON_NAME]" at bounding box center [1037, 179] width 77 height 11
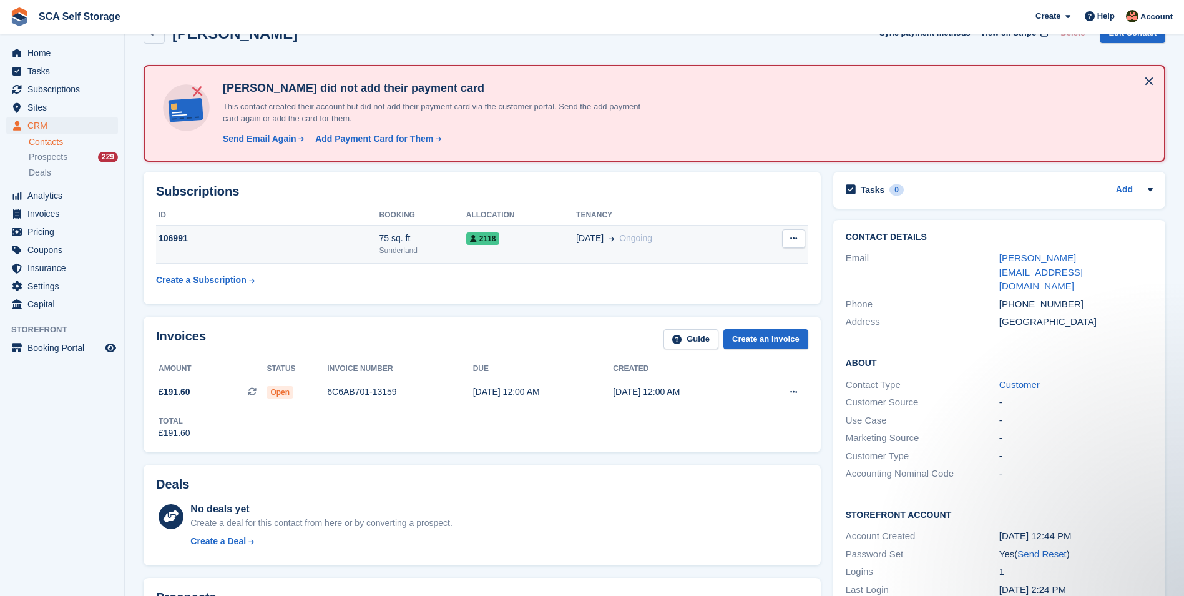
click at [545, 244] on div "2118" at bounding box center [521, 238] width 110 height 13
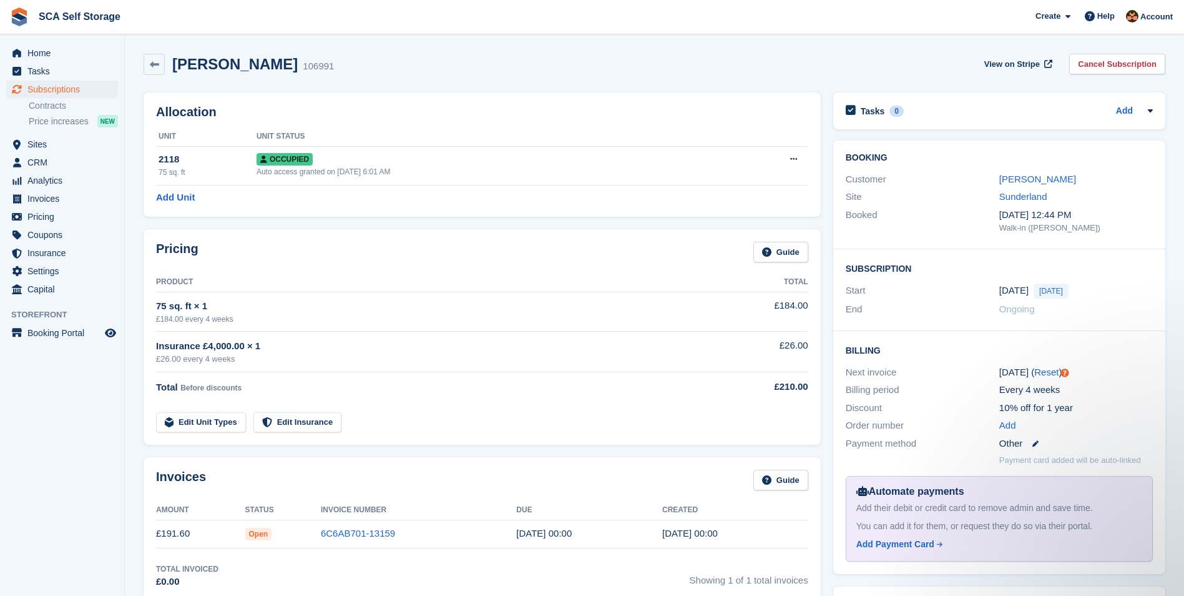
click at [557, 305] on div "75 sq. ft × 1" at bounding box center [431, 306] width 551 height 14
click at [556, 305] on div "75 sq. ft × 1" at bounding box center [431, 306] width 551 height 14
click at [420, 73] on div "Sonia Taylor 106991 View on Stripe Cancel Subscription" at bounding box center [655, 64] width 1022 height 21
click at [620, 223] on div "Pricing Guide Product Total 75 sq. ft × 1 £184.00 every 4 weeks £184.00 Insuran…" at bounding box center [482, 337] width 690 height 228
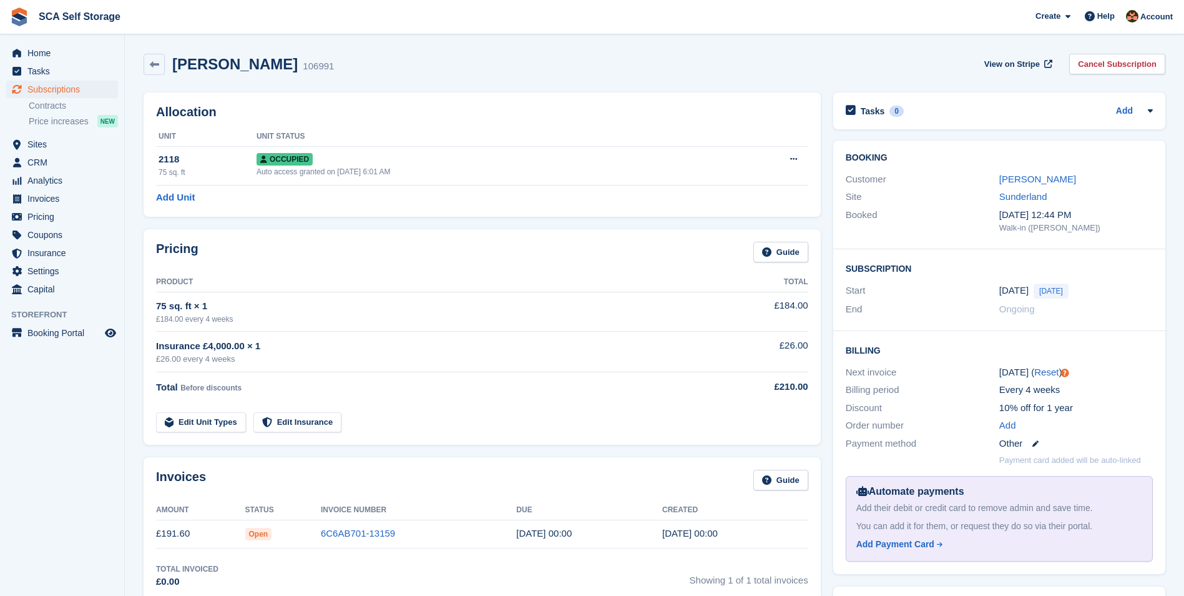
click at [659, 252] on div "Pricing Guide" at bounding box center [482, 256] width 652 height 28
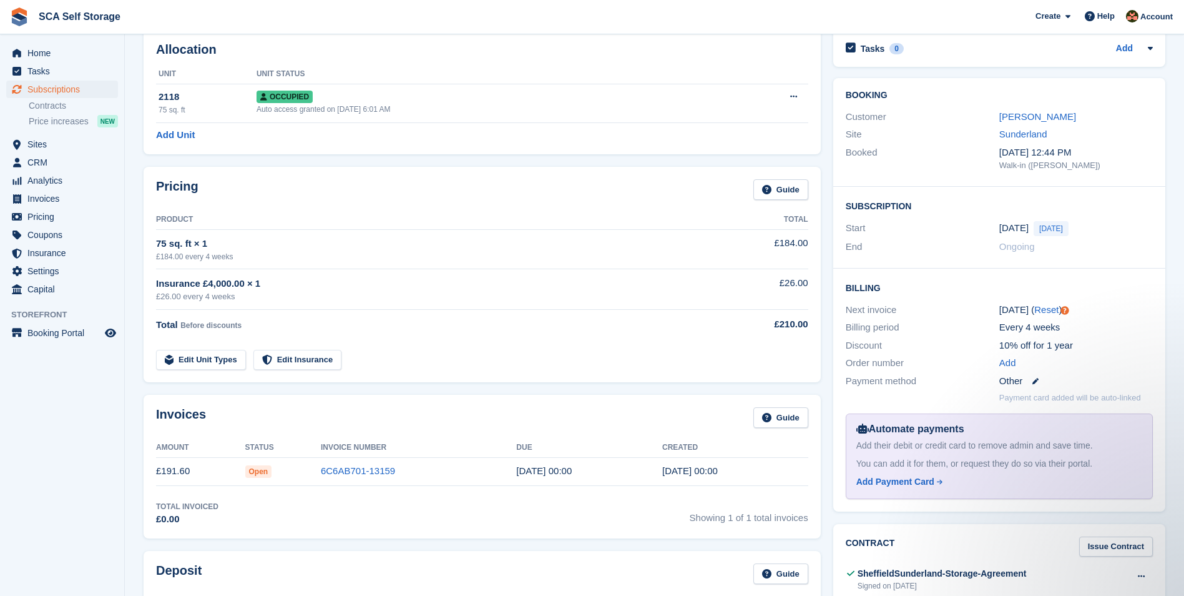
click at [640, 283] on div "Insurance £4,000.00 × 1" at bounding box center [431, 284] width 551 height 14
click at [345, 468] on link "6C6AB701-13159" at bounding box center [358, 470] width 74 height 11
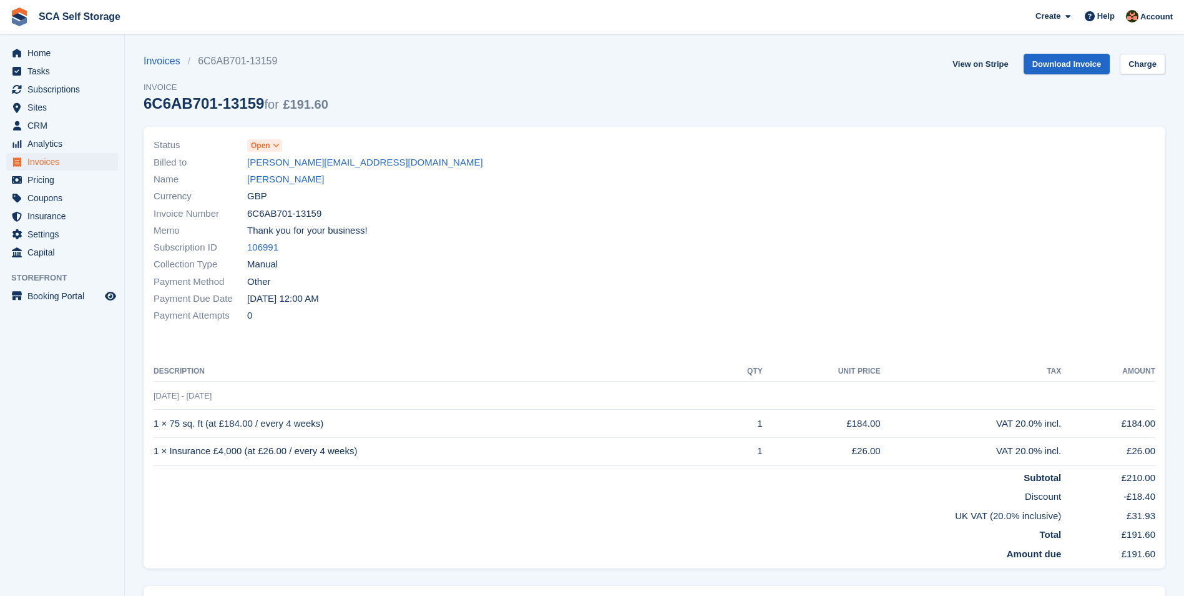
click at [262, 140] on span "Open" at bounding box center [260, 145] width 19 height 11
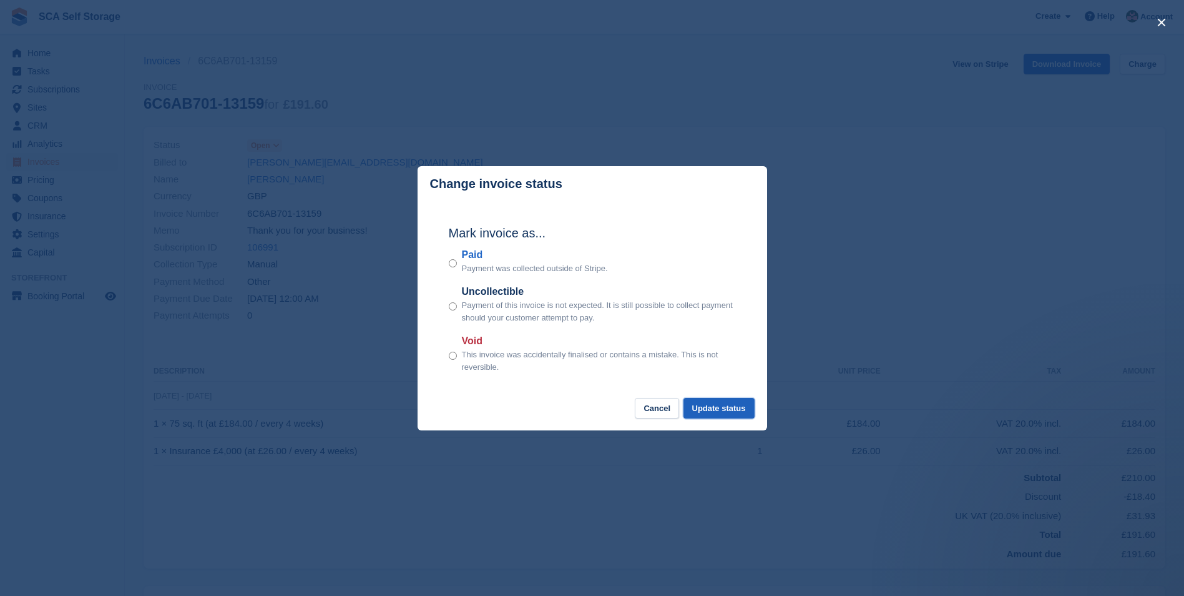
click at [713, 410] on button "Update status" at bounding box center [719, 408] width 71 height 21
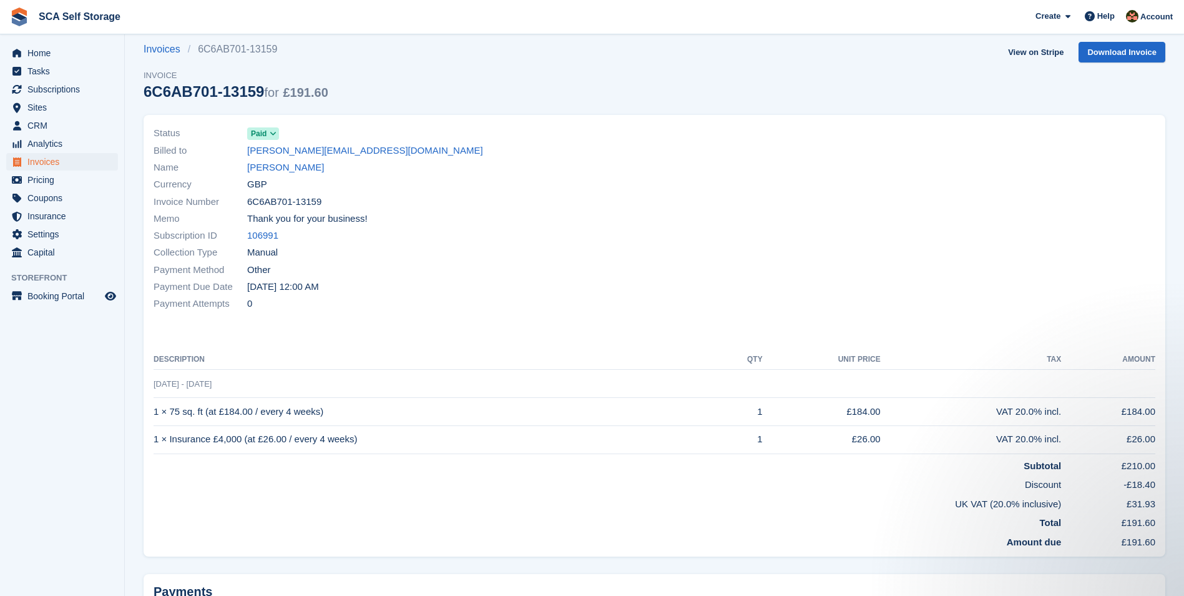
scroll to position [7, 0]
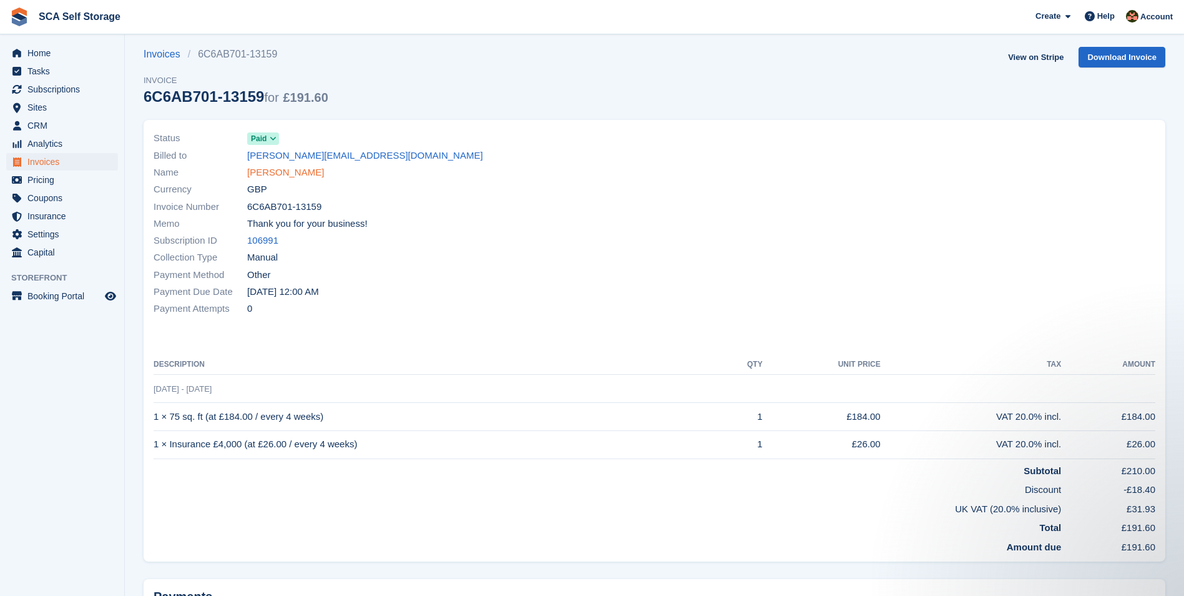
click at [286, 174] on link "[PERSON_NAME]" at bounding box center [285, 172] width 77 height 14
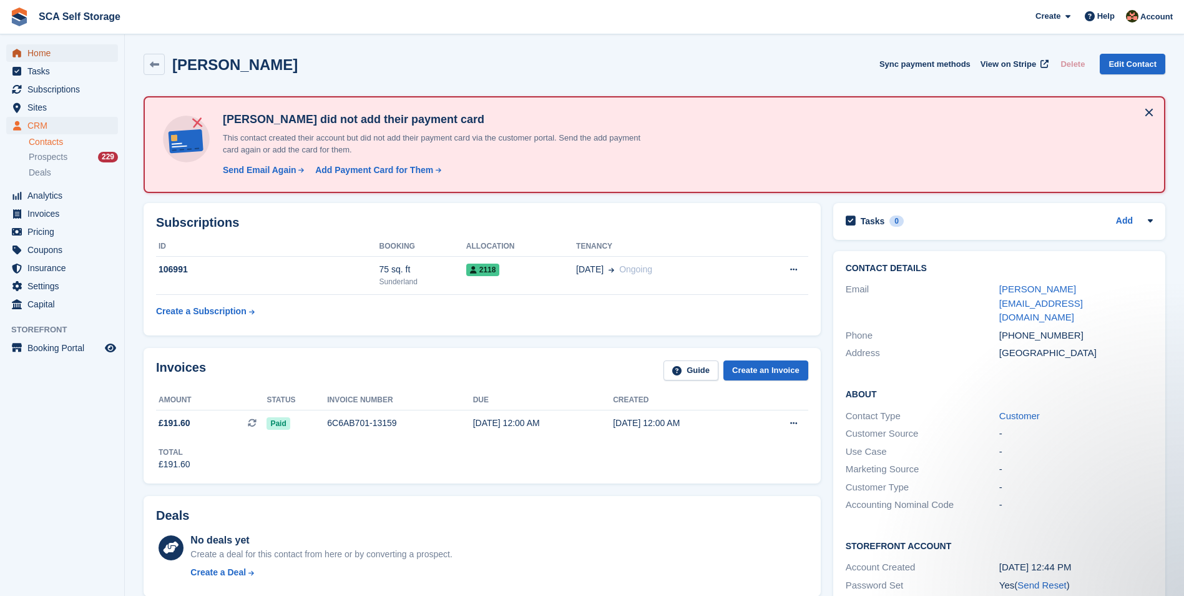
click at [85, 51] on span "Home" at bounding box center [64, 52] width 75 height 17
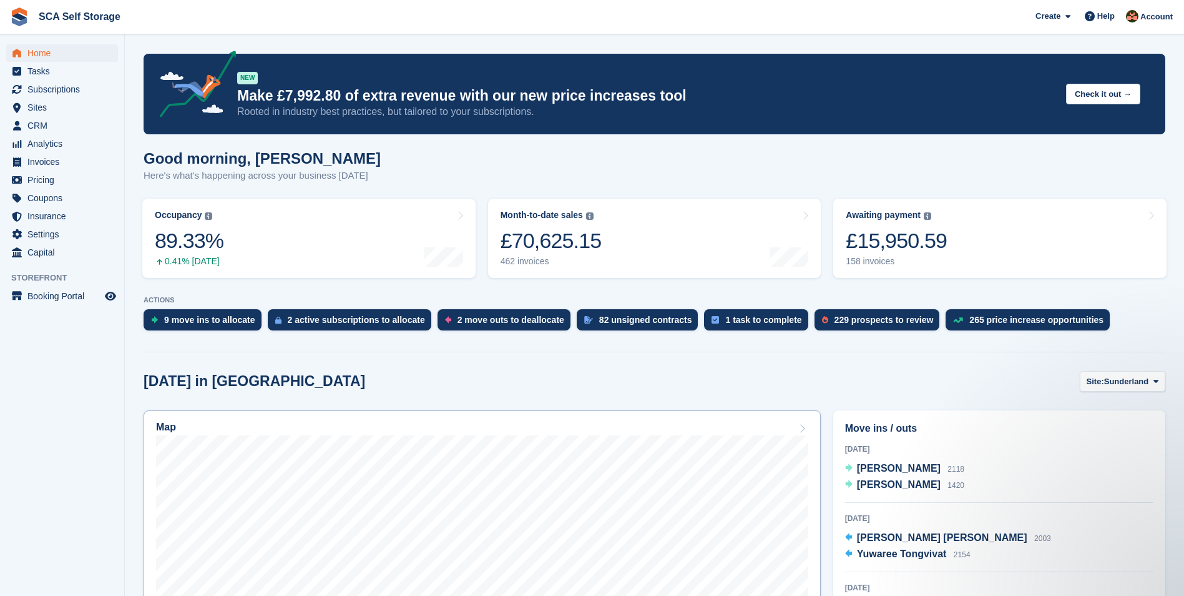
click at [641, 426] on div "Map" at bounding box center [482, 428] width 652 height 14
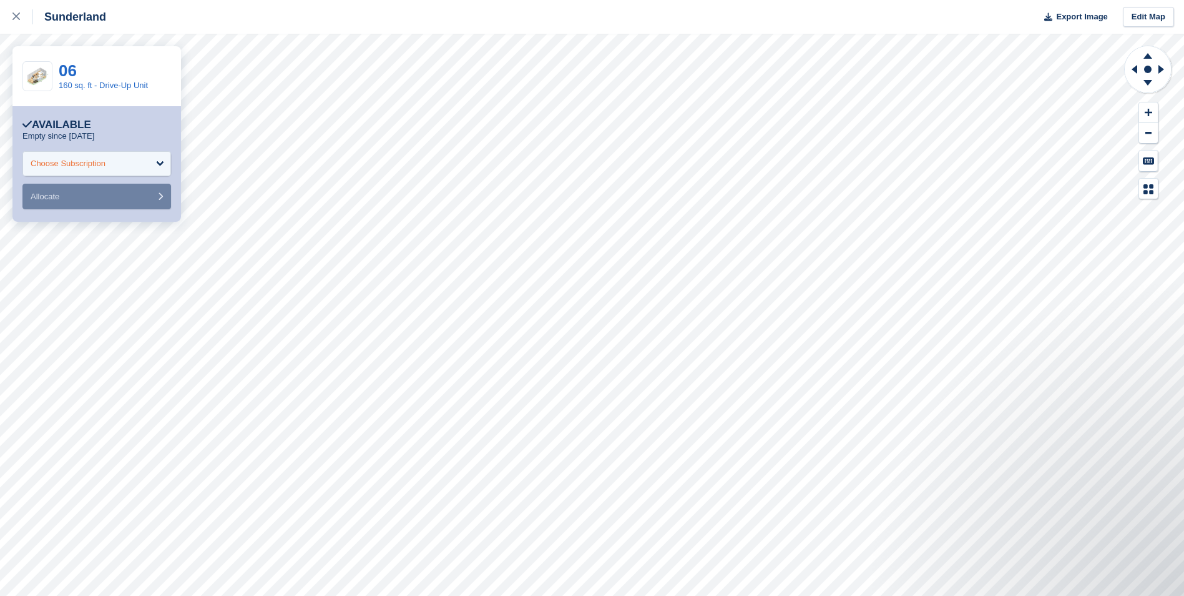
click at [104, 160] on div "Choose Subscription" at bounding box center [68, 163] width 75 height 12
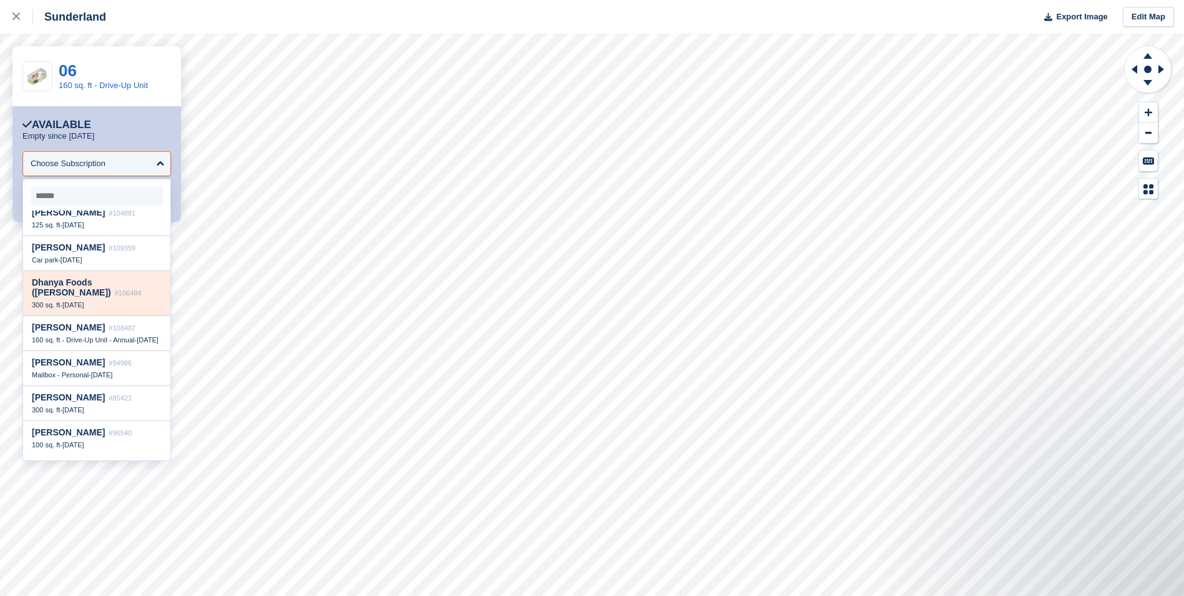
scroll to position [109, 0]
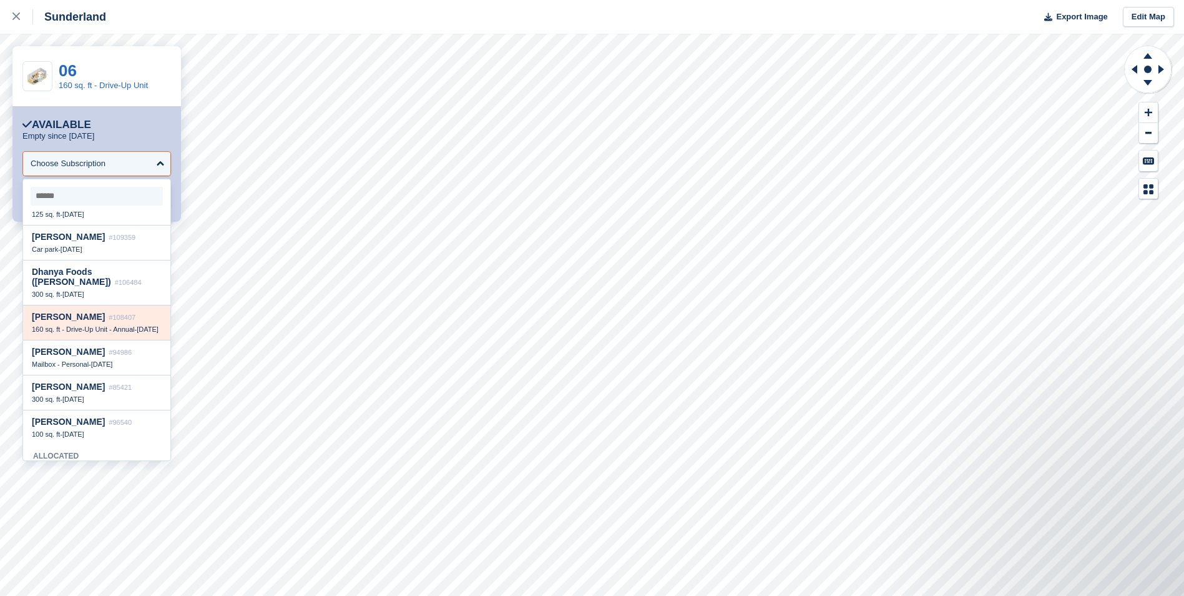
click at [96, 330] on span "160 sq. ft - Drive-Up Unit - Annual" at bounding box center [83, 328] width 102 height 7
select select "******"
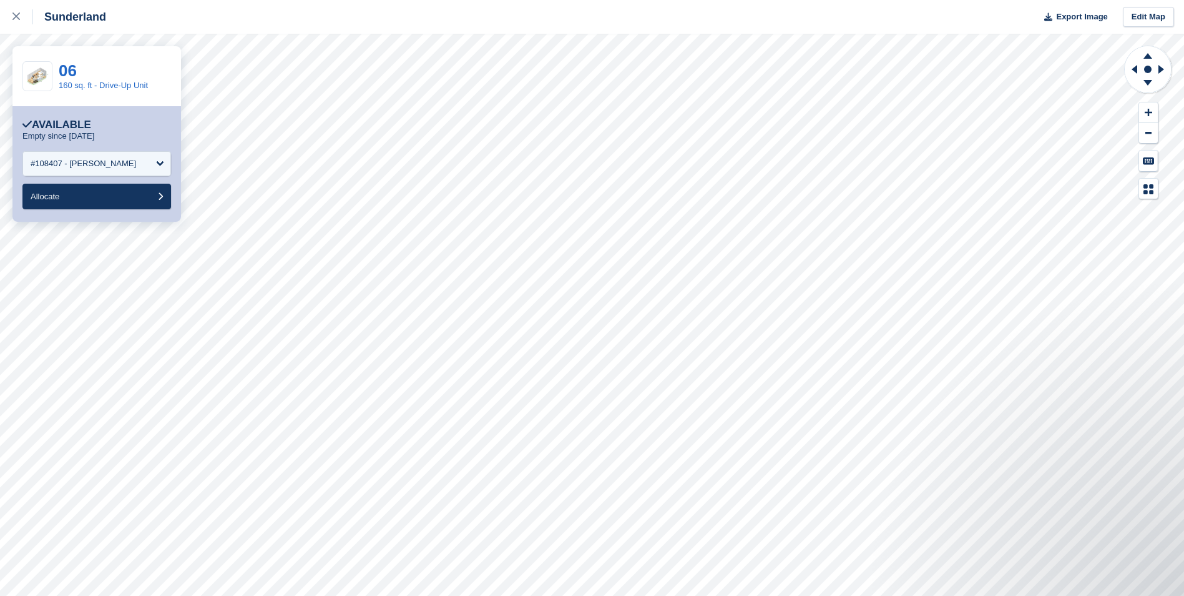
click at [103, 215] on div "**********" at bounding box center [96, 163] width 169 height 115
click at [103, 204] on button "Allocate" at bounding box center [96, 197] width 149 height 26
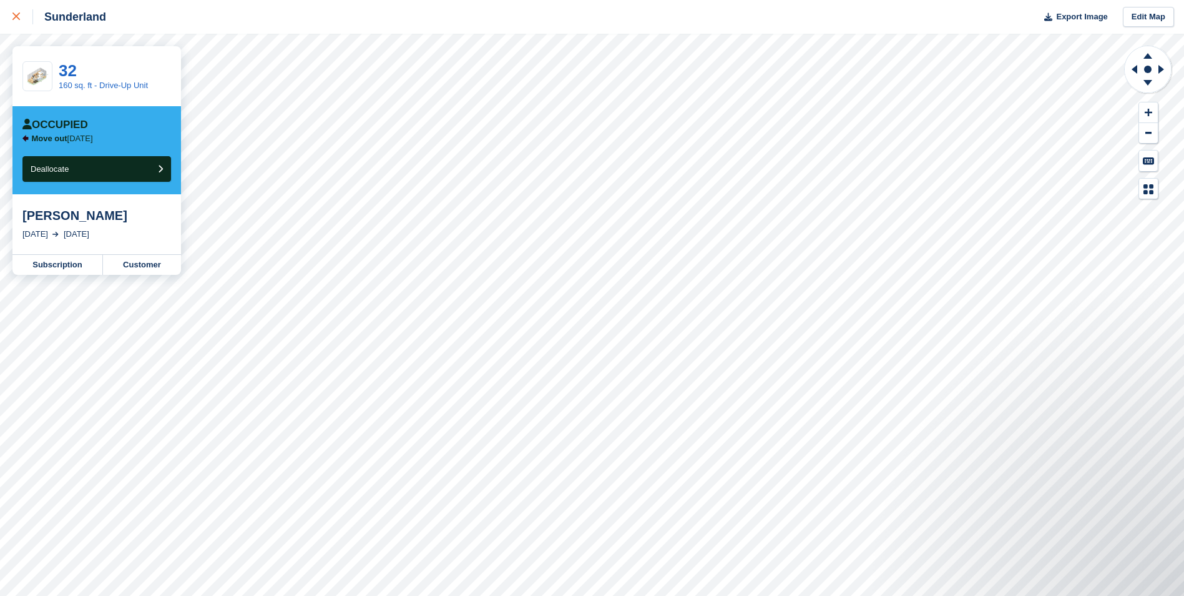
click at [22, 11] on div at bounding box center [22, 16] width 21 height 15
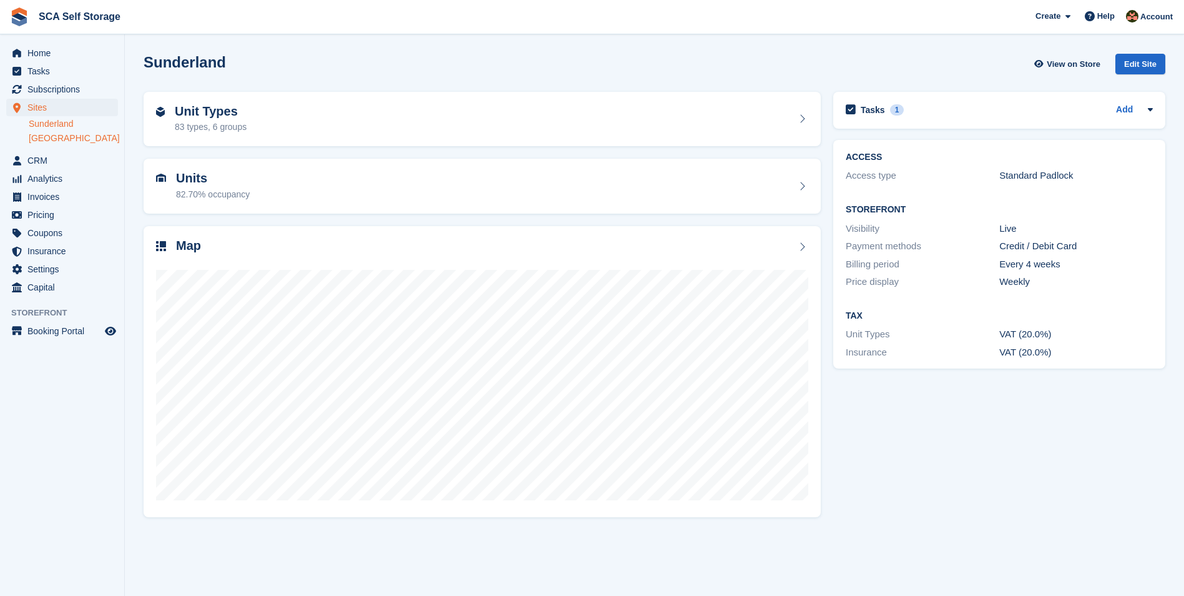
click at [43, 141] on link "Sheffield" at bounding box center [73, 138] width 89 height 12
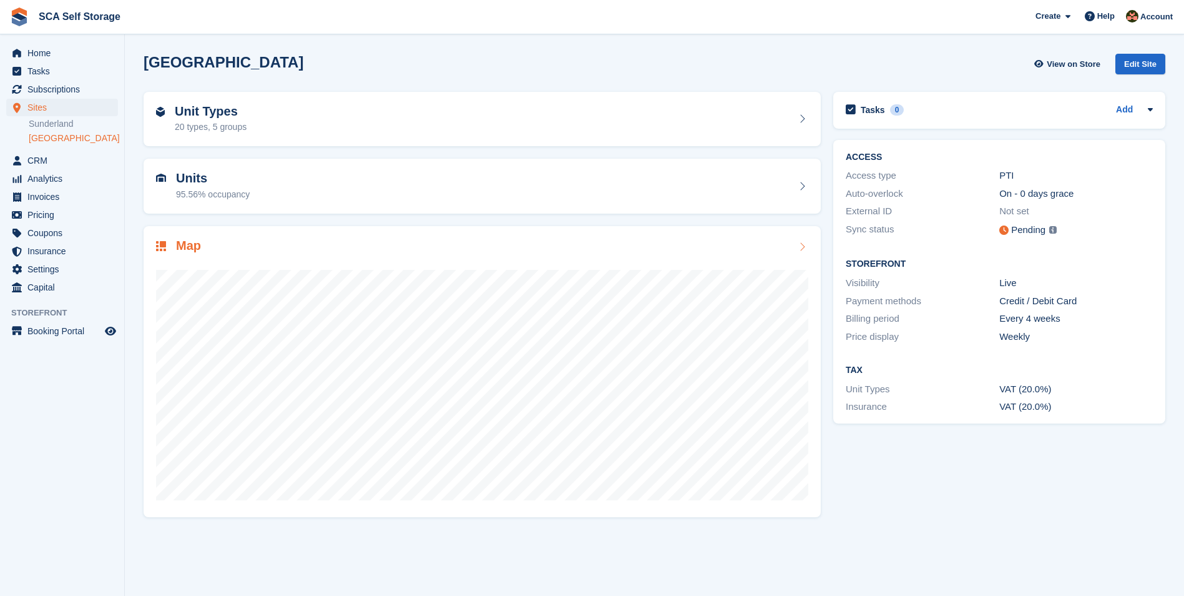
click at [376, 251] on div "Map" at bounding box center [482, 246] width 652 height 17
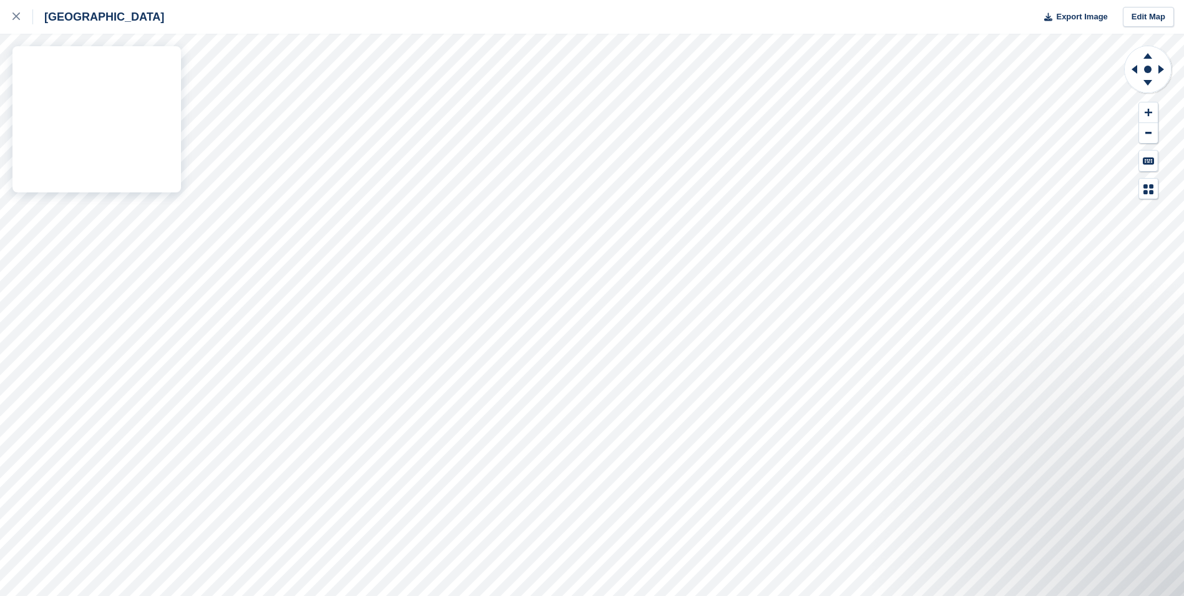
click at [131, 134] on div "Sheffield Export Image Edit Map" at bounding box center [592, 298] width 1184 height 596
click at [130, 172] on div "Sheffield Export Image Edit Map" at bounding box center [592, 298] width 1184 height 596
click at [144, 196] on div "Sheffield Export Image Edit Map" at bounding box center [592, 298] width 1184 height 596
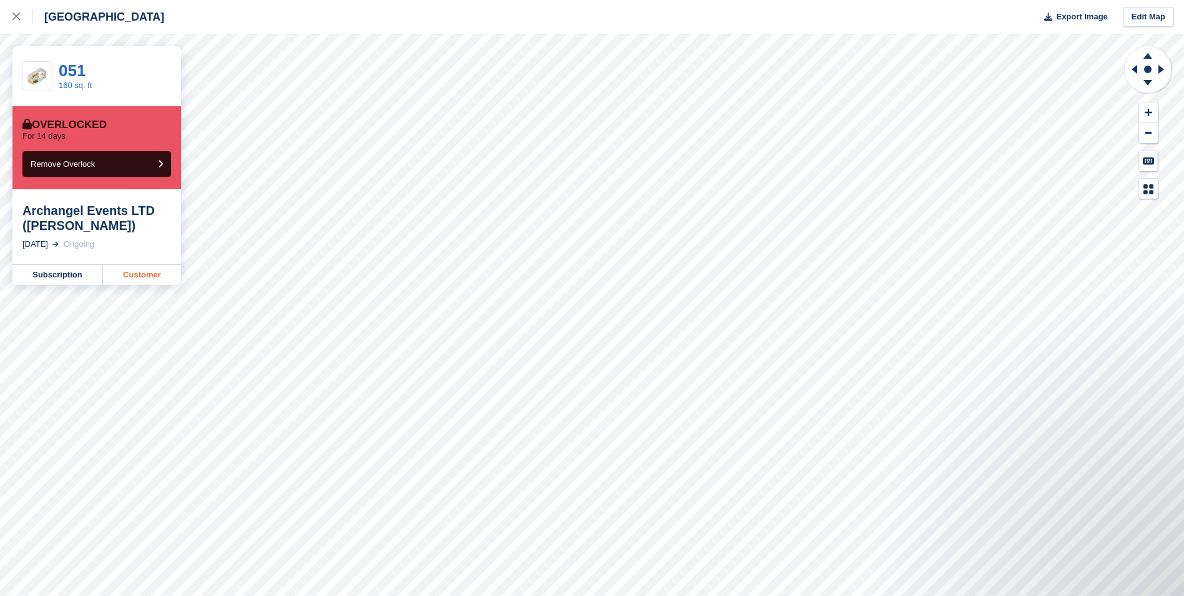
click at [152, 277] on link "Customer" at bounding box center [142, 275] width 78 height 20
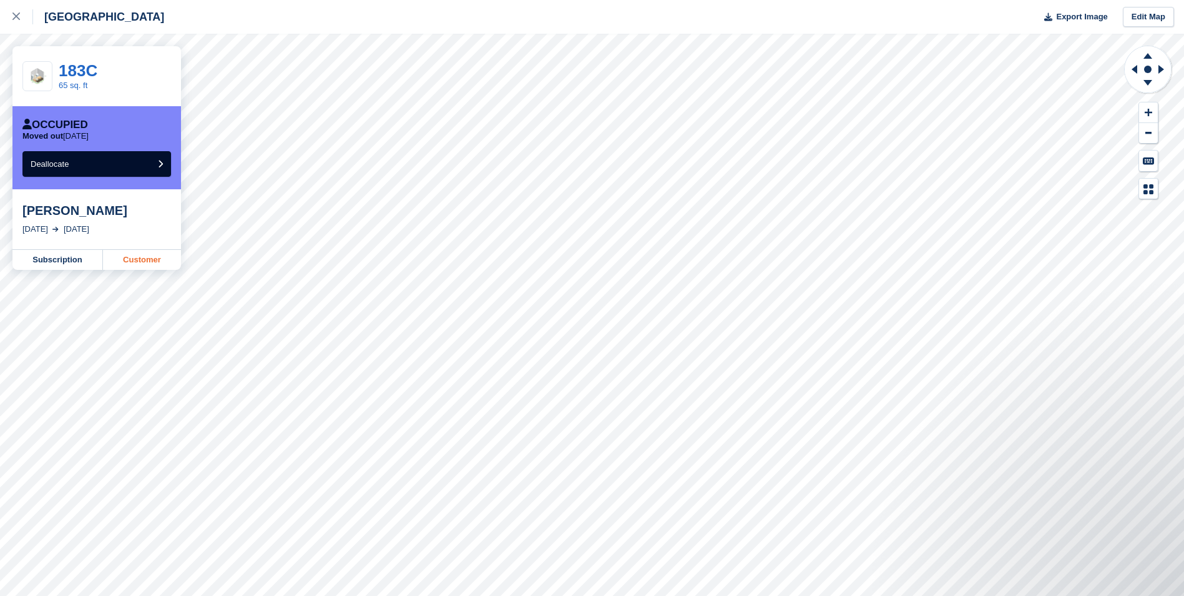
click at [130, 262] on link "Customer" at bounding box center [142, 260] width 78 height 20
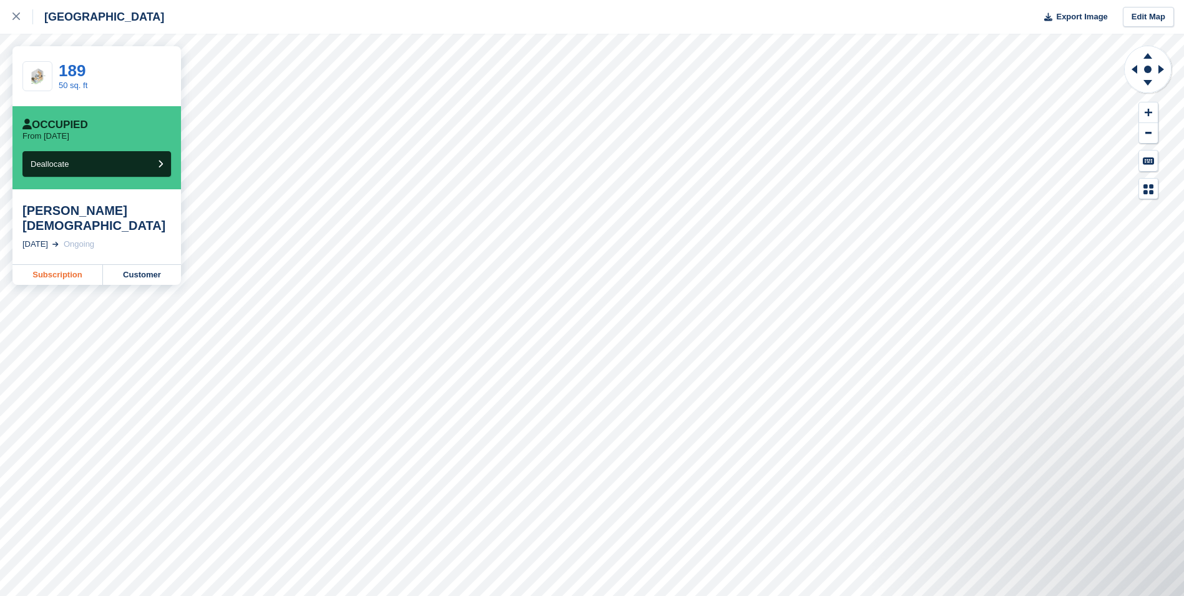
click at [42, 265] on link "Subscription" at bounding box center [57, 275] width 91 height 20
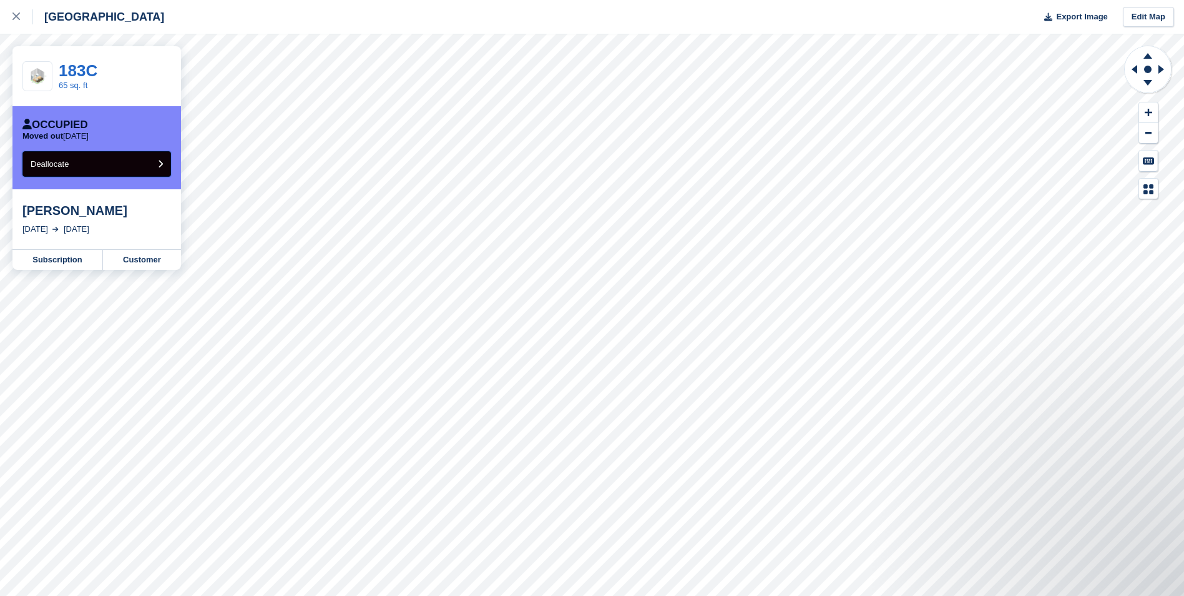
click at [105, 168] on button "Deallocate" at bounding box center [96, 164] width 149 height 26
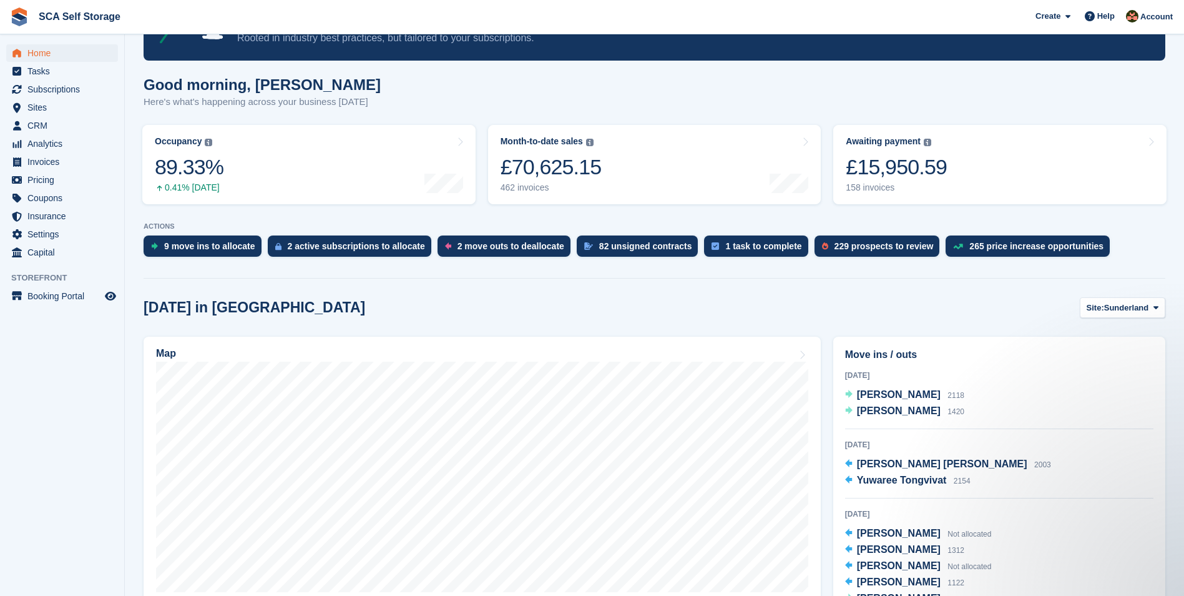
scroll to position [187, 0]
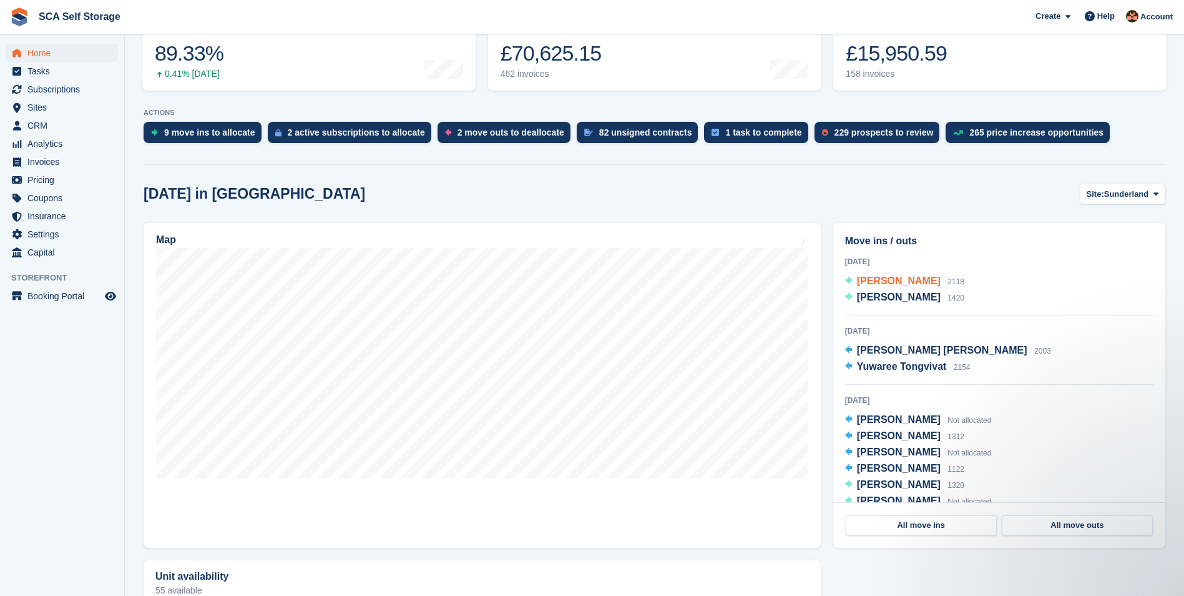
click at [895, 279] on span "[PERSON_NAME]" at bounding box center [899, 280] width 84 height 11
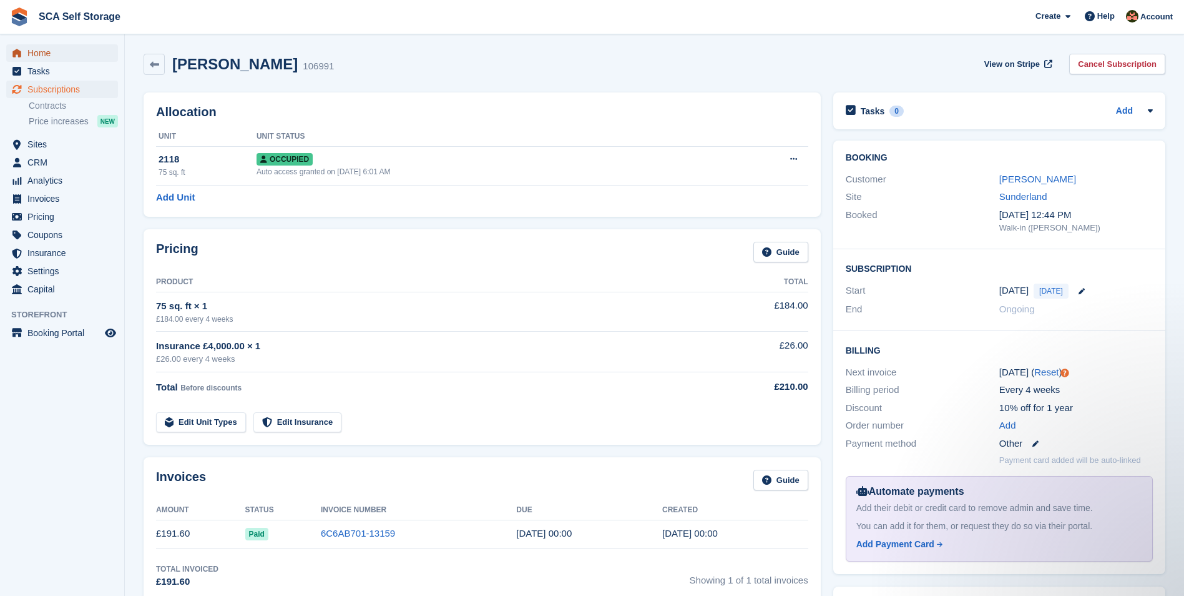
click at [81, 57] on span "Home" at bounding box center [64, 52] width 75 height 17
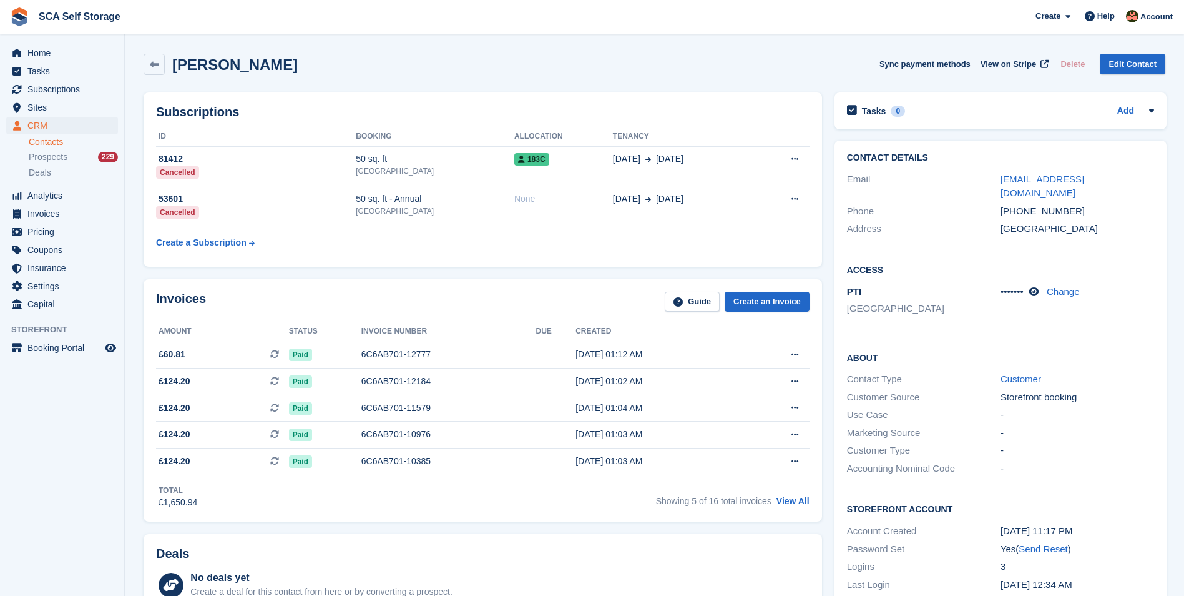
click at [507, 268] on div "Subscriptions ID Booking Allocation Tenancy 81412 Cancelled 50 sq. ft [GEOGRAPH…" at bounding box center [482, 179] width 691 height 187
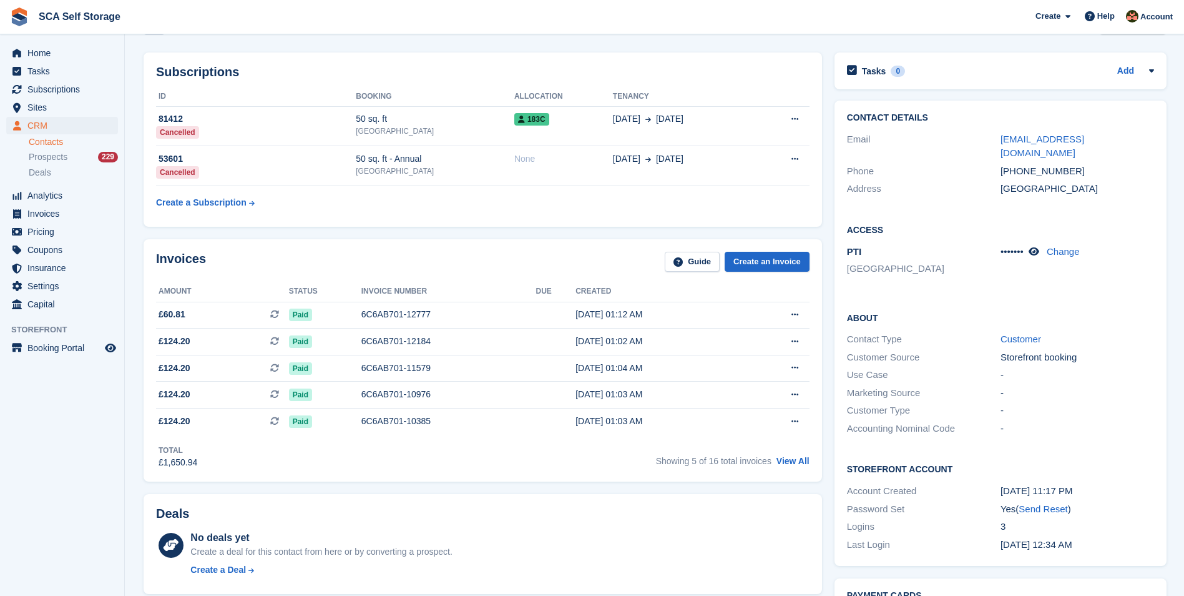
scroll to position [47, 0]
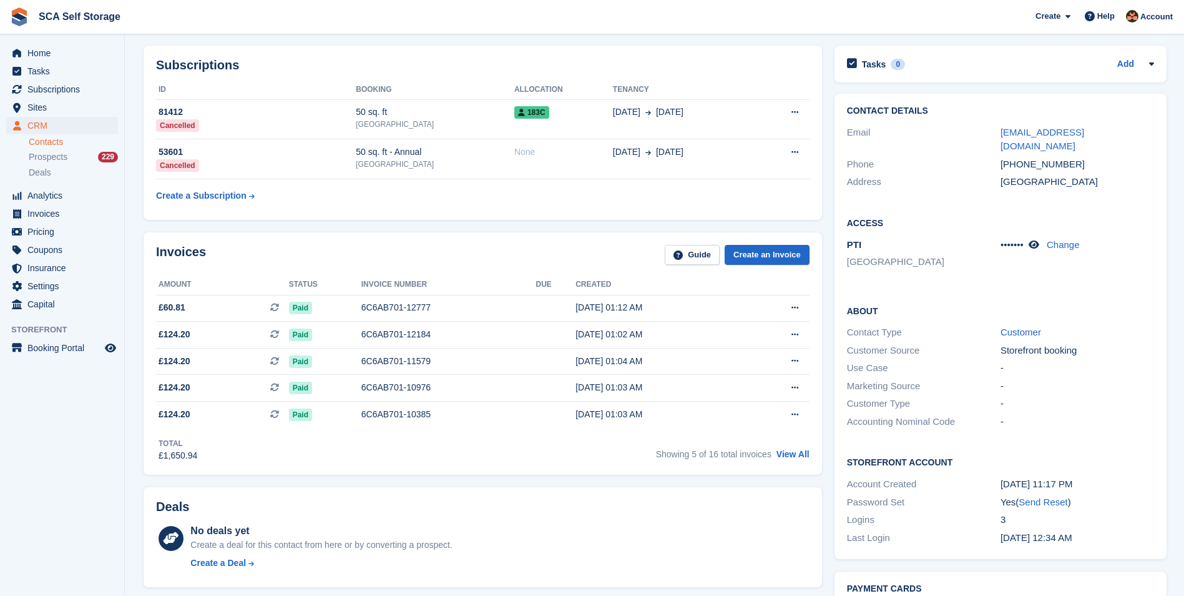
click at [526, 255] on div "Invoices Guide Create an Invoice" at bounding box center [483, 259] width 654 height 28
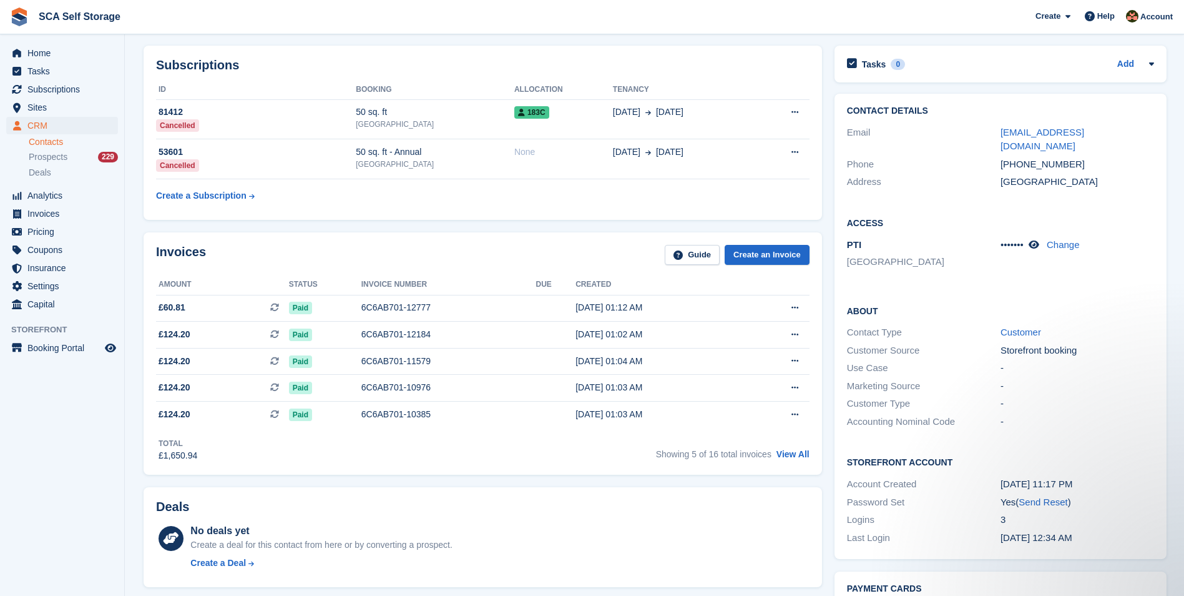
scroll to position [0, 0]
click at [569, 248] on div "Invoices Guide Create an Invoice" at bounding box center [483, 259] width 654 height 28
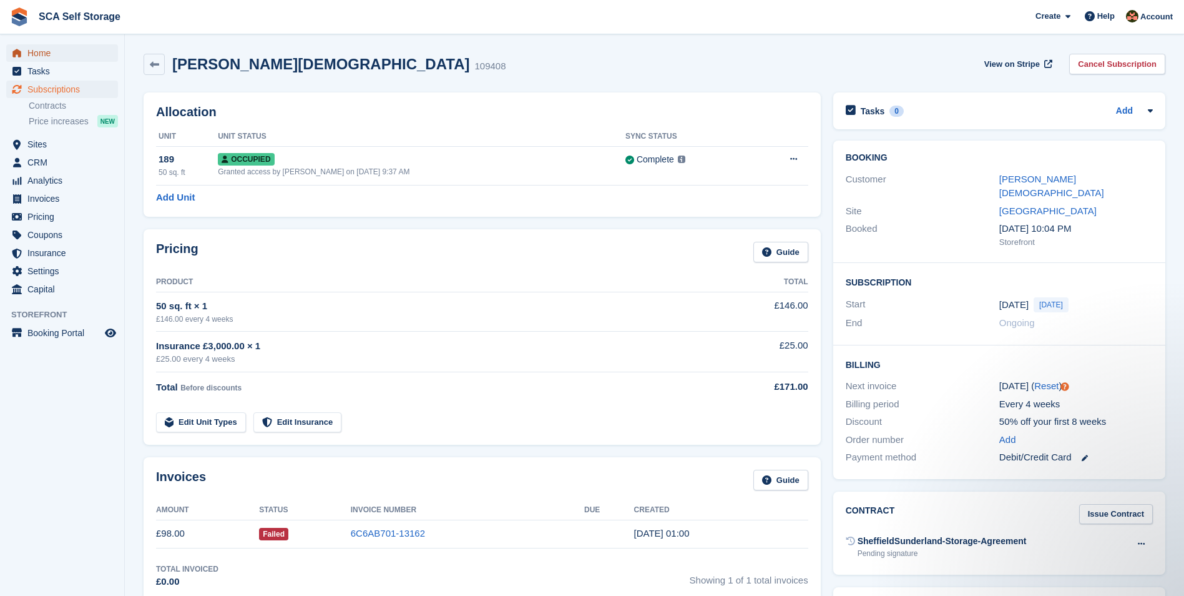
click at [55, 58] on span "Home" at bounding box center [64, 52] width 75 height 17
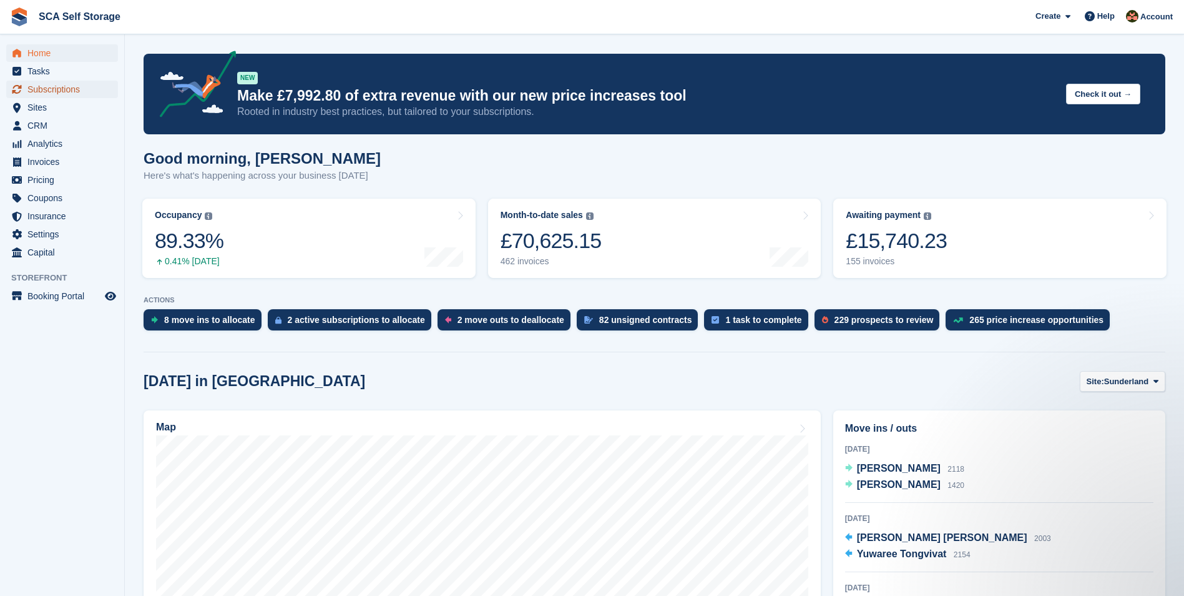
click at [101, 87] on span "Subscriptions" at bounding box center [64, 89] width 75 height 17
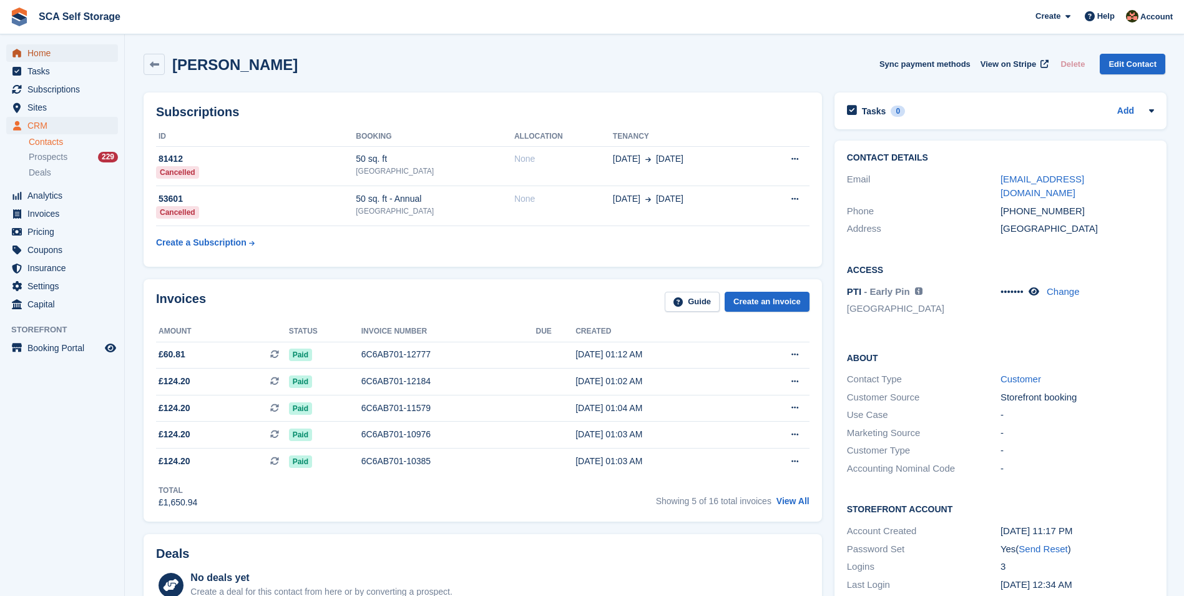
click at [24, 50] on span "menu" at bounding box center [16, 53] width 15 height 15
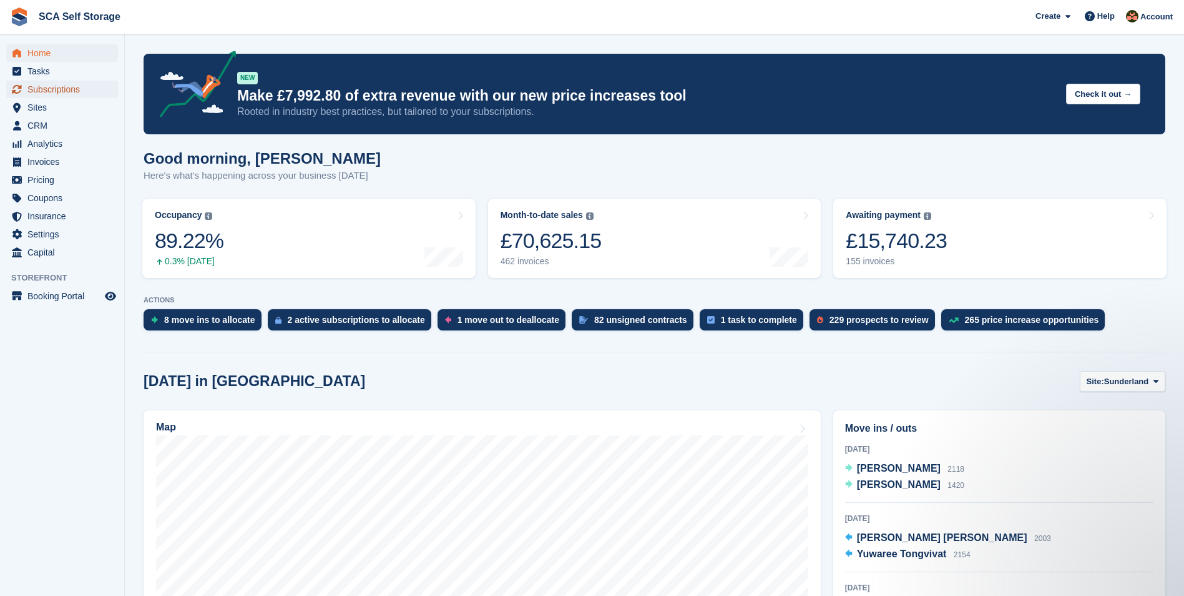
click at [72, 93] on span "Subscriptions" at bounding box center [64, 89] width 75 height 17
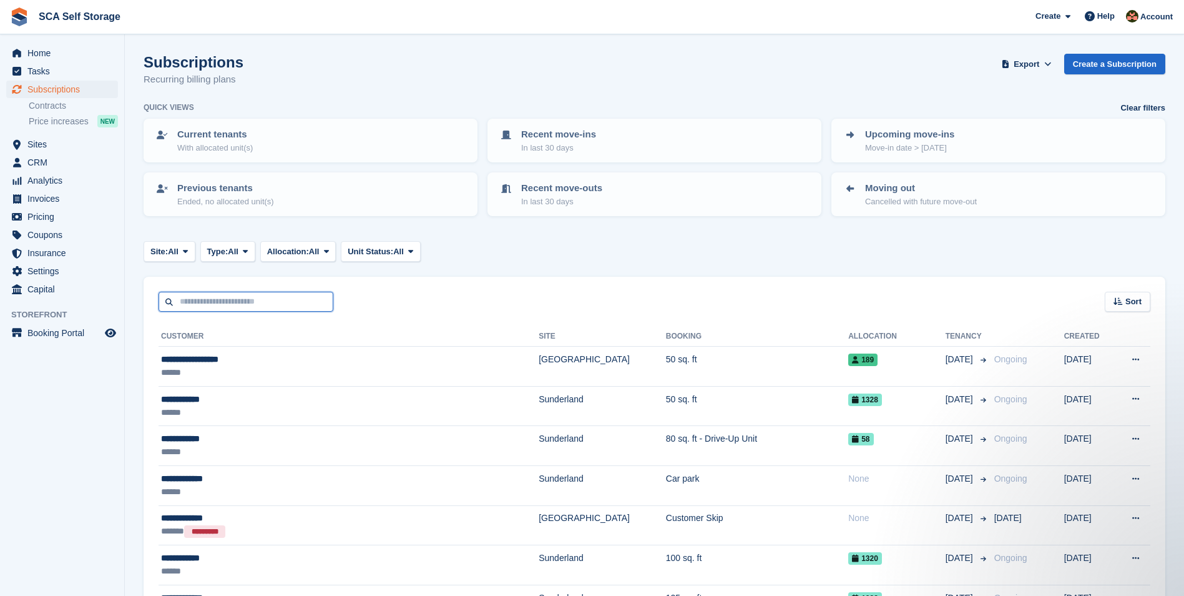
click at [222, 306] on input "text" at bounding box center [246, 302] width 175 height 21
type input "*****"
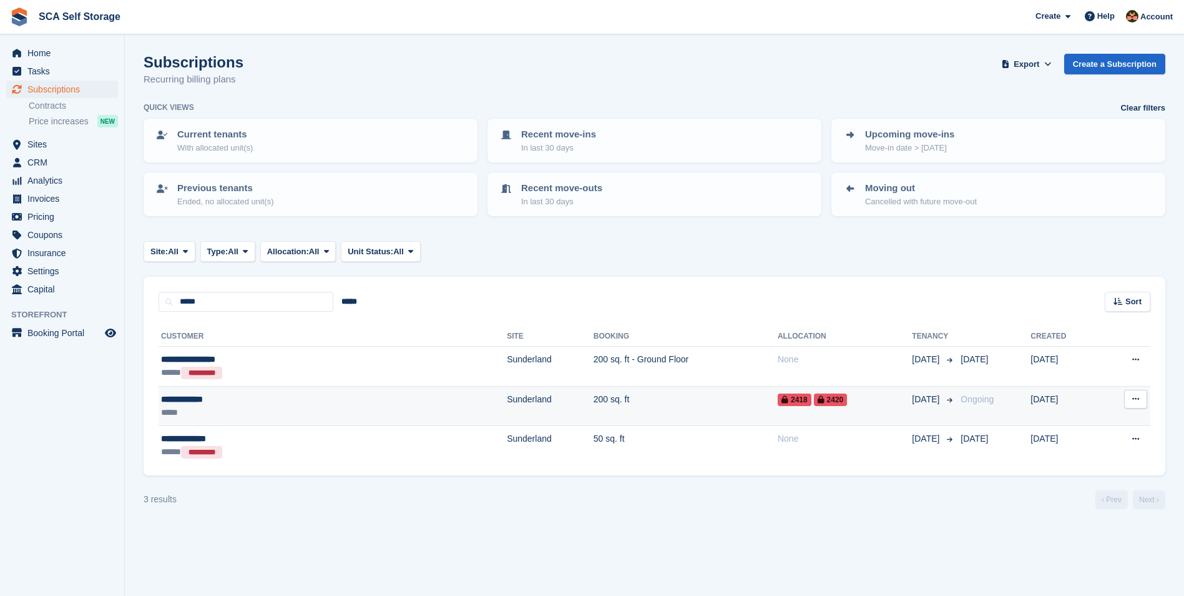
click at [507, 407] on td "Sunderland" at bounding box center [550, 406] width 87 height 40
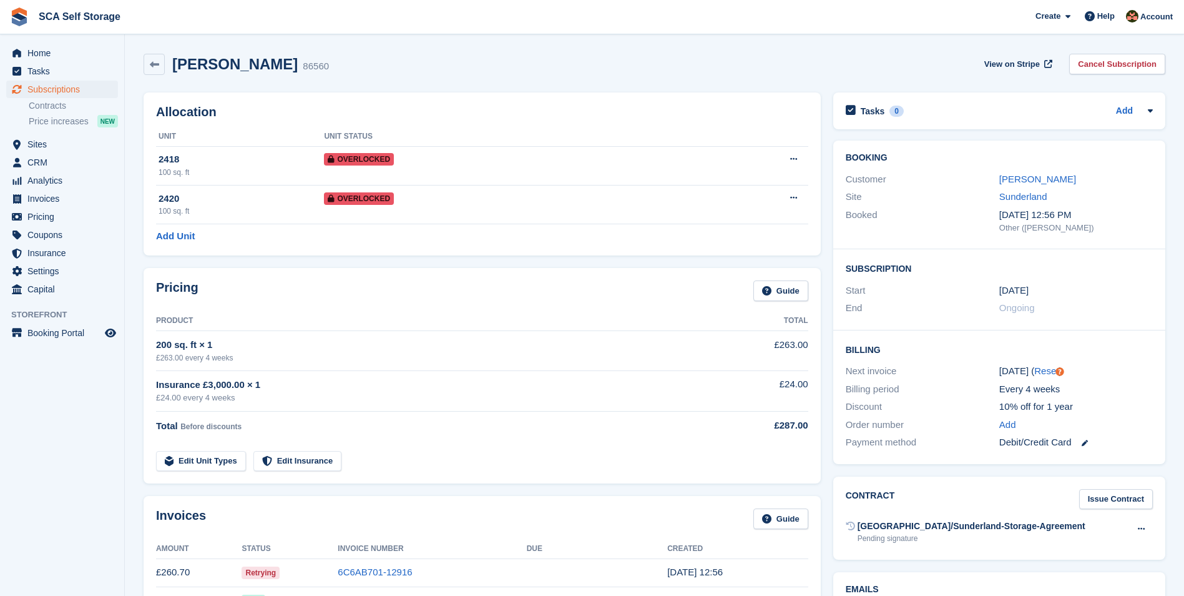
click at [456, 290] on div "Pricing Guide" at bounding box center [482, 294] width 652 height 28
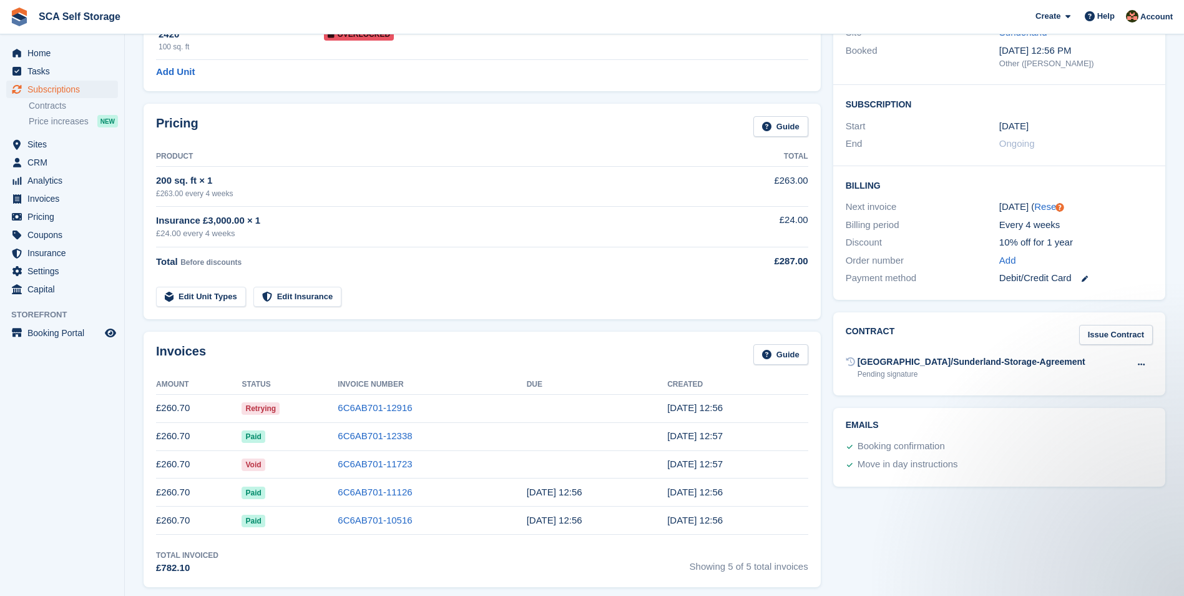
scroll to position [78, 0]
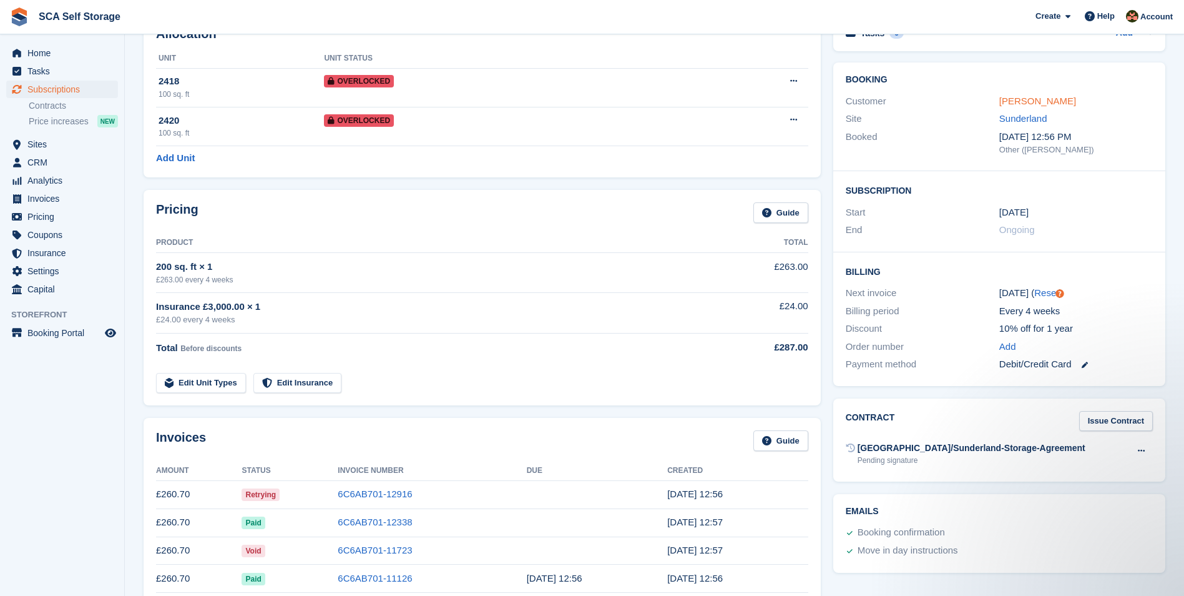
click at [1033, 101] on link "Alina Wheeler" at bounding box center [1037, 101] width 77 height 11
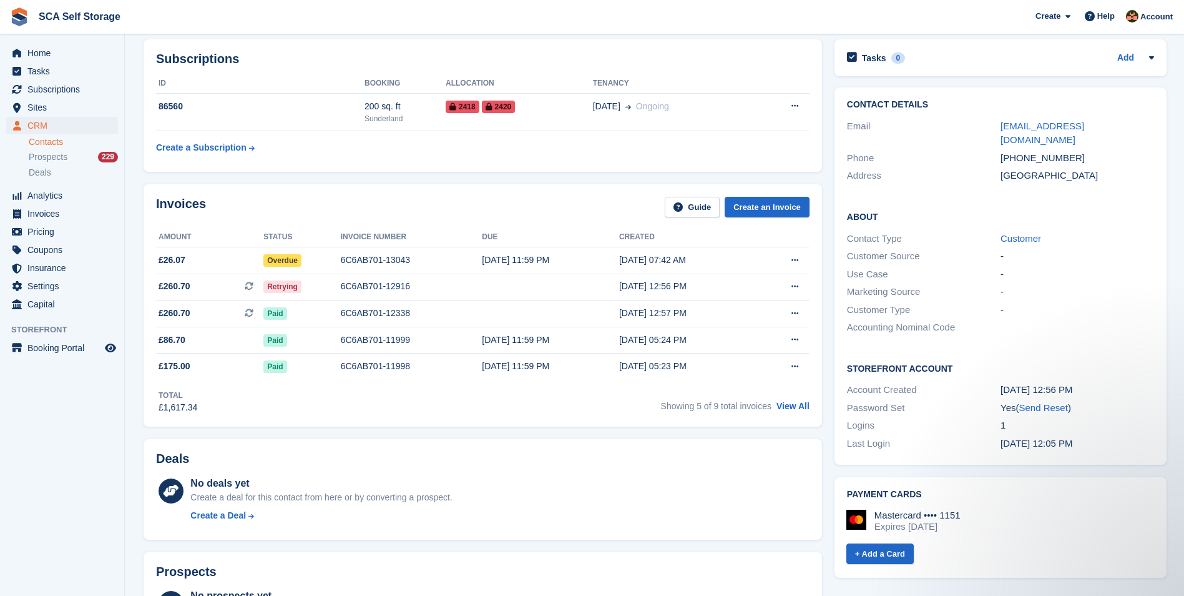
click at [471, 205] on div "Invoices Guide Create an Invoice" at bounding box center [483, 211] width 654 height 28
click at [495, 217] on div "Invoices Guide Create an Invoice" at bounding box center [483, 211] width 654 height 28
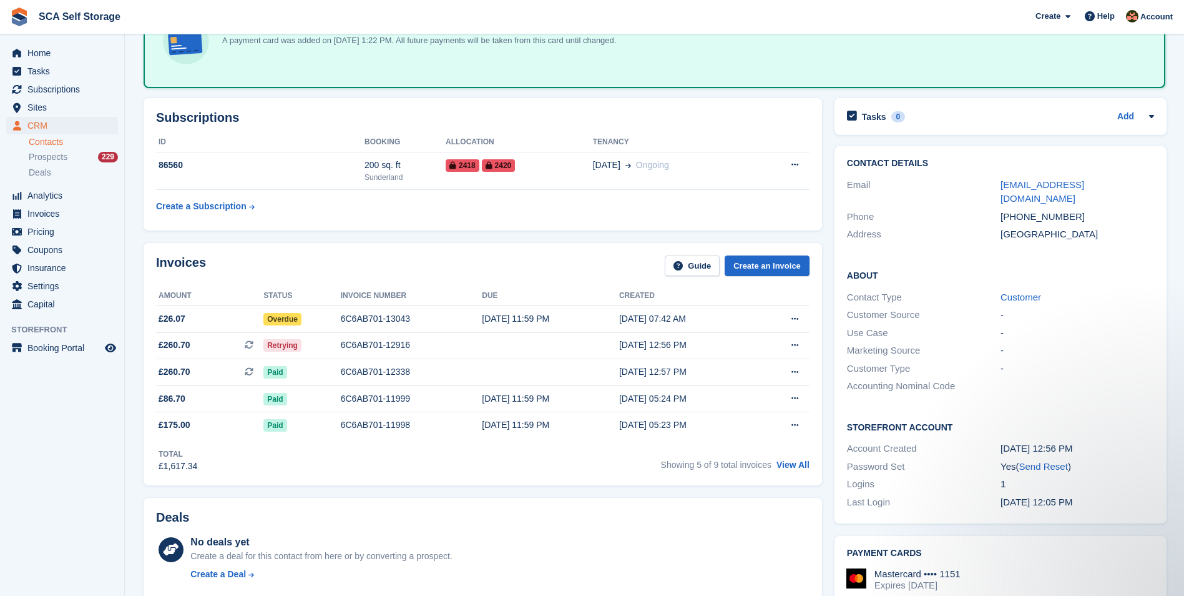
scroll to position [62, 0]
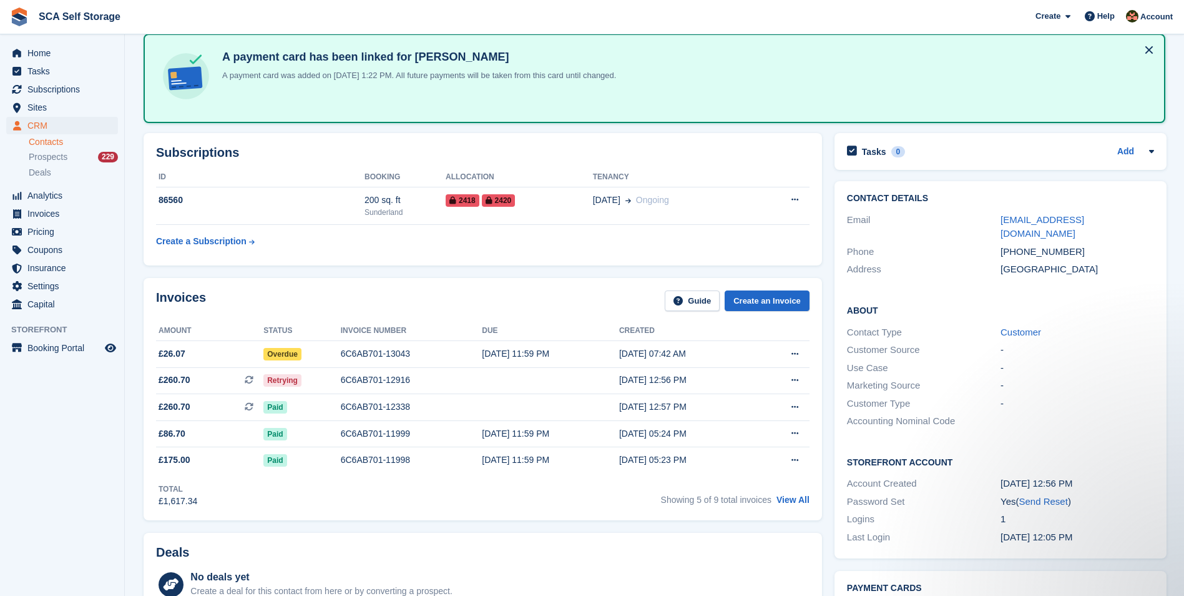
click at [478, 297] on div "Invoices Guide Create an Invoice" at bounding box center [483, 304] width 654 height 28
click at [463, 302] on div "Invoices Guide Create an Invoice" at bounding box center [483, 304] width 654 height 28
click at [554, 292] on div "Invoices Guide Create an Invoice" at bounding box center [483, 304] width 654 height 28
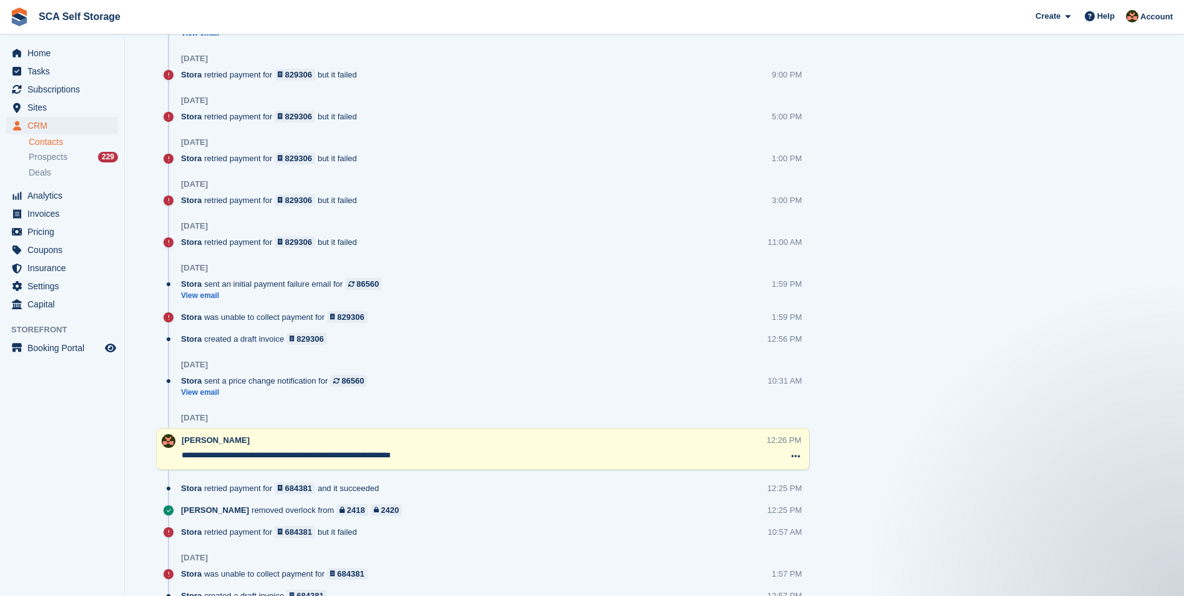
scroll to position [1030, 0]
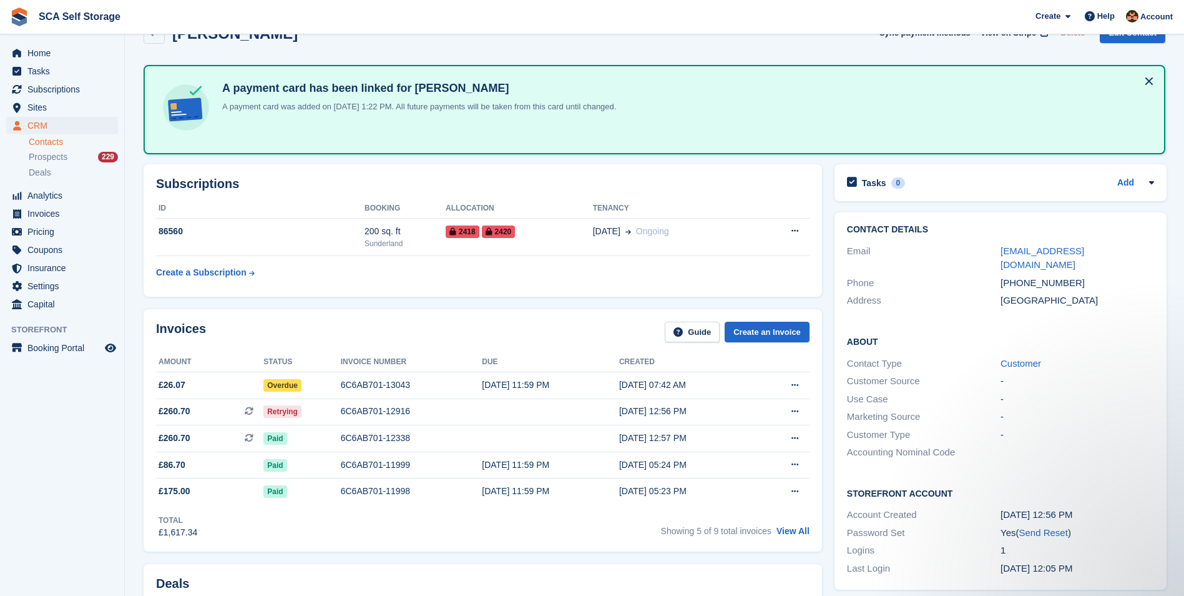
click at [552, 323] on div "Invoices Guide Create an Invoice" at bounding box center [483, 335] width 654 height 28
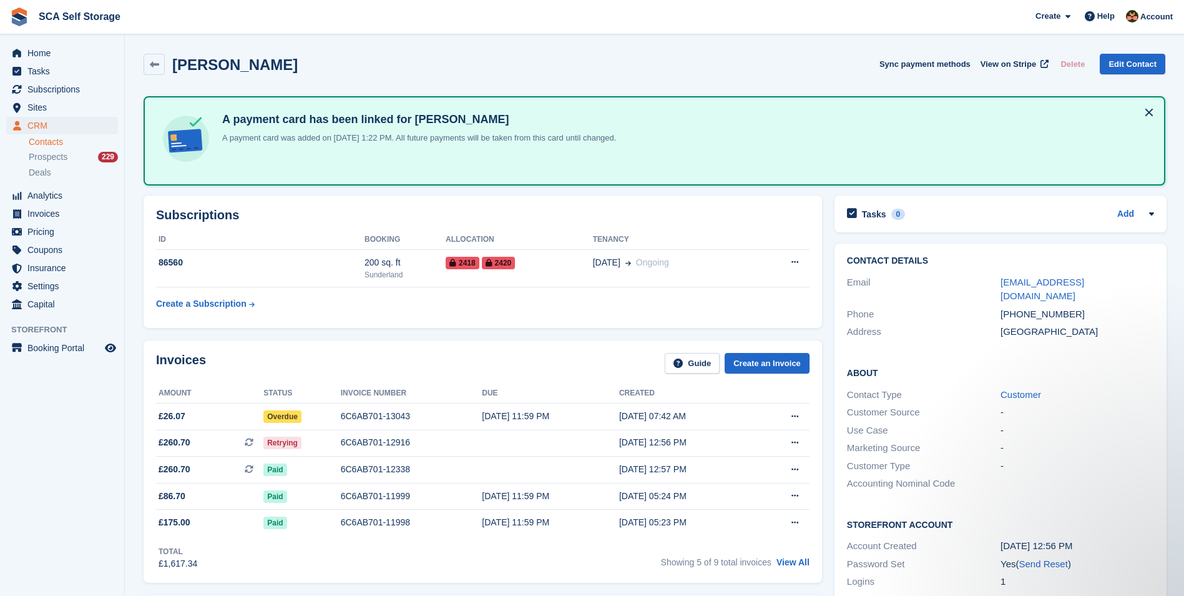
scroll to position [47, 0]
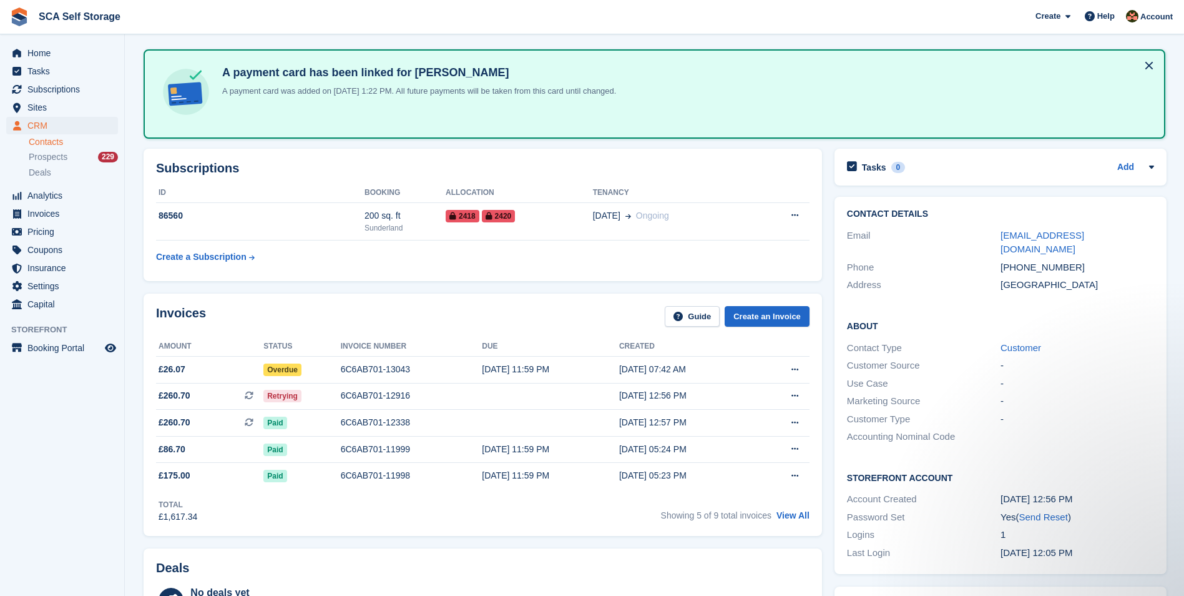
click at [530, 317] on div "Invoices Guide Create an Invoice" at bounding box center [483, 320] width 654 height 28
click at [506, 321] on div "Invoices Guide Create an Invoice" at bounding box center [483, 320] width 654 height 28
click at [403, 396] on div "6C6AB701-12916" at bounding box center [412, 395] width 142 height 13
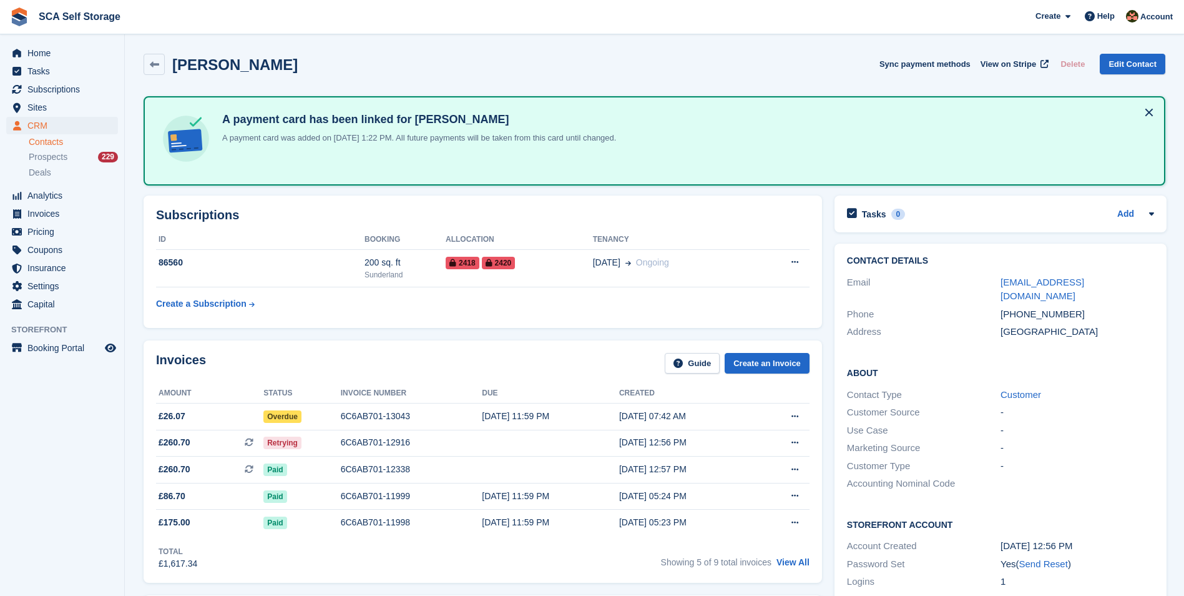
scroll to position [47, 0]
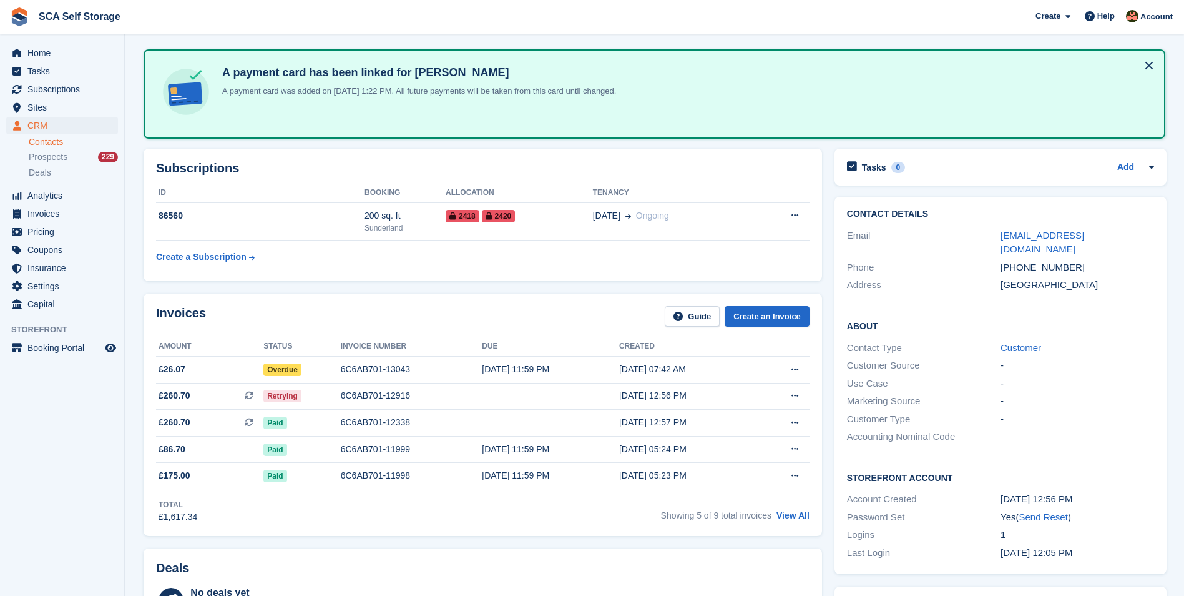
click at [528, 298] on div "Invoices Guide Create an Invoice Amount Status Invoice number Due Created £26.0…" at bounding box center [483, 414] width 679 height 242
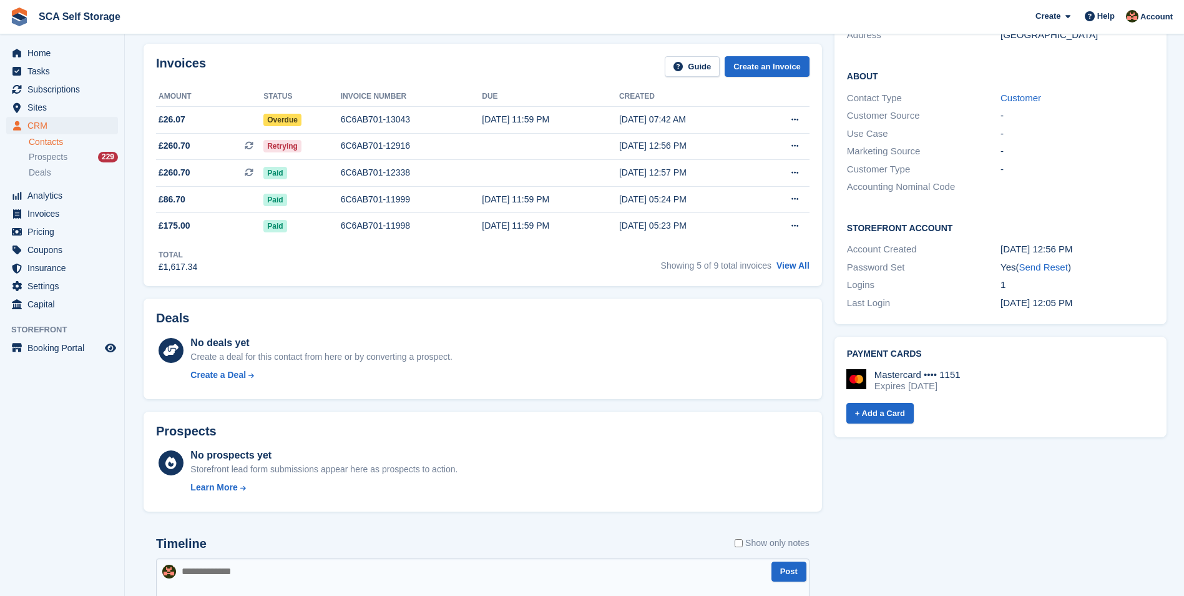
scroll to position [562, 0]
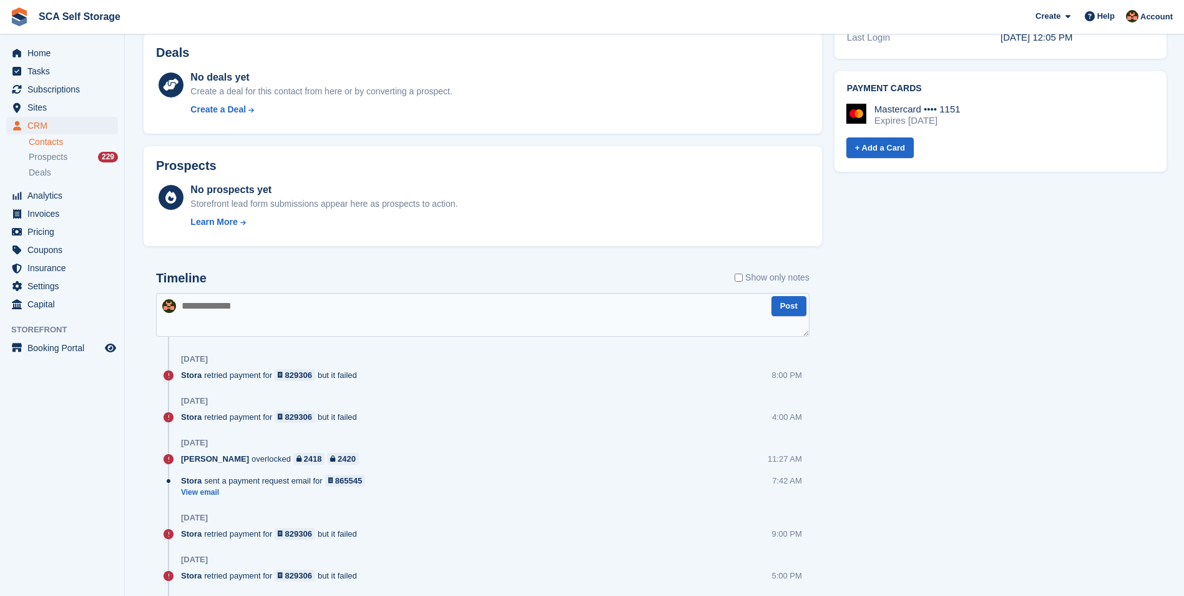
click at [430, 288] on div "Timeline Show only notes" at bounding box center [483, 282] width 654 height 22
click at [433, 300] on textarea at bounding box center [483, 315] width 654 height 44
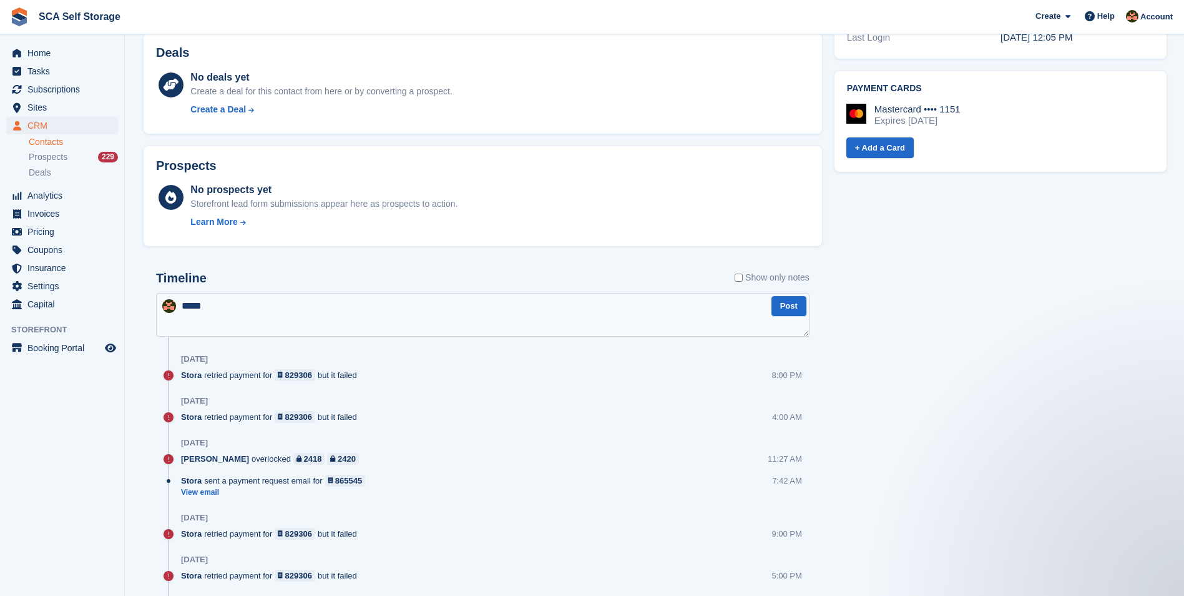
scroll to position [0, 0]
type textarea "**********"
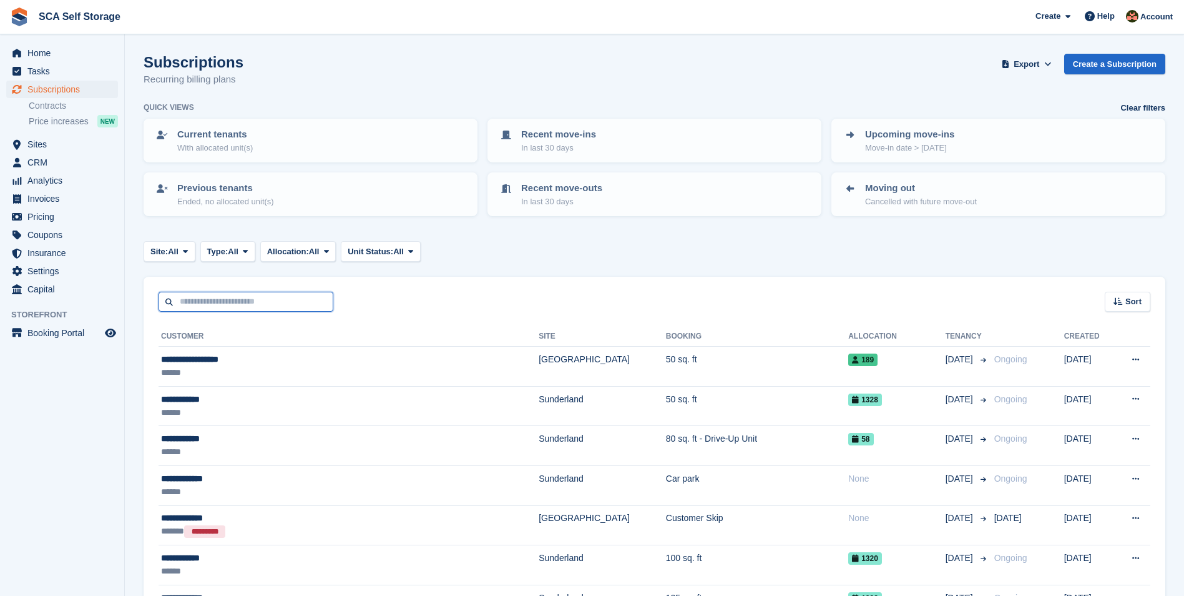
click at [295, 310] on input "text" at bounding box center [246, 302] width 175 height 21
type input "******"
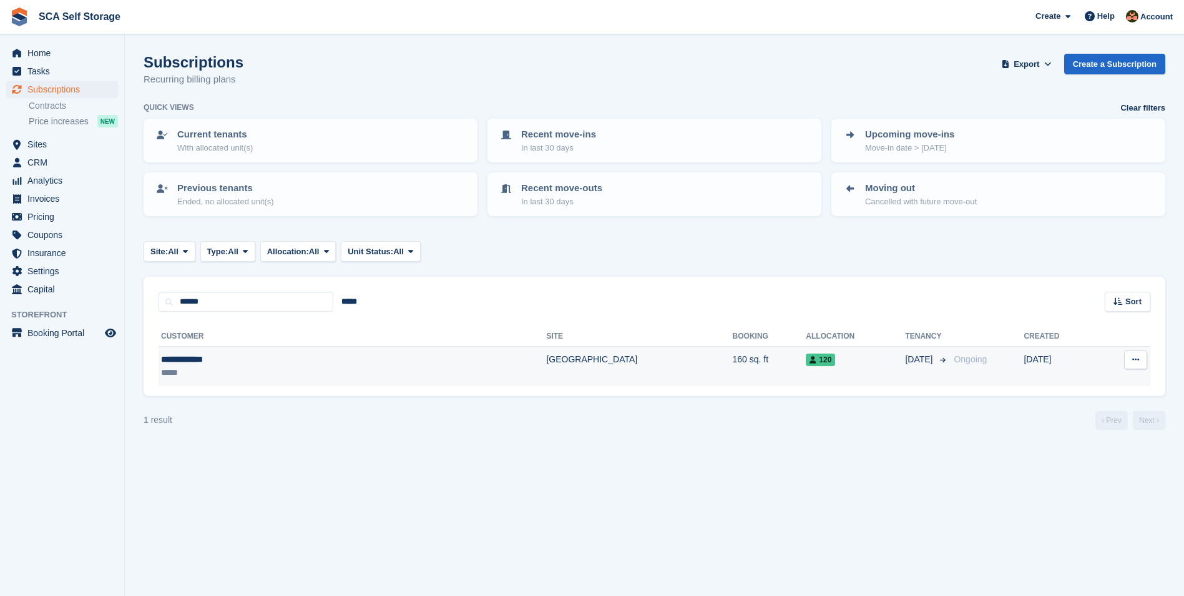
click at [733, 373] on td "160 sq. ft" at bounding box center [770, 365] width 74 height 39
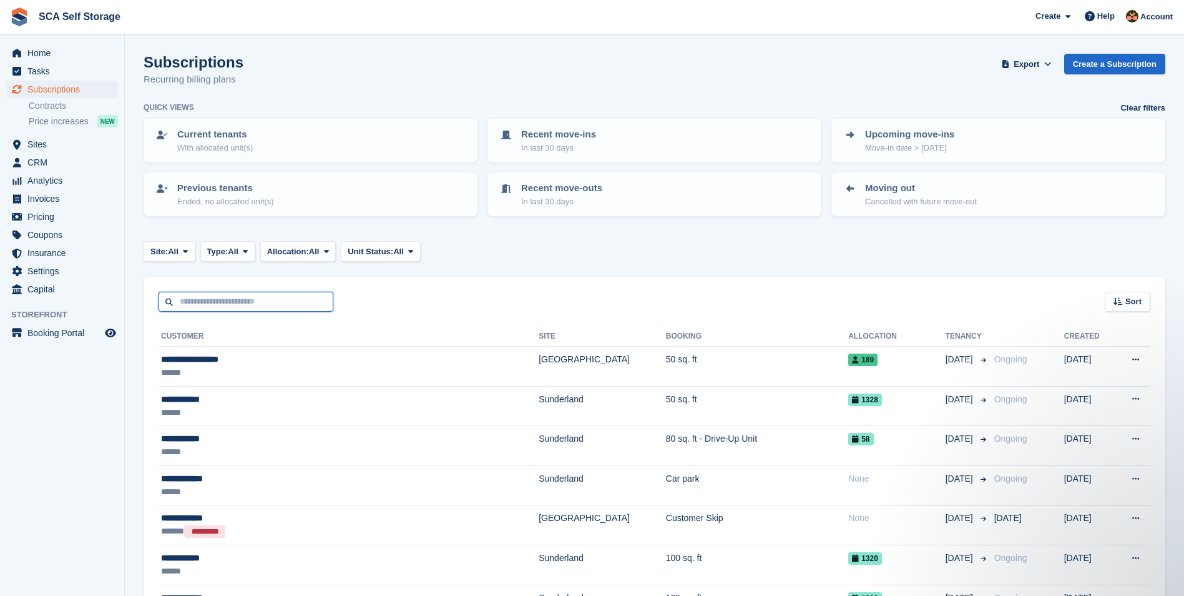
click at [210, 305] on input "text" at bounding box center [246, 302] width 175 height 21
type input "*********"
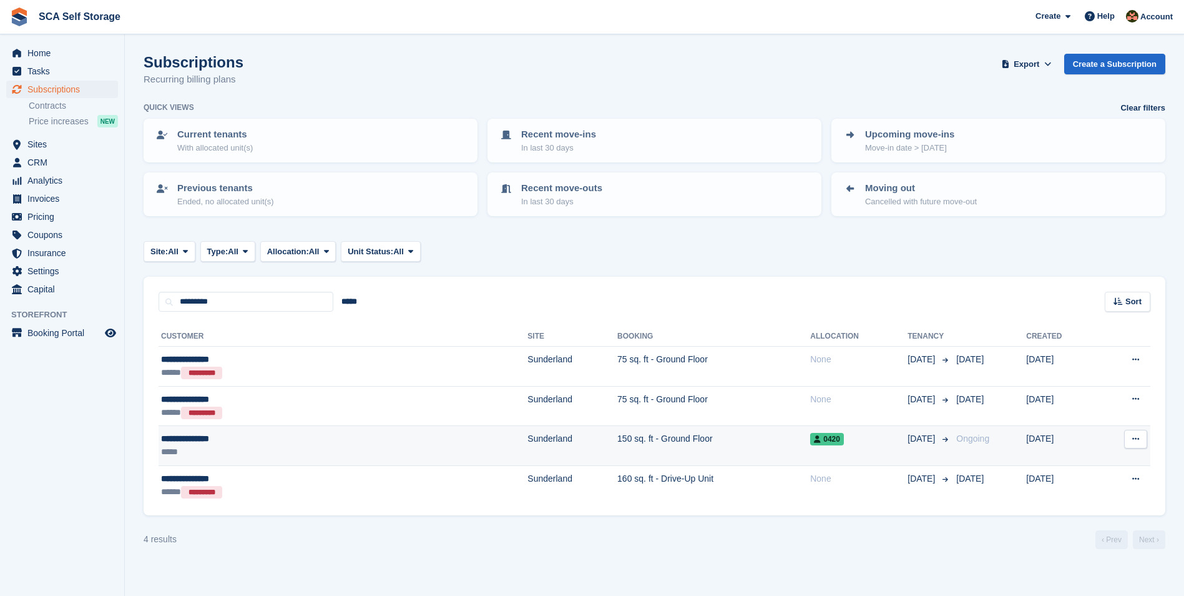
click at [617, 437] on td "150 sq. ft - Ground Floor" at bounding box center [713, 446] width 193 height 40
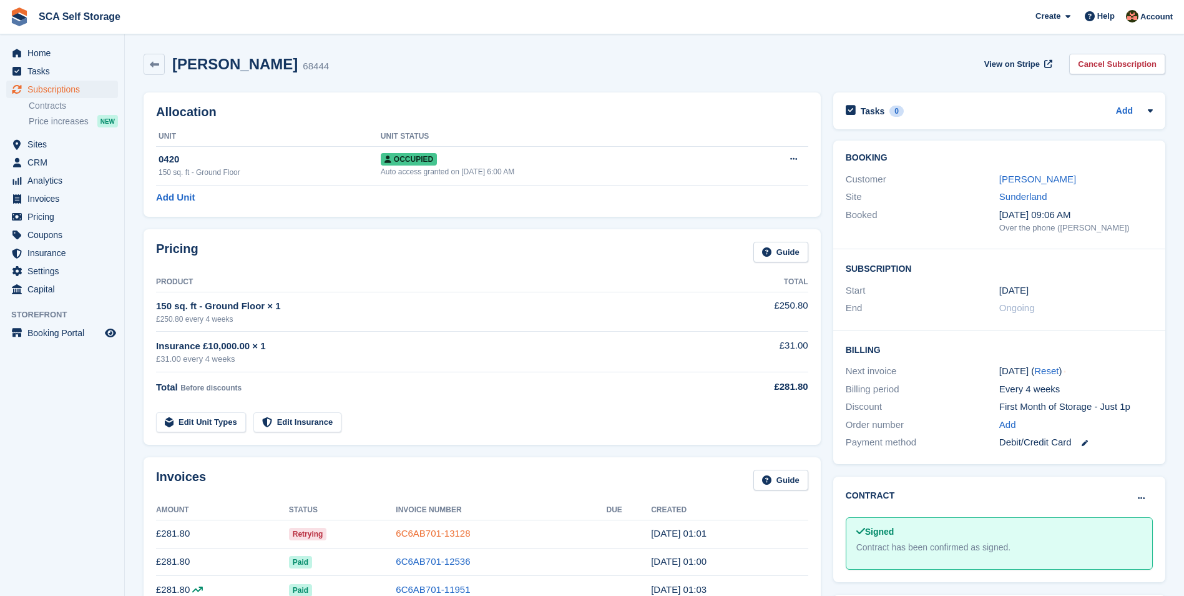
click at [408, 530] on link "6C6AB701-13128" at bounding box center [433, 532] width 74 height 11
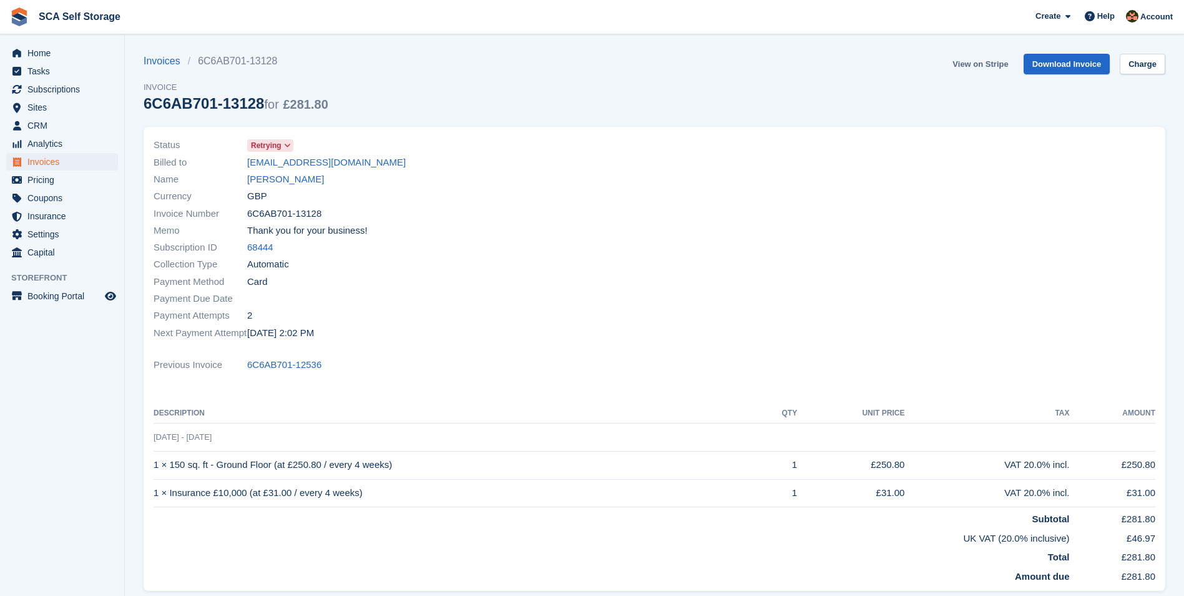
click at [974, 64] on link "View on Stripe" at bounding box center [981, 64] width 66 height 21
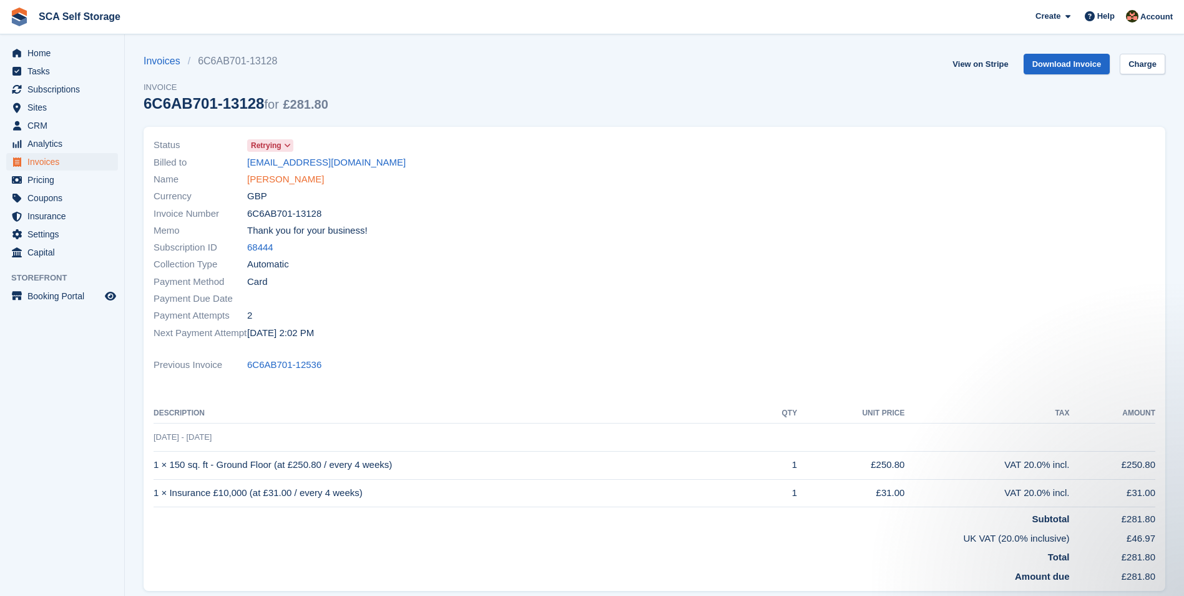
click at [290, 180] on link "Shaun Bradfield" at bounding box center [285, 179] width 77 height 14
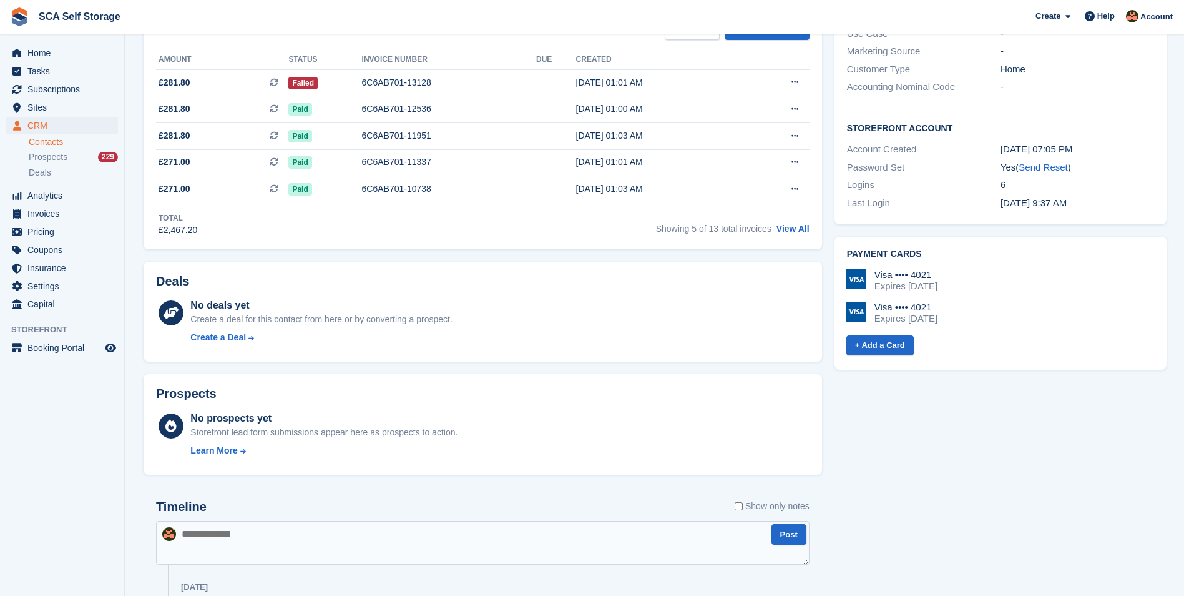
scroll to position [562, 0]
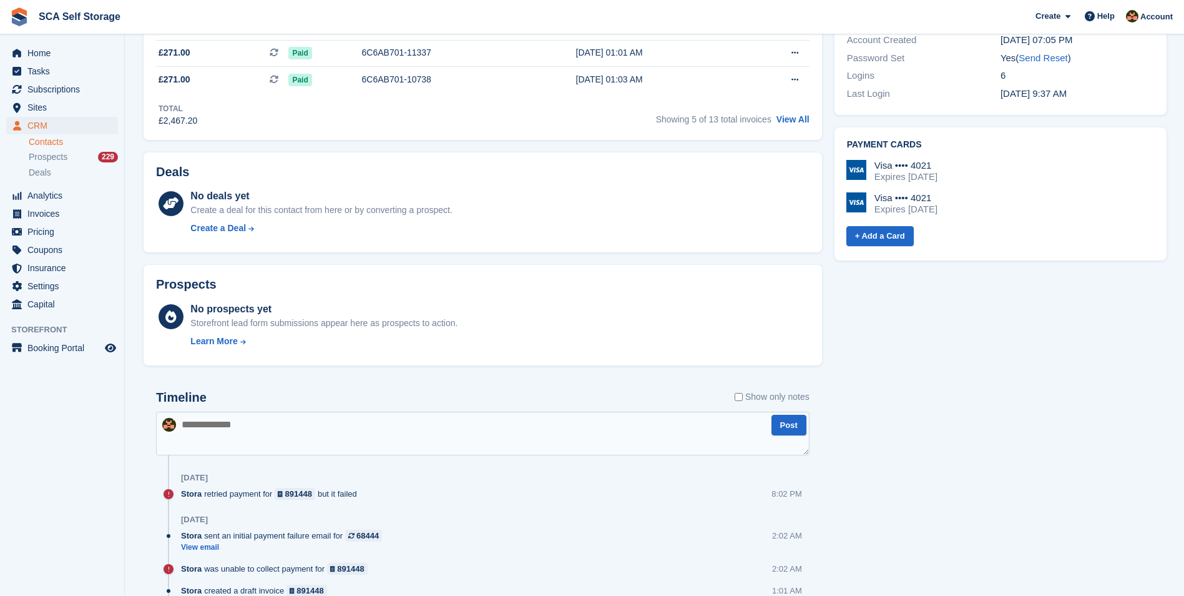
click at [370, 424] on textarea at bounding box center [483, 433] width 654 height 44
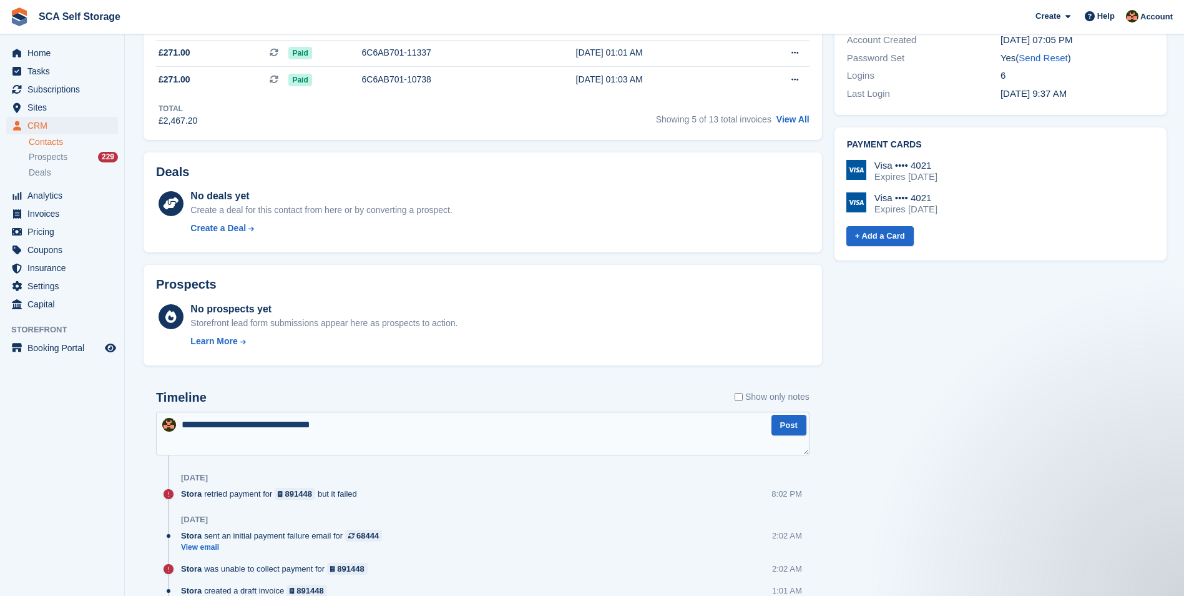
type textarea "**********"
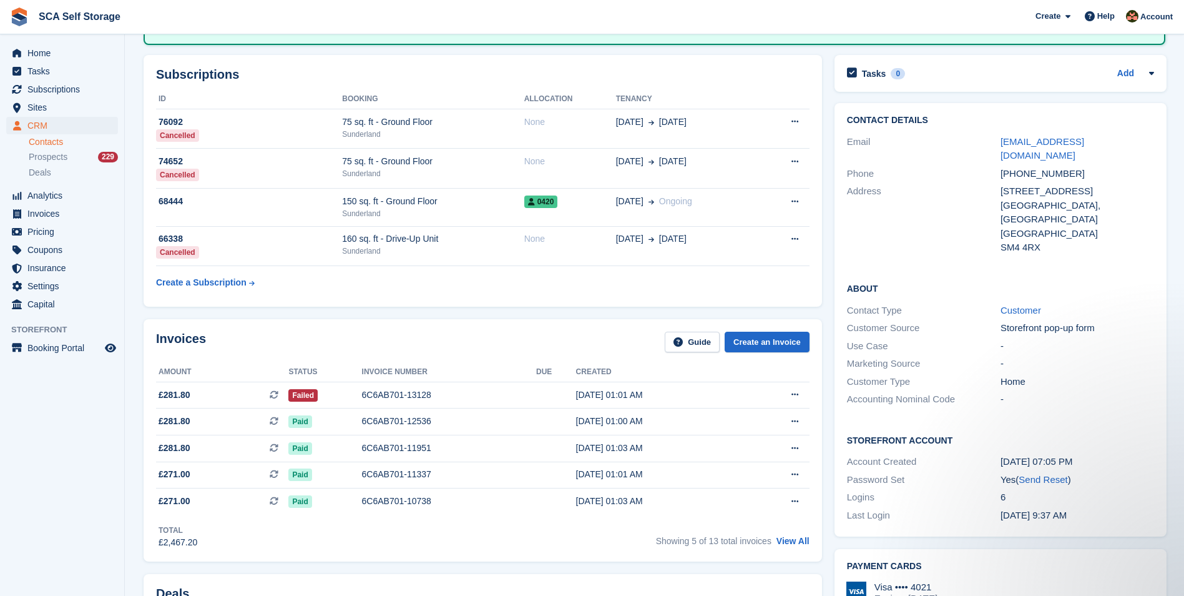
scroll to position [0, 0]
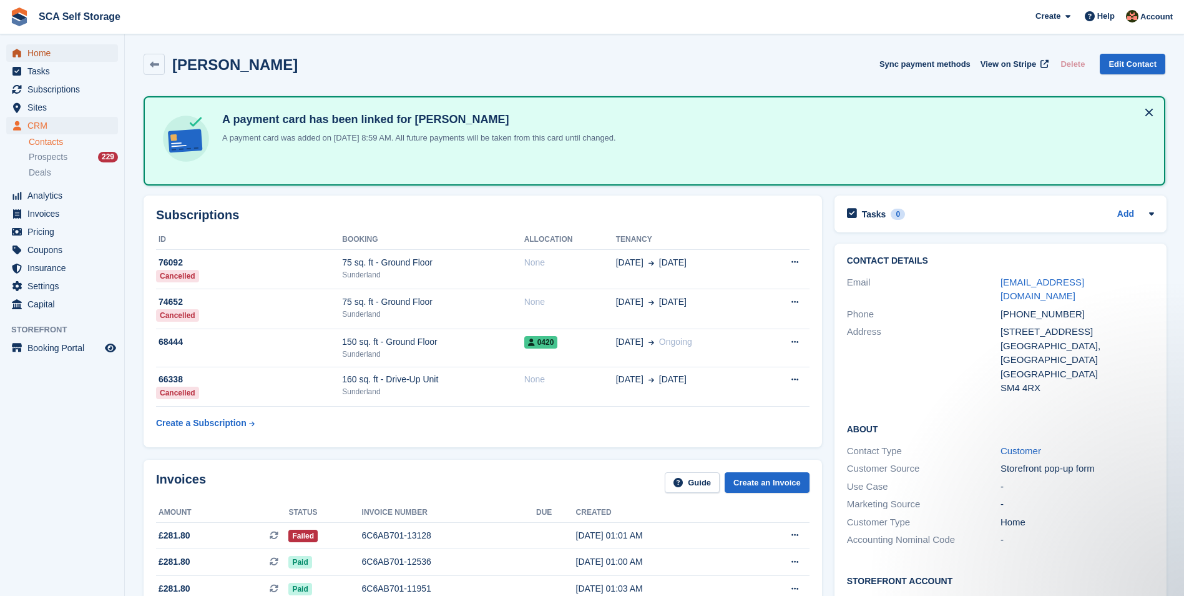
click at [66, 51] on span "Home" at bounding box center [64, 52] width 75 height 17
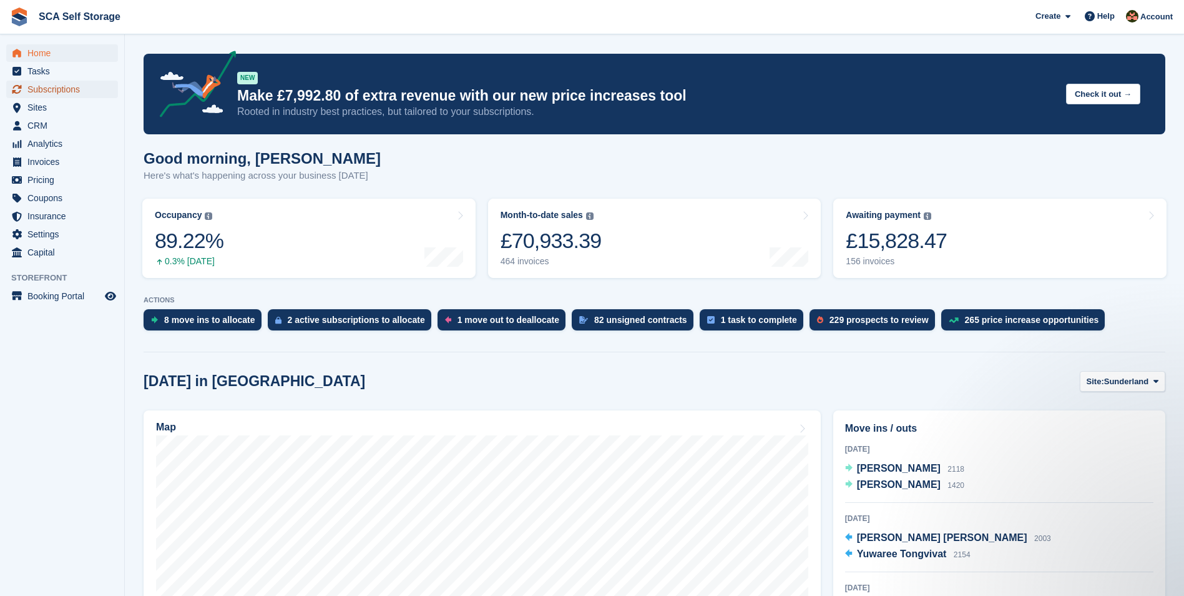
click at [82, 96] on span "Subscriptions" at bounding box center [64, 89] width 75 height 17
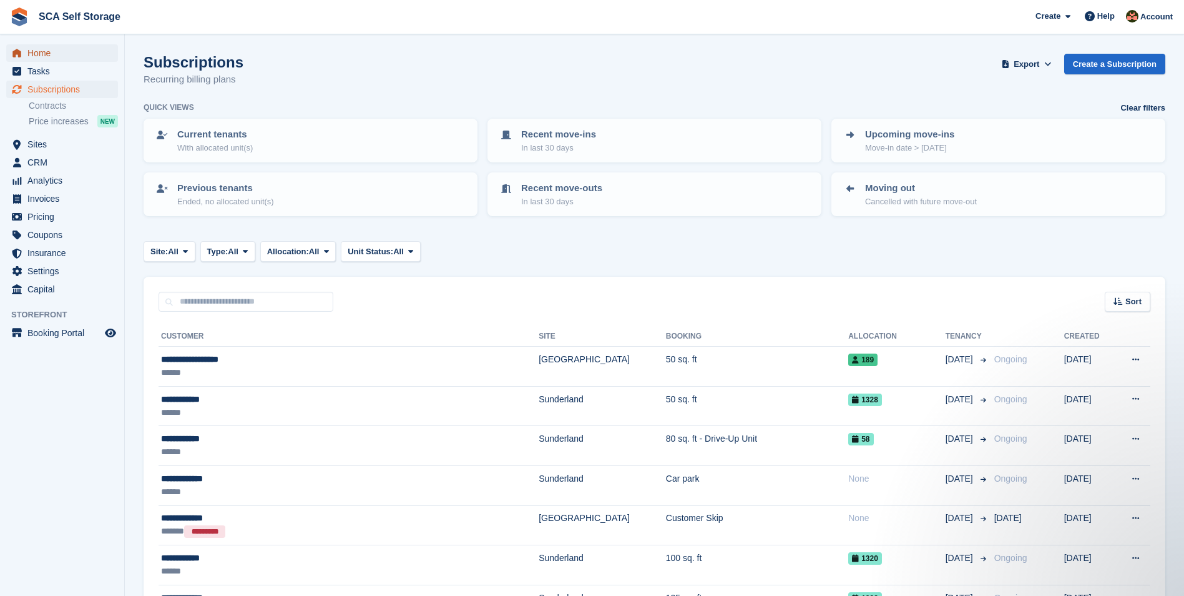
click at [62, 57] on span "Home" at bounding box center [64, 52] width 75 height 17
